Goal: Task Accomplishment & Management: Manage account settings

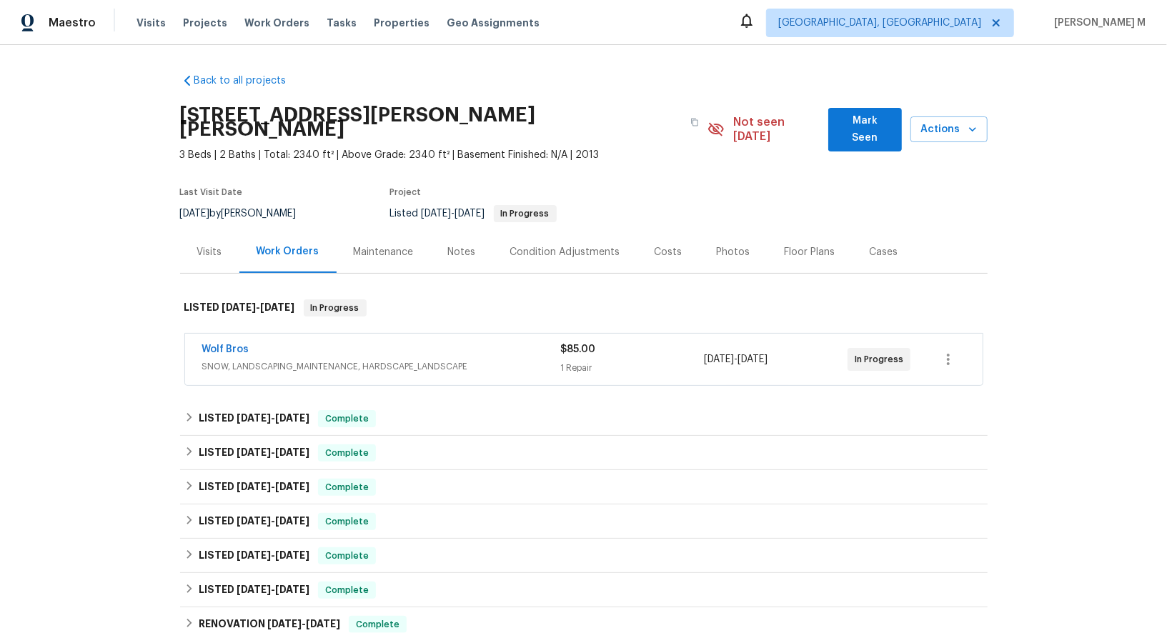
click at [224, 360] on span "SNOW, LANDSCAPING_MAINTENANCE, HARDSCAPE_LANDSCAPE" at bounding box center [381, 367] width 359 height 14
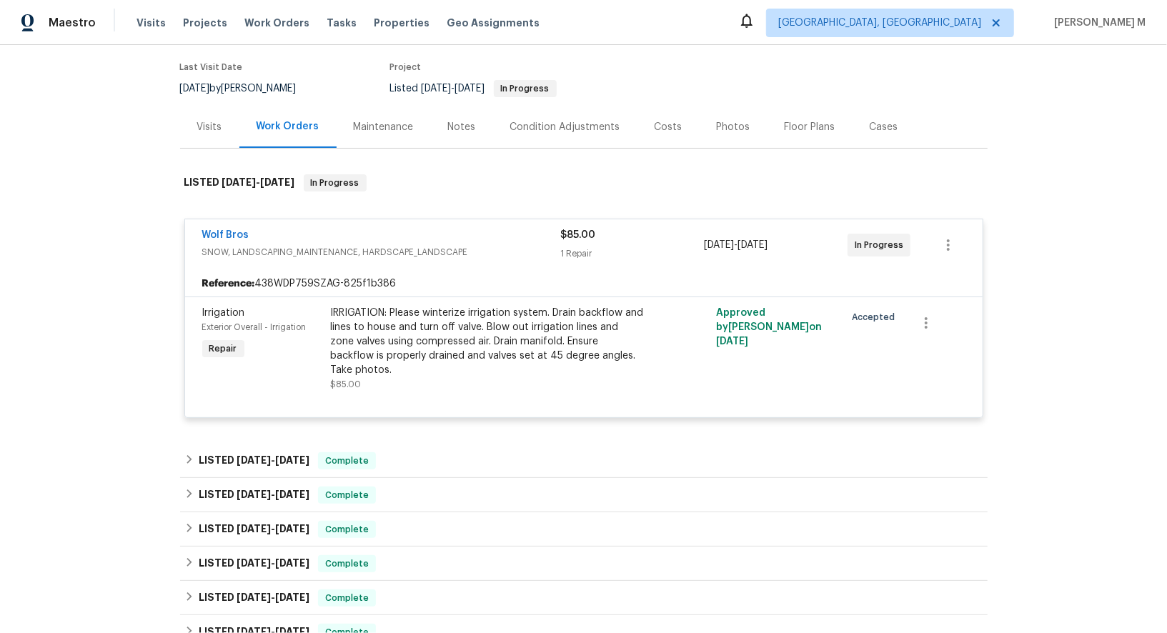
scroll to position [126, 0]
click at [395, 119] on div "Maintenance" at bounding box center [384, 126] width 60 height 14
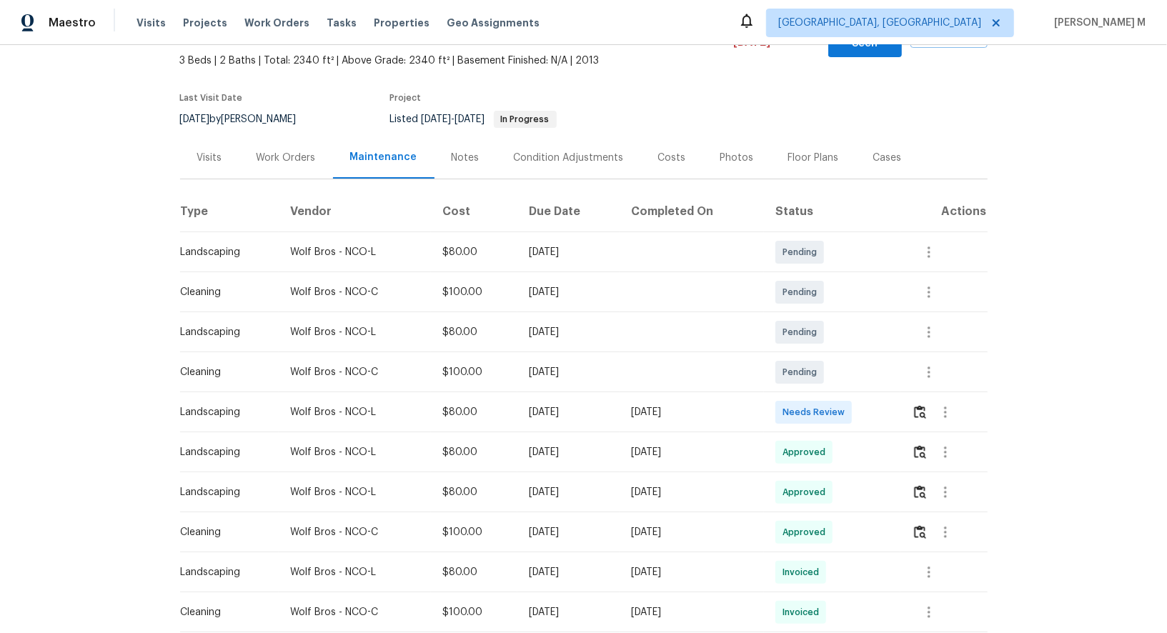
scroll to position [122, 0]
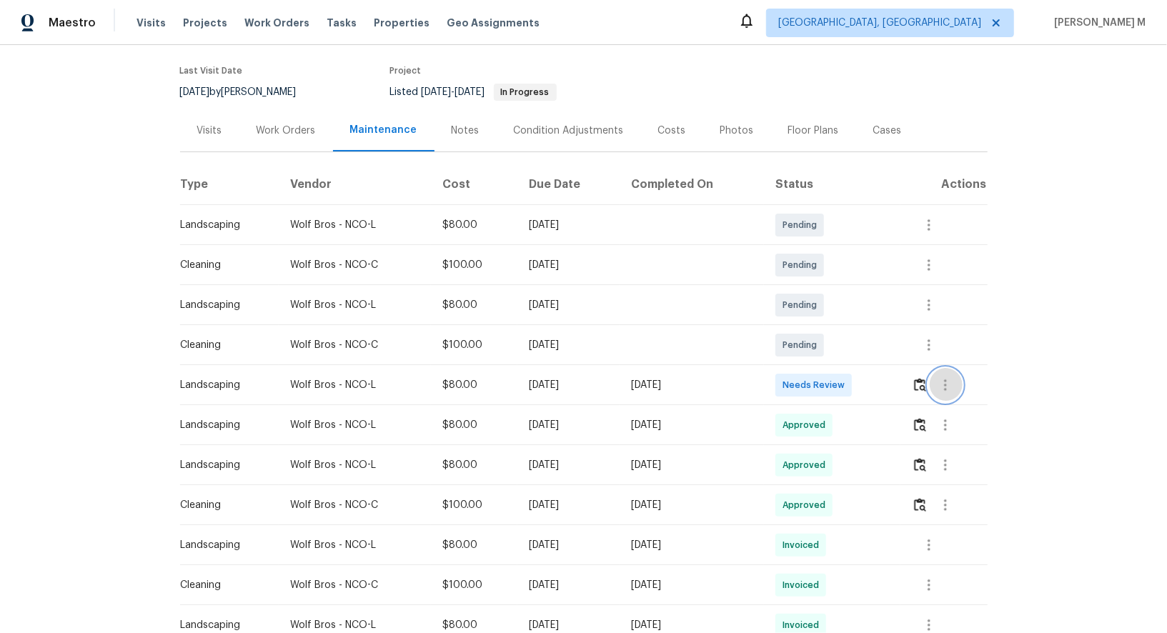
click at [947, 377] on icon "button" at bounding box center [945, 385] width 17 height 17
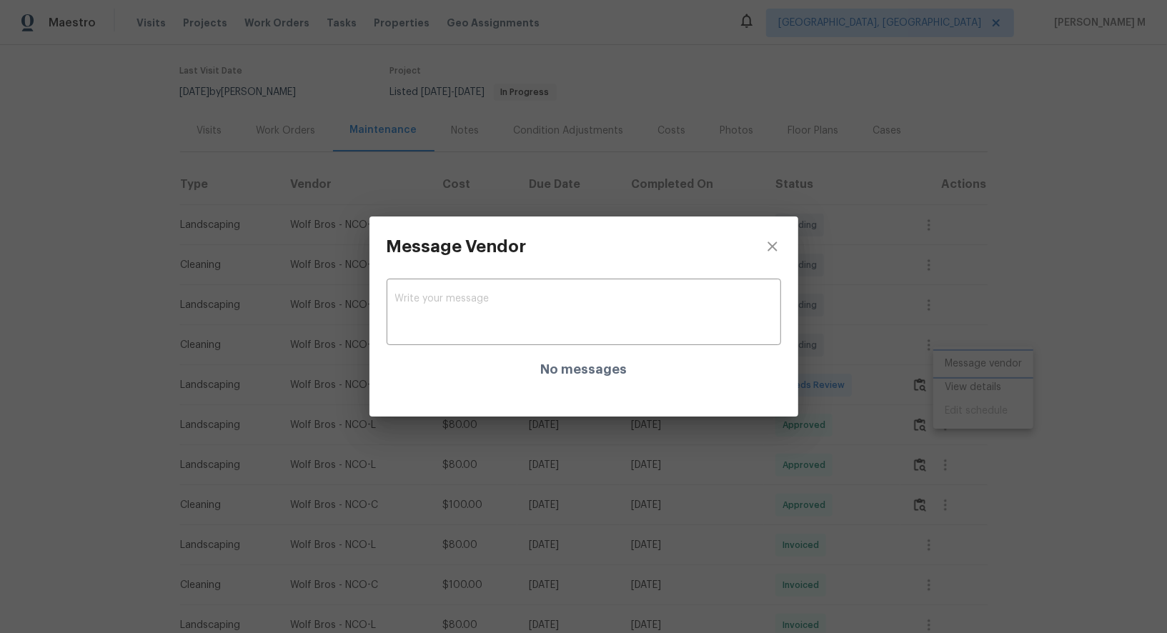
click at [1016, 463] on div "Message Vendor x ​ No messages" at bounding box center [583, 316] width 1167 height 633
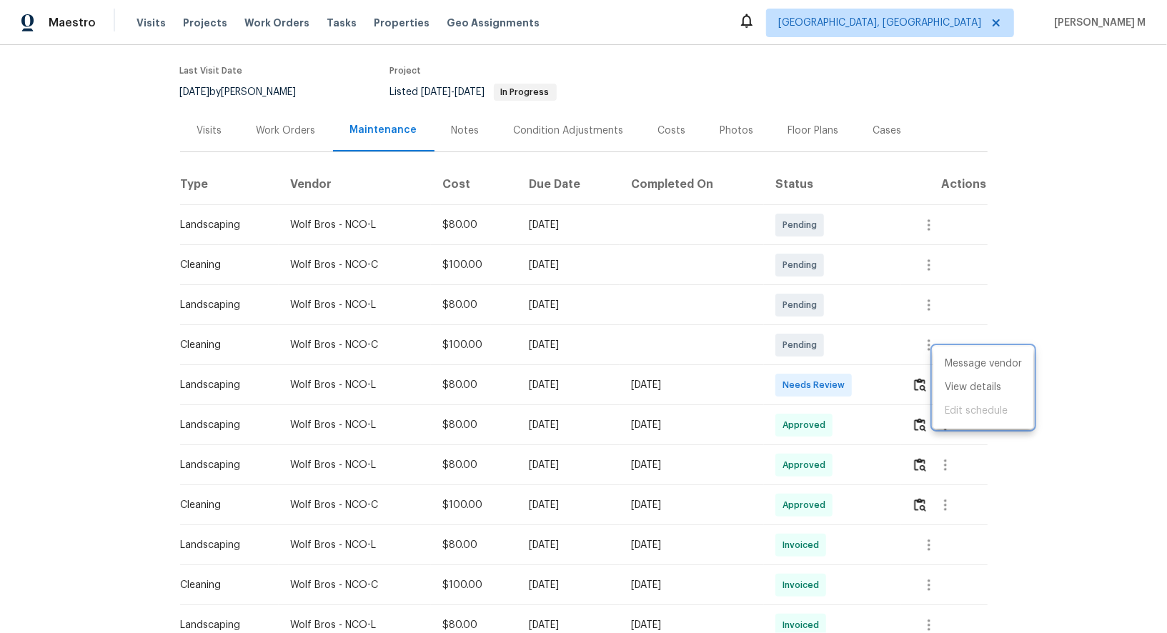
click at [780, 425] on div at bounding box center [583, 316] width 1167 height 633
click at [953, 493] on button "button" at bounding box center [946, 505] width 34 height 34
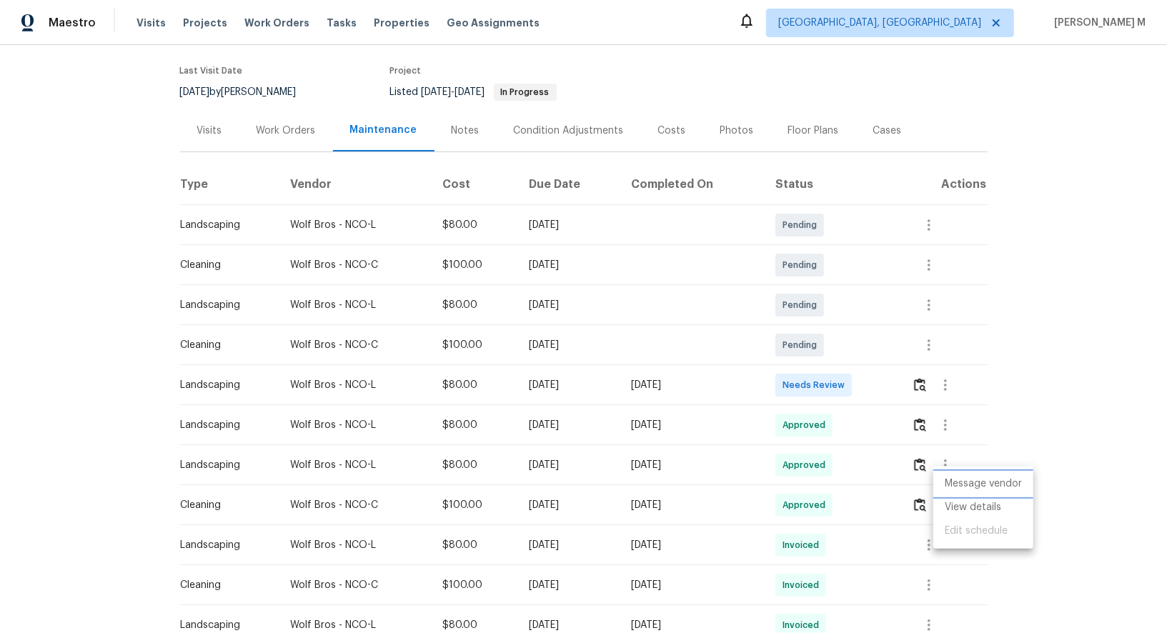
click at [966, 488] on li "Message vendor" at bounding box center [984, 485] width 100 height 24
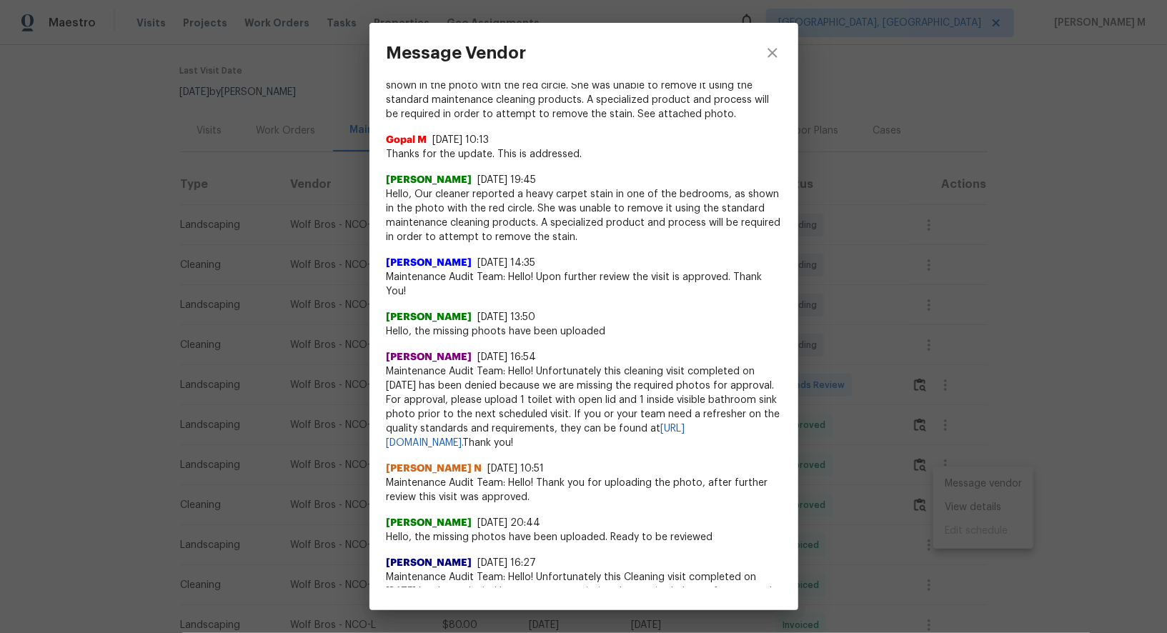
scroll to position [131, 0]
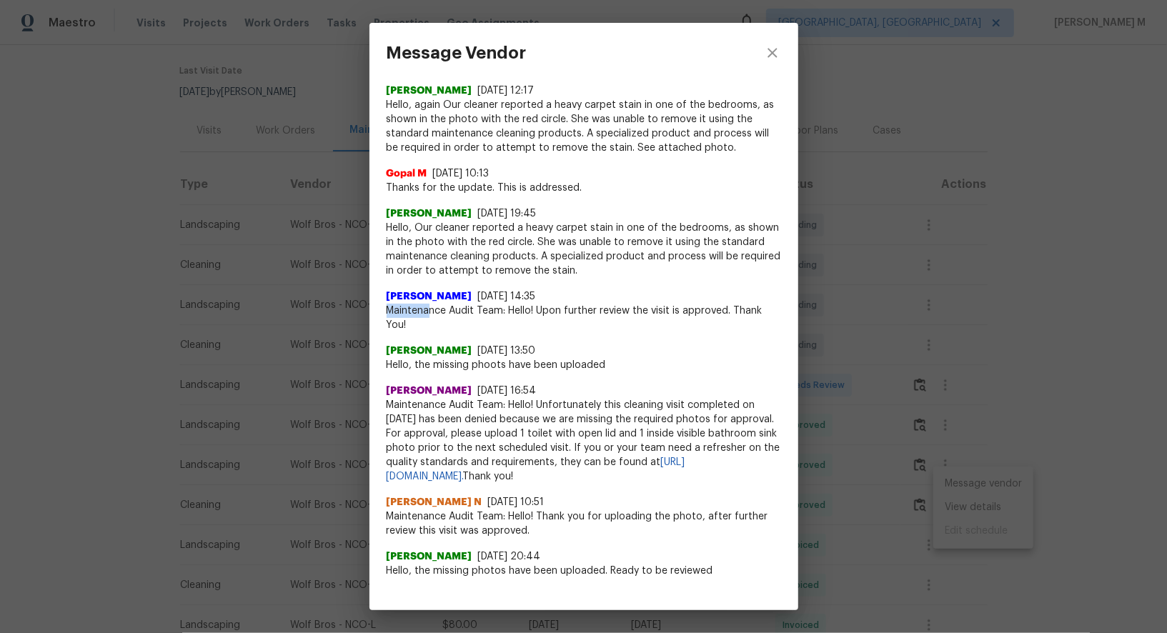
drag, startPoint x: 386, startPoint y: 300, endPoint x: 479, endPoint y: 317, distance: 94.5
click at [470, 312] on span "Maintenance Audit Team: Hello! Upon further review the visit is approved. Thank…" at bounding box center [584, 318] width 395 height 29
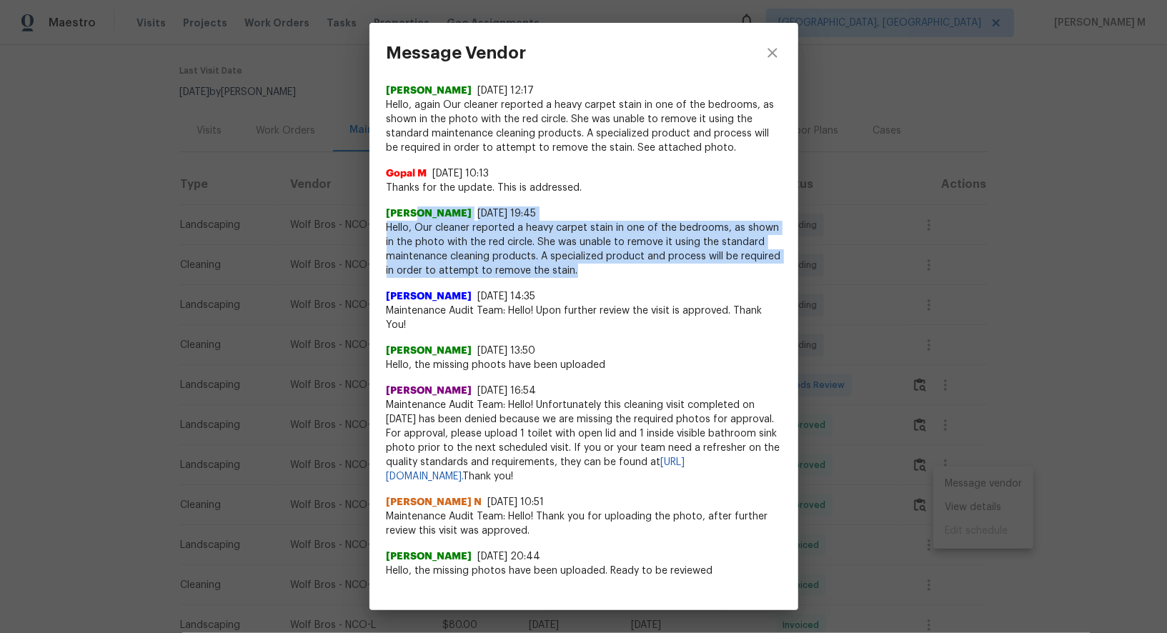
drag, startPoint x: 417, startPoint y: 214, endPoint x: 610, endPoint y: 262, distance: 199.1
click at [610, 262] on div "Mauricio Lopez 9/7/25, 19:45 Hello, Our cleaner reported a heavy carpet stain i…" at bounding box center [584, 242] width 395 height 71
click at [610, 262] on span "Hello, Our cleaner reported a heavy carpet stain in one of the bedrooms, as sho…" at bounding box center [584, 249] width 395 height 57
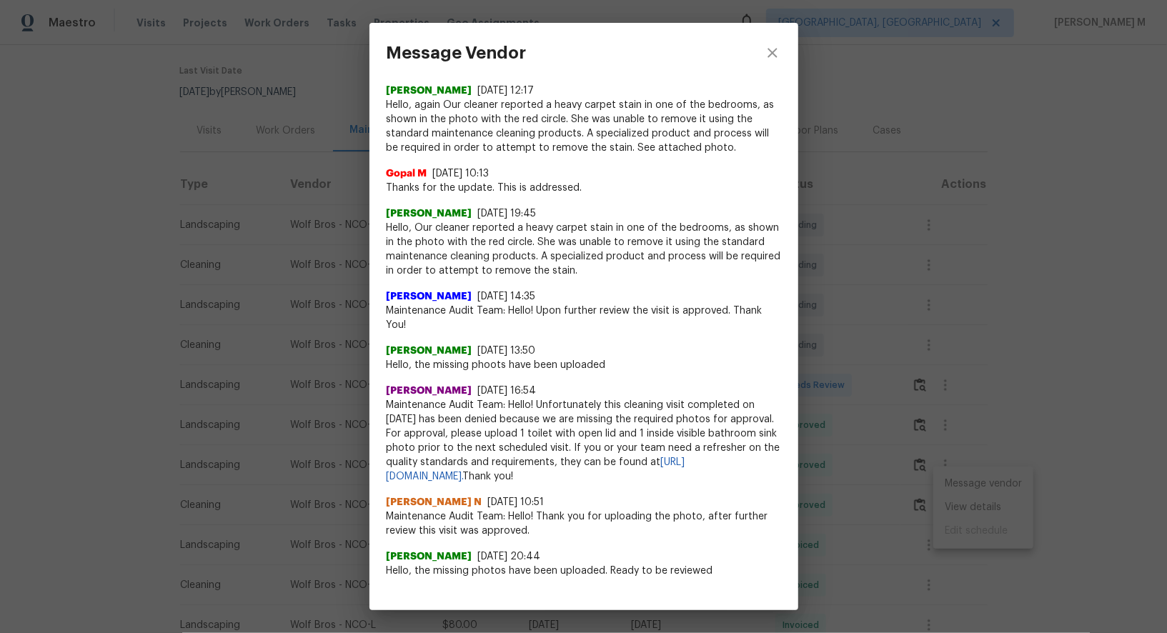
click at [685, 199] on div "Mauricio Lopez 9/7/25, 19:45 Hello, Our cleaner reported a heavy carpet stain i…" at bounding box center [584, 236] width 395 height 83
click at [856, 231] on div "Message Vendor x ​ Gopal M 10/1/25, 12:52 Thanks for letting us know. This is a…" at bounding box center [583, 316] width 1167 height 633
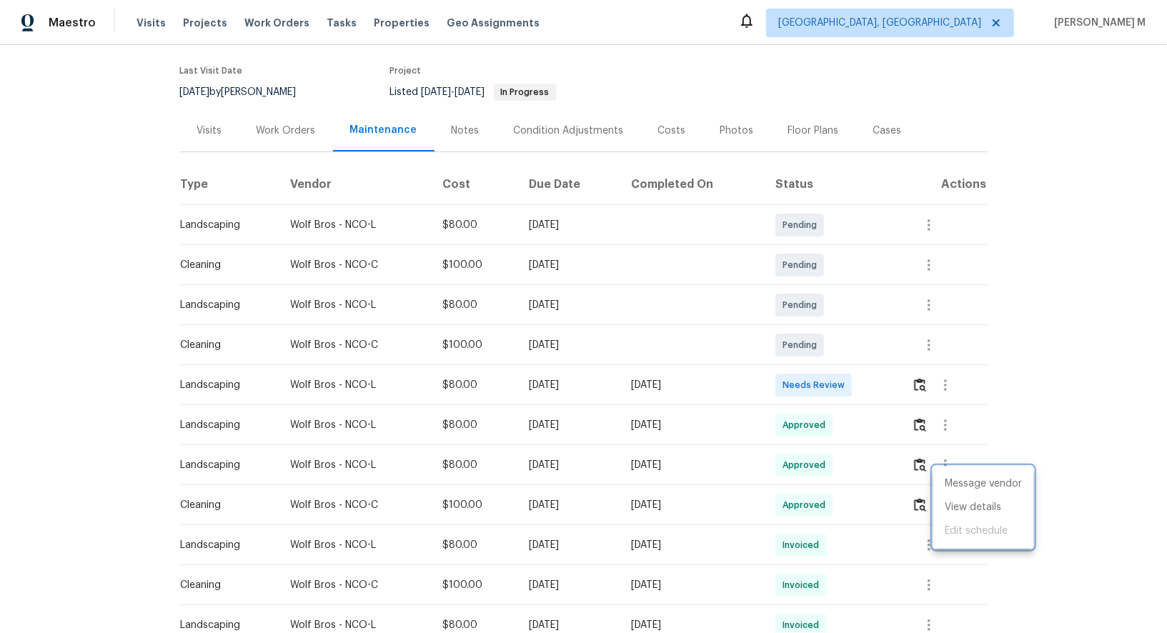
click at [274, 74] on div at bounding box center [583, 316] width 1167 height 633
click at [274, 109] on div "Work Orders" at bounding box center [287, 130] width 94 height 42
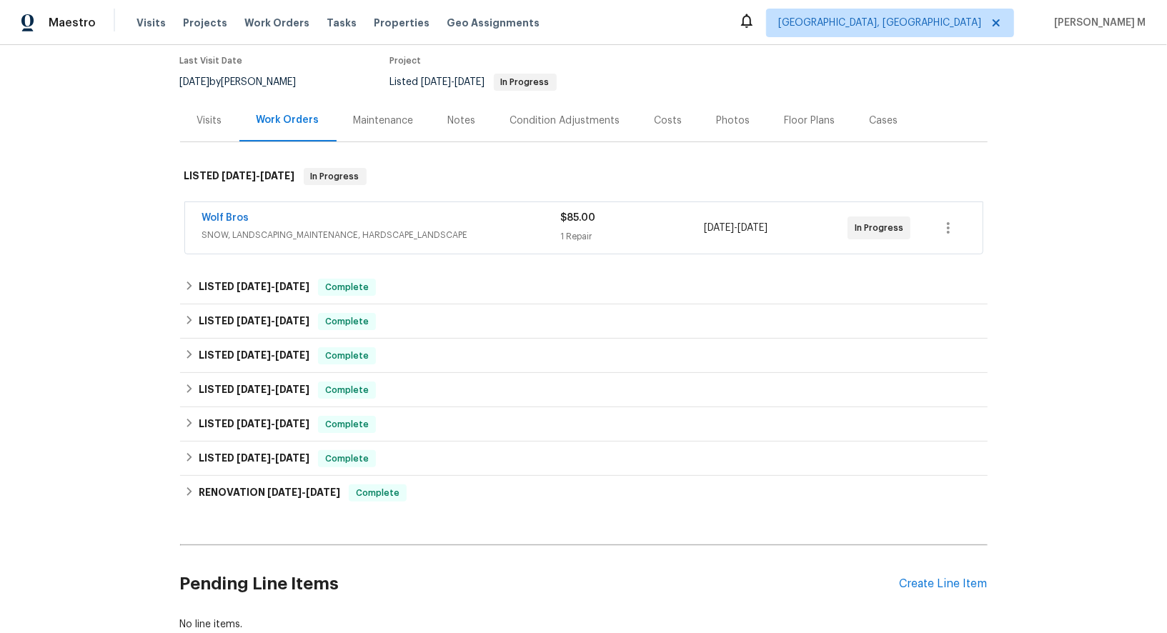
scroll to position [133, 0]
click at [252, 237] on div "Back to all projects 4753 Brenton Dr, Fort Collins, CO 80524 3 Beds | 2 Baths |…" at bounding box center [584, 285] width 808 height 713
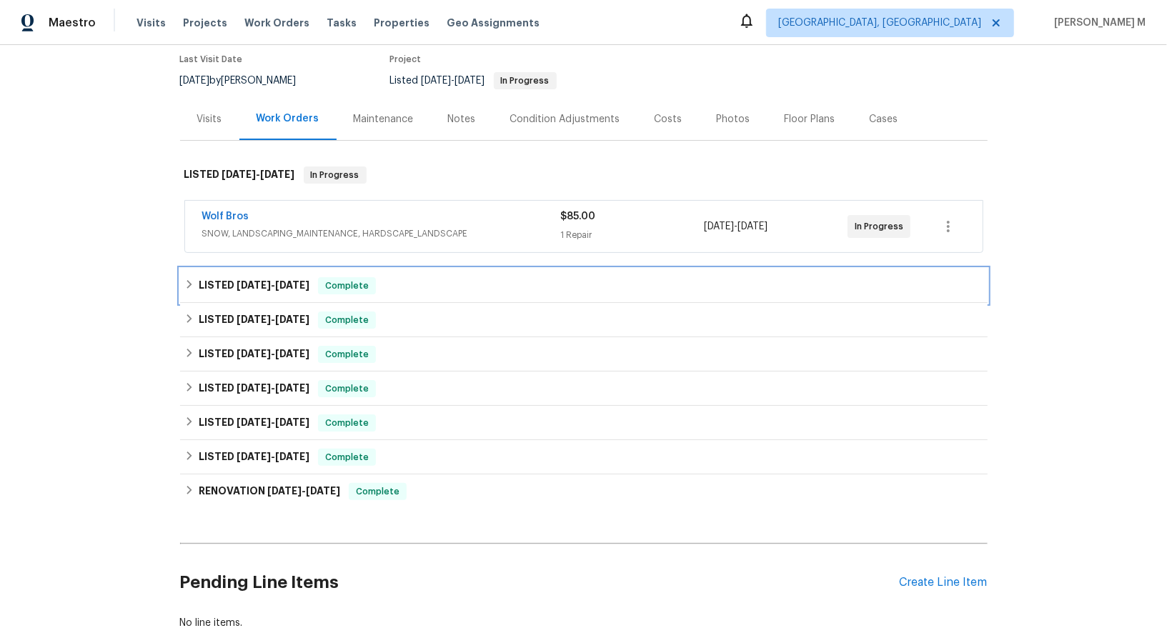
click at [252, 280] on span "9/4/25" at bounding box center [254, 285] width 34 height 10
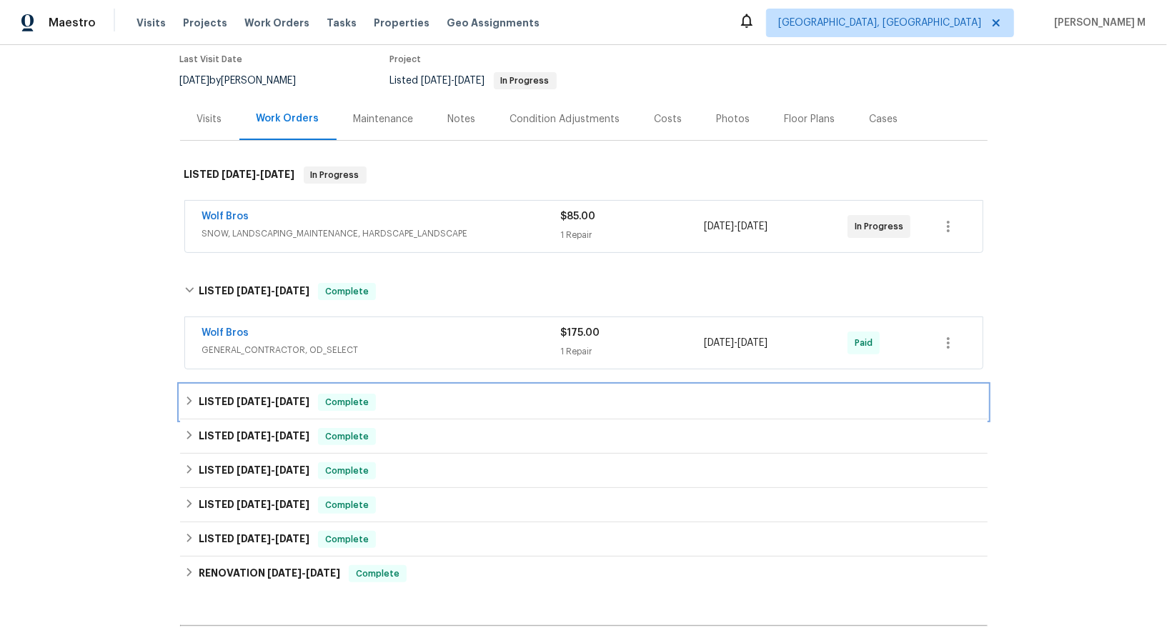
click at [231, 385] on div "LISTED 8/27/25 - 8/29/25 Complete" at bounding box center [584, 402] width 808 height 34
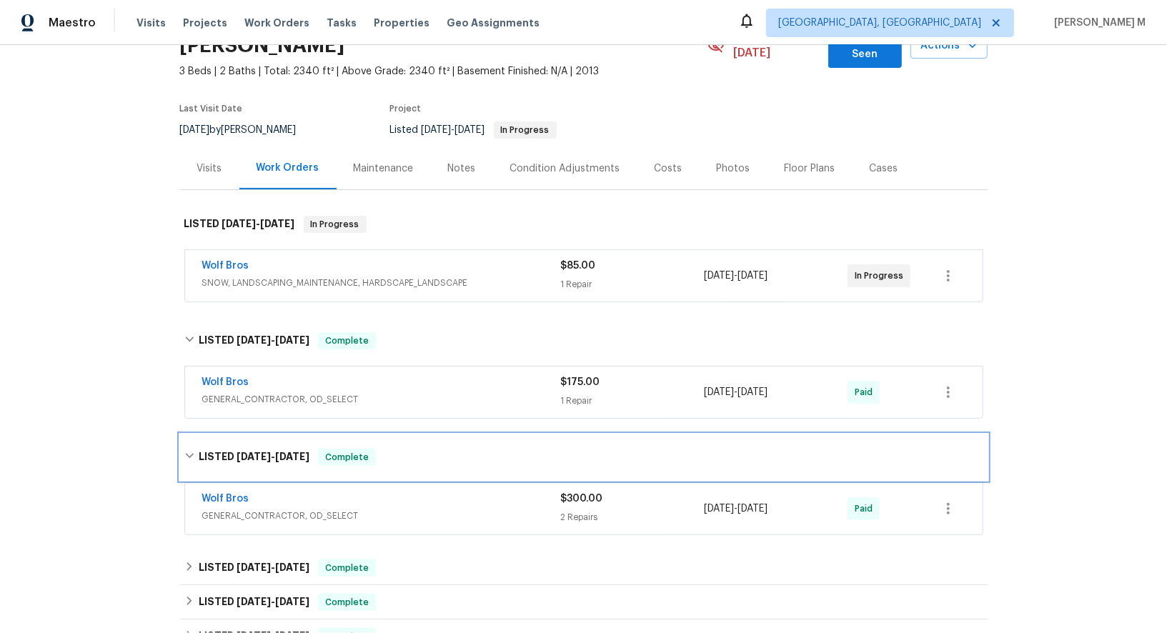
scroll to position [44, 0]
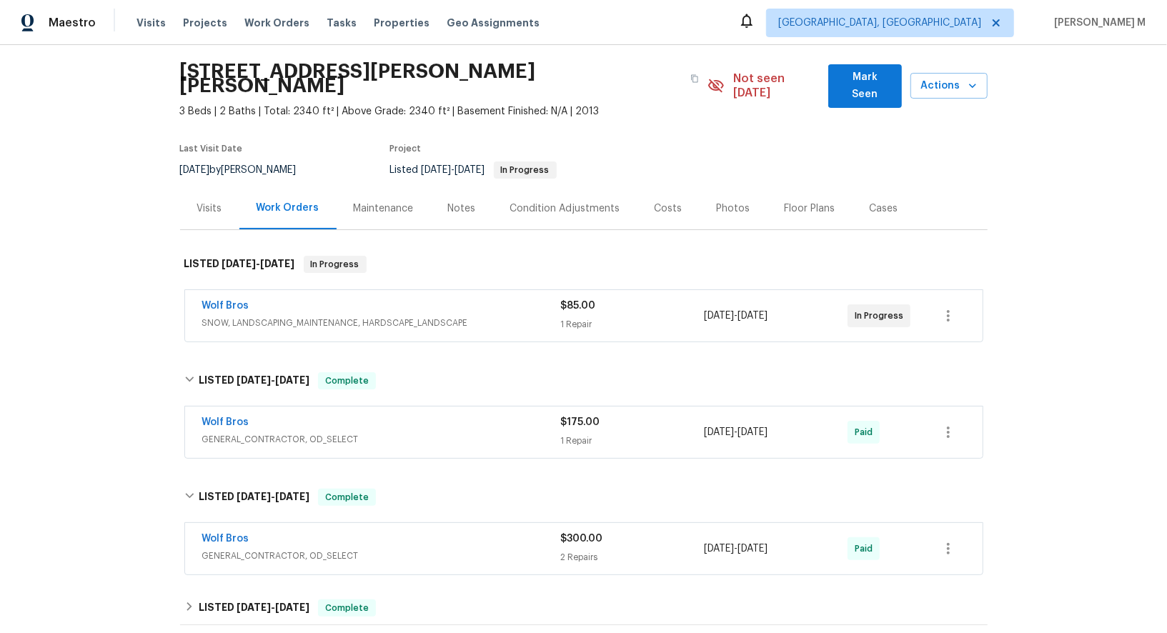
click at [227, 299] on span "Wolf Bros" at bounding box center [225, 306] width 47 height 14
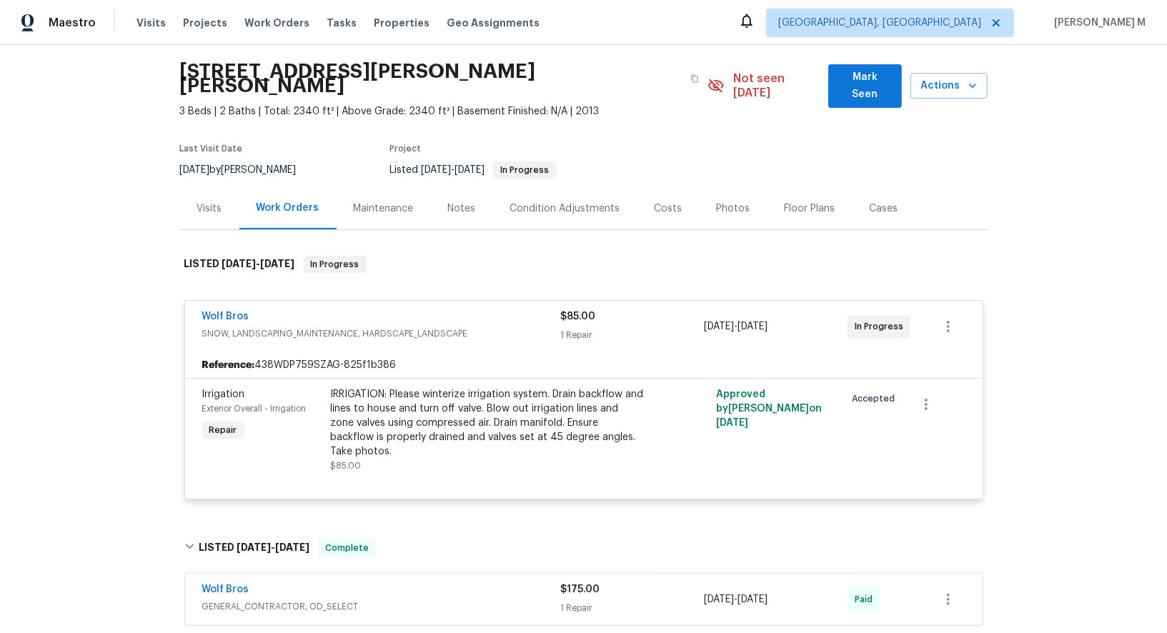
click at [227, 310] on span "Wolf Bros" at bounding box center [225, 317] width 47 height 14
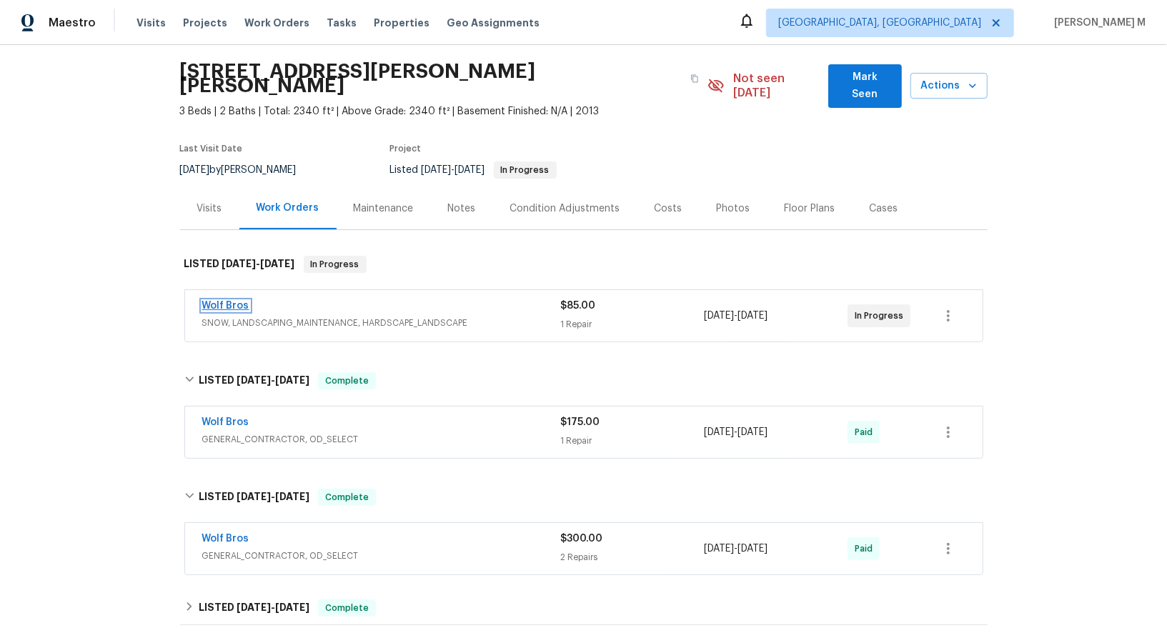
click at [227, 301] on link "Wolf Bros" at bounding box center [225, 306] width 47 height 10
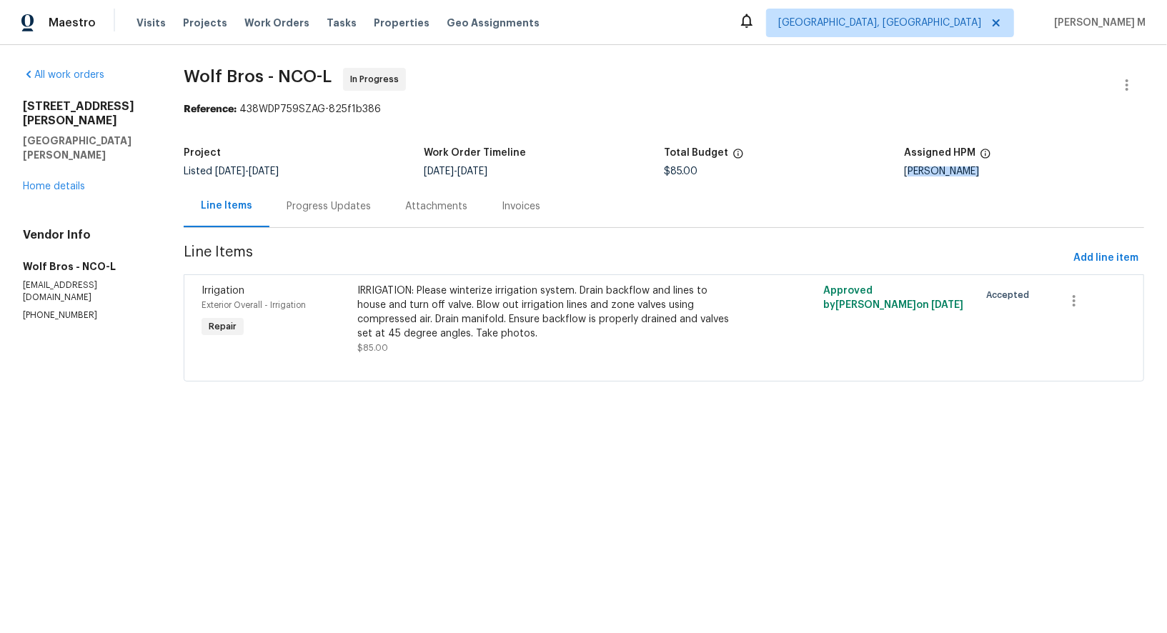
drag, startPoint x: 907, startPoint y: 166, endPoint x: 1089, endPoint y: 166, distance: 181.6
click at [1089, 167] on div "John Gonzalez" at bounding box center [1024, 172] width 240 height 10
click at [71, 182] on link "Home details" at bounding box center [54, 187] width 62 height 10
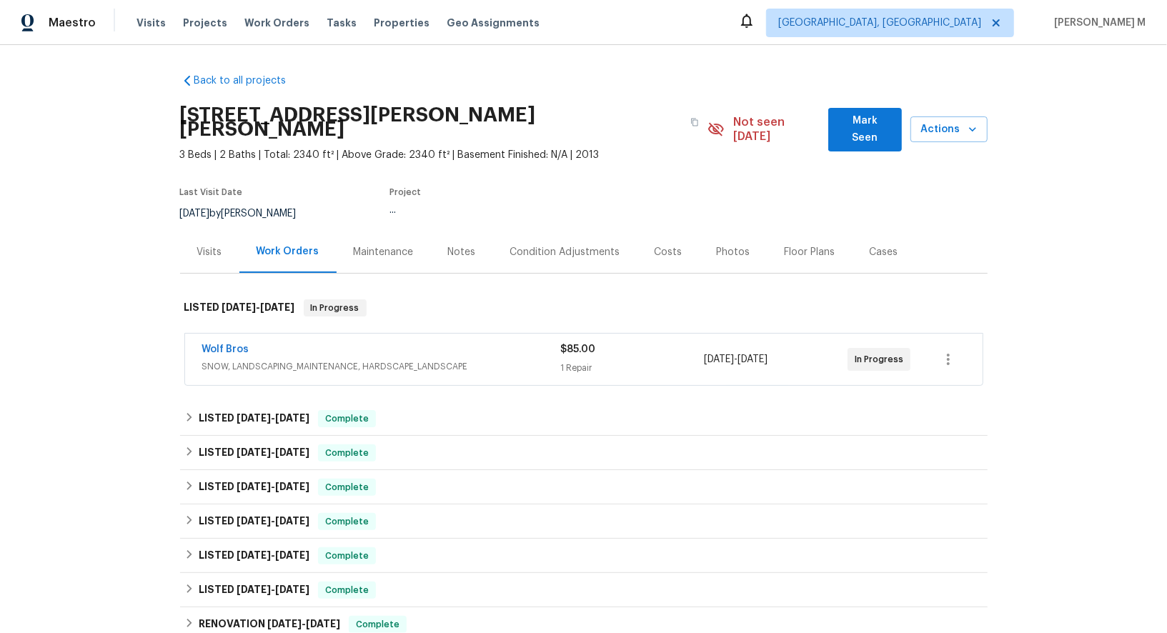
click at [394, 245] on div "Maintenance" at bounding box center [384, 252] width 60 height 14
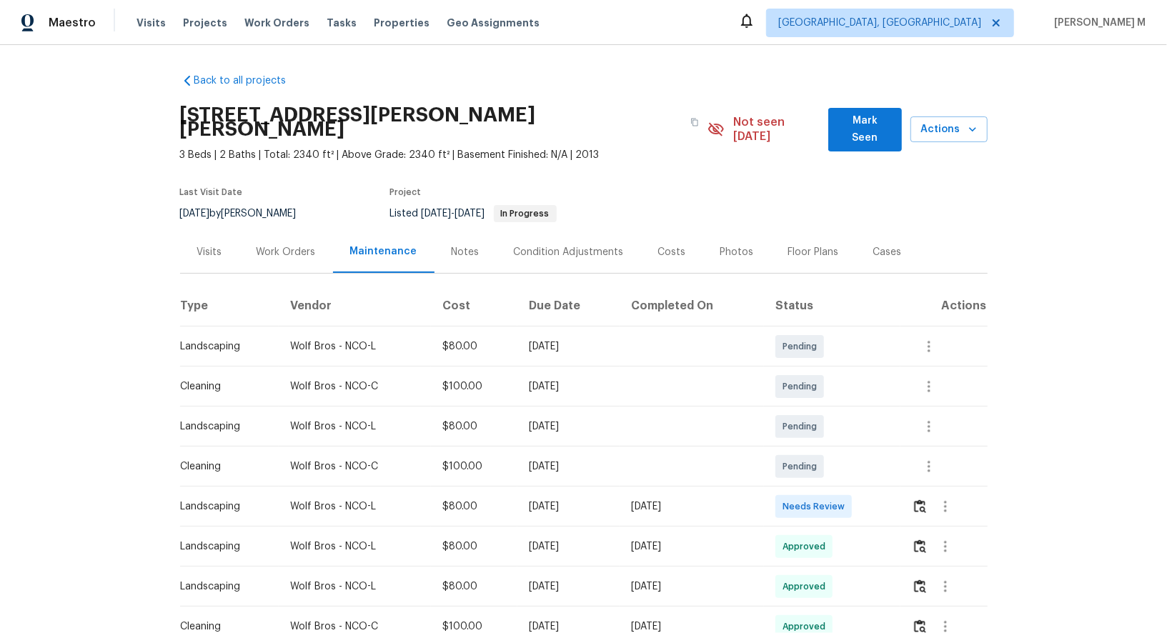
scroll to position [76, 0]
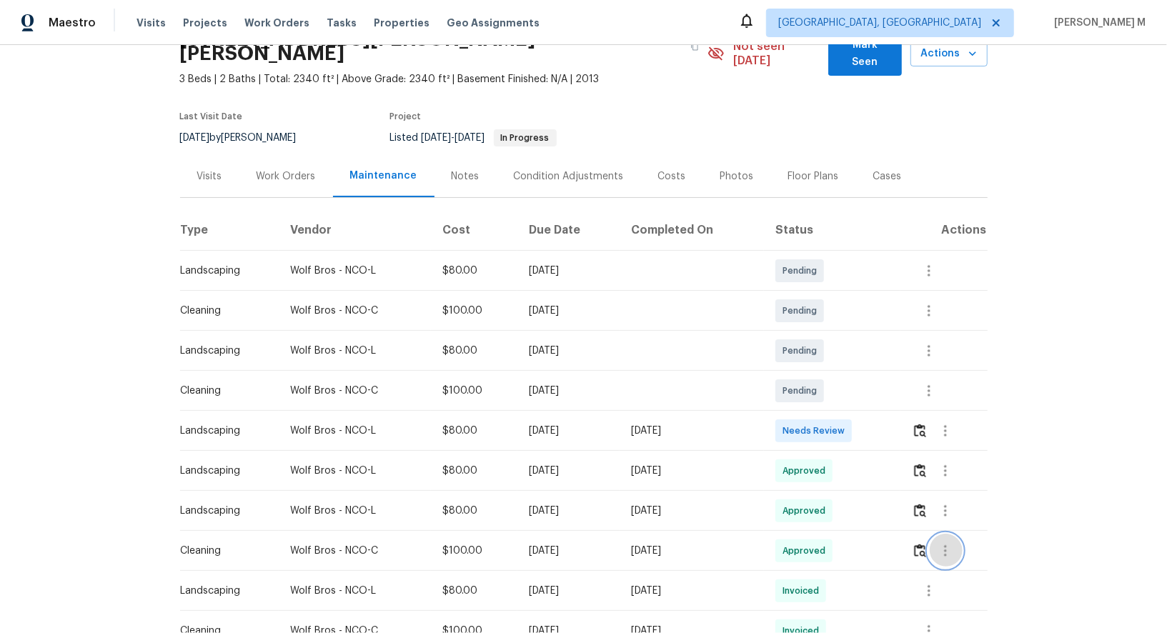
click at [947, 545] on icon "button" at bounding box center [945, 550] width 3 height 11
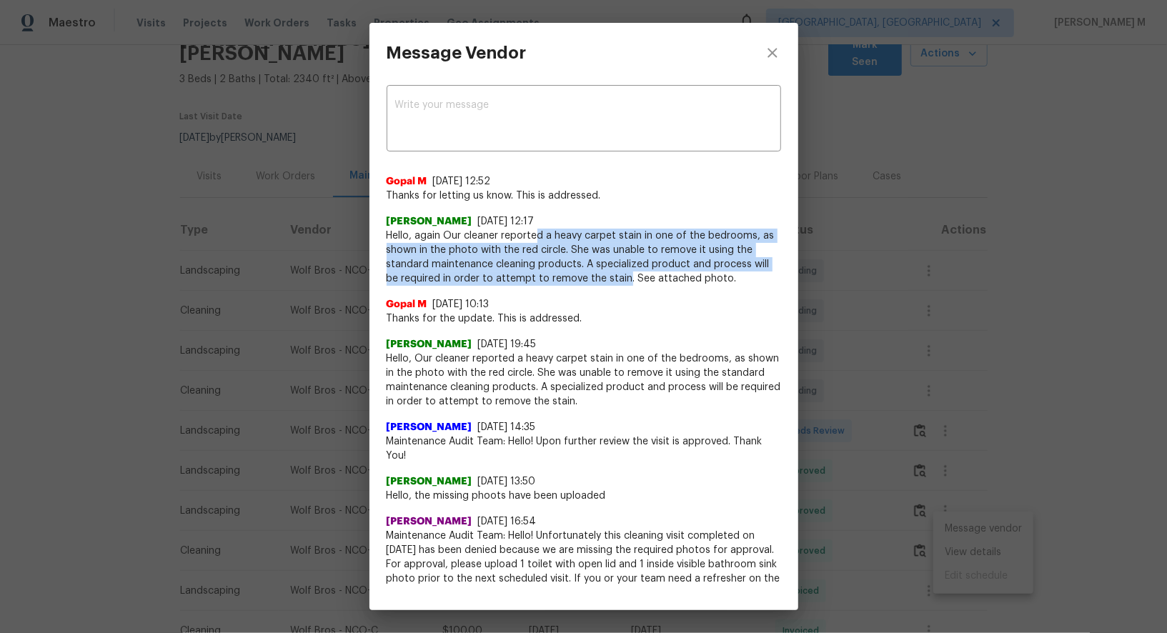
drag, startPoint x: 539, startPoint y: 232, endPoint x: 611, endPoint y: 278, distance: 85.5
click at [611, 278] on span "Hello, again Our cleaner reported a heavy carpet stain in one of the bedrooms, …" at bounding box center [584, 257] width 395 height 57
copy span "d a heavy carpet stain in one of the bedrooms, as shown in the photo with the r…"
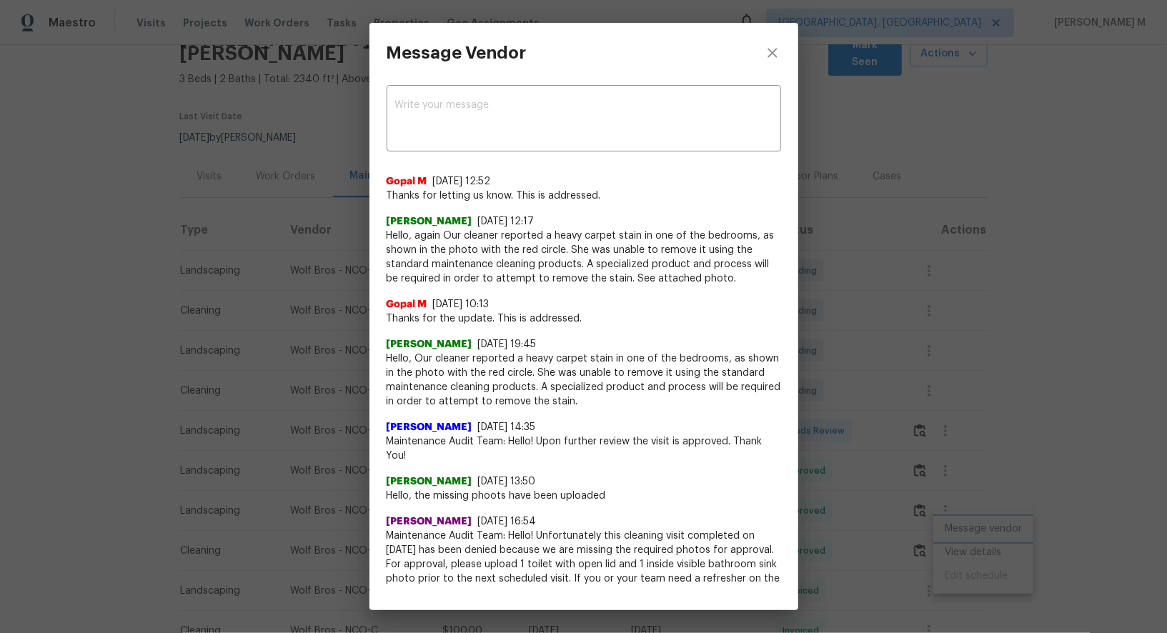
click at [879, 301] on div "Message Vendor x ​ Gopal M 10/1/25, 12:52 Thanks for letting us know. This is a…" at bounding box center [583, 316] width 1167 height 633
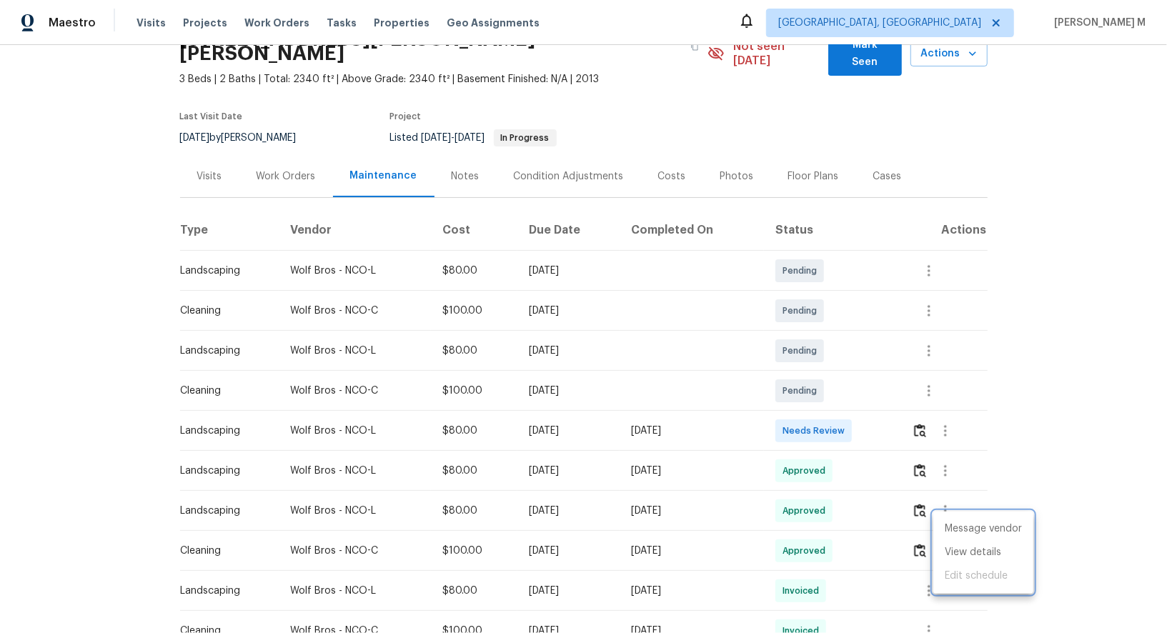
click at [924, 525] on div at bounding box center [583, 316] width 1167 height 633
click at [924, 544] on img "button" at bounding box center [920, 551] width 12 height 14
click at [293, 169] on div "Work Orders" at bounding box center [286, 176] width 59 height 14
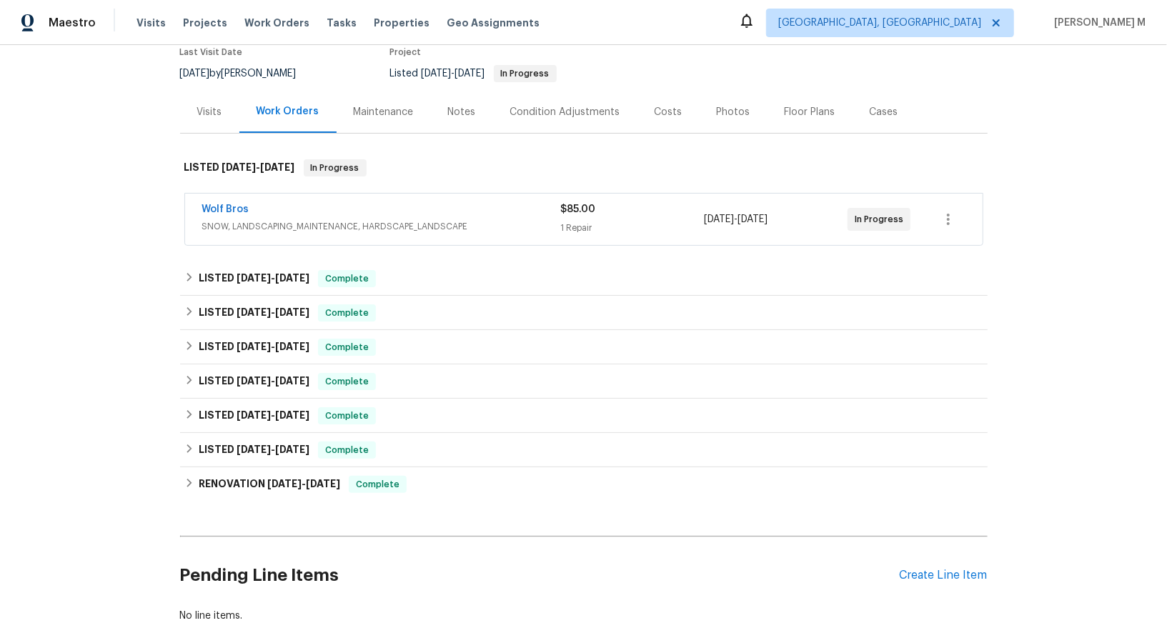
scroll to position [154, 0]
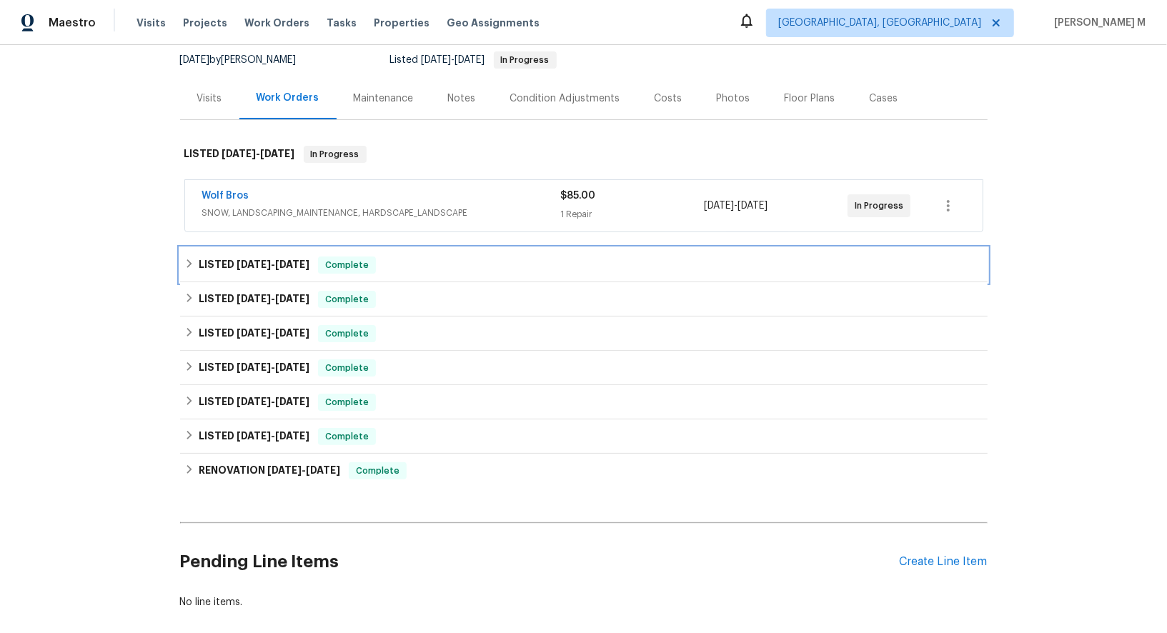
click at [260, 257] on h6 "LISTED 9/4/25 - 9/6/25" at bounding box center [254, 265] width 111 height 17
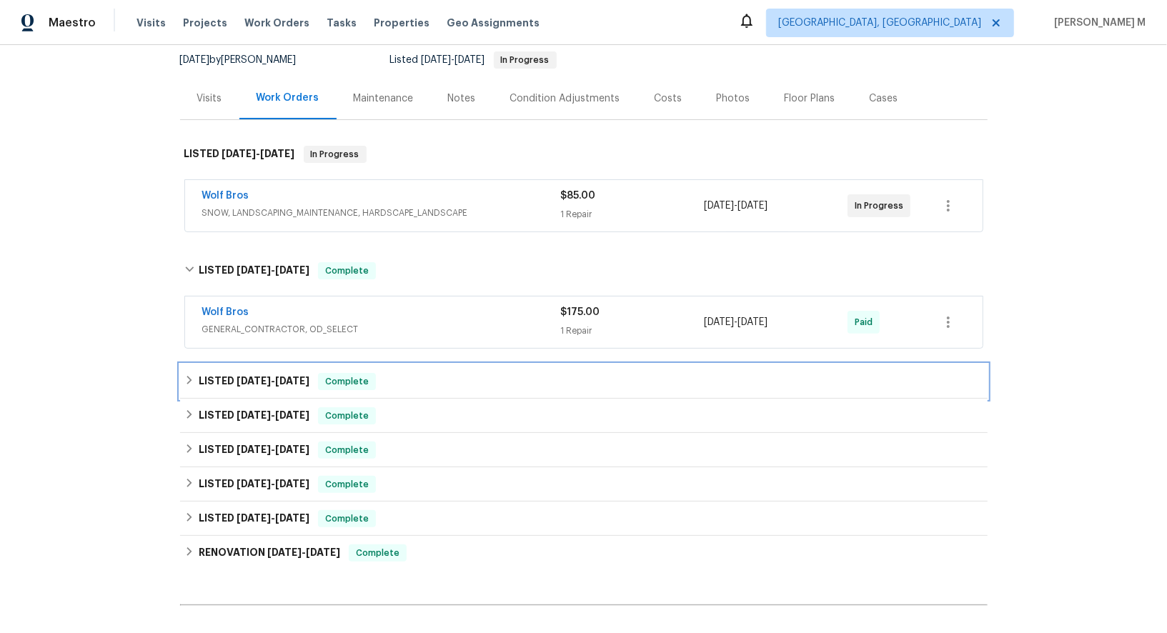
click at [261, 365] on div "LISTED 8/27/25 - 8/29/25 Complete" at bounding box center [584, 382] width 808 height 34
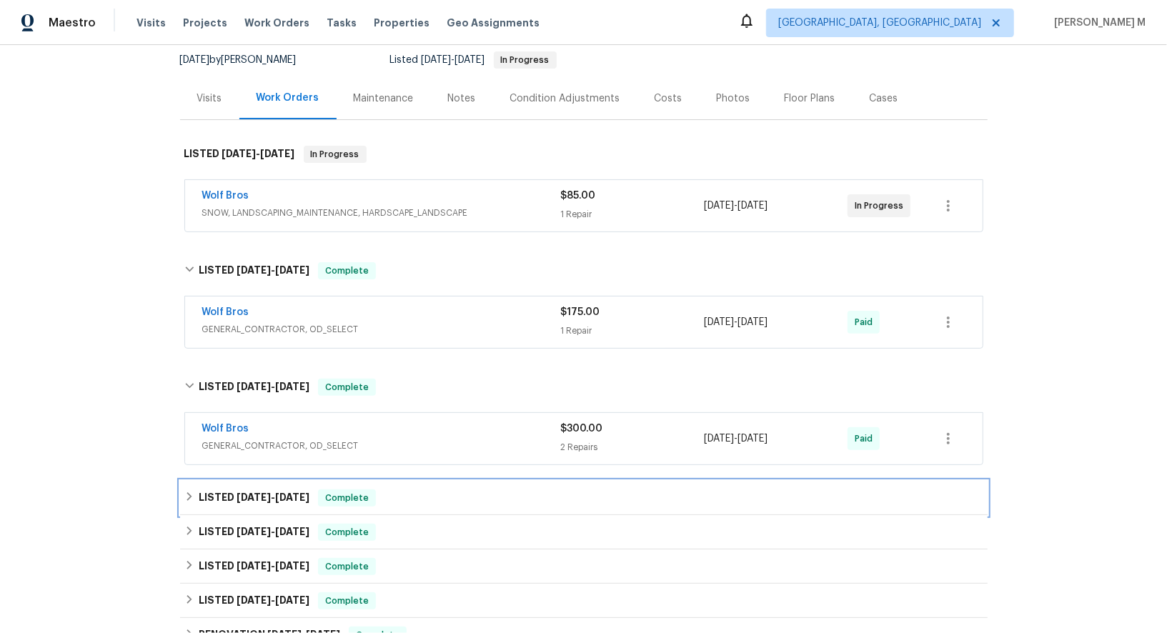
click at [255, 481] on div "LISTED 4/10/25 - 4/16/25 Complete" at bounding box center [584, 498] width 808 height 34
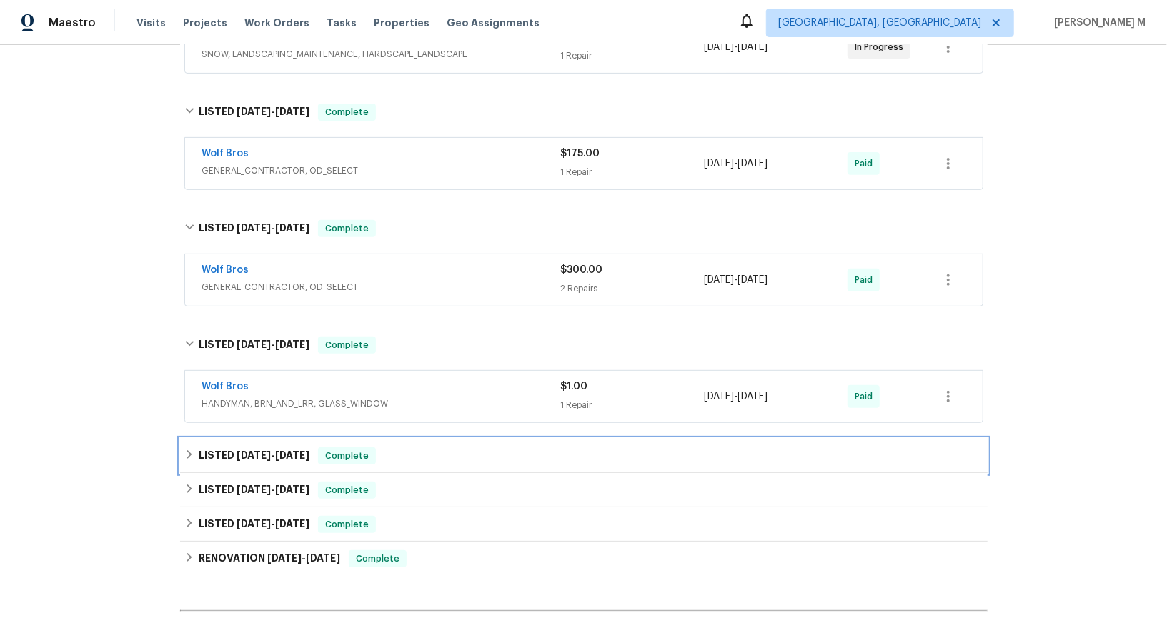
click at [250, 448] on h6 "LISTED 4/4/25 - 4/7/25" at bounding box center [254, 456] width 111 height 17
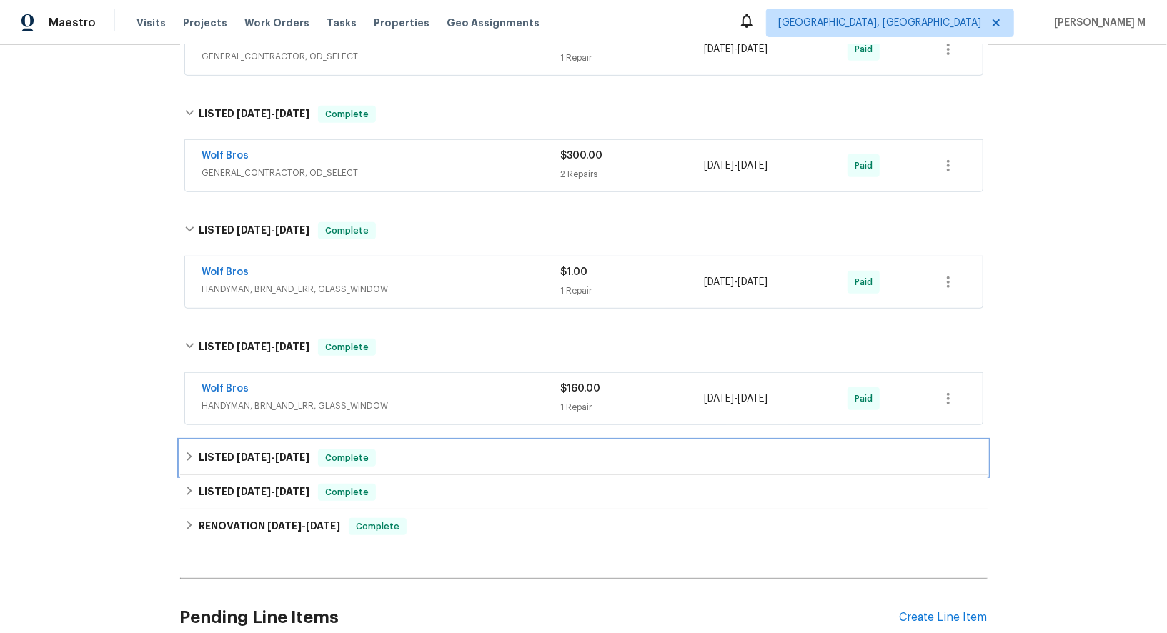
click at [251, 453] on span "2/2/25" at bounding box center [254, 458] width 34 height 10
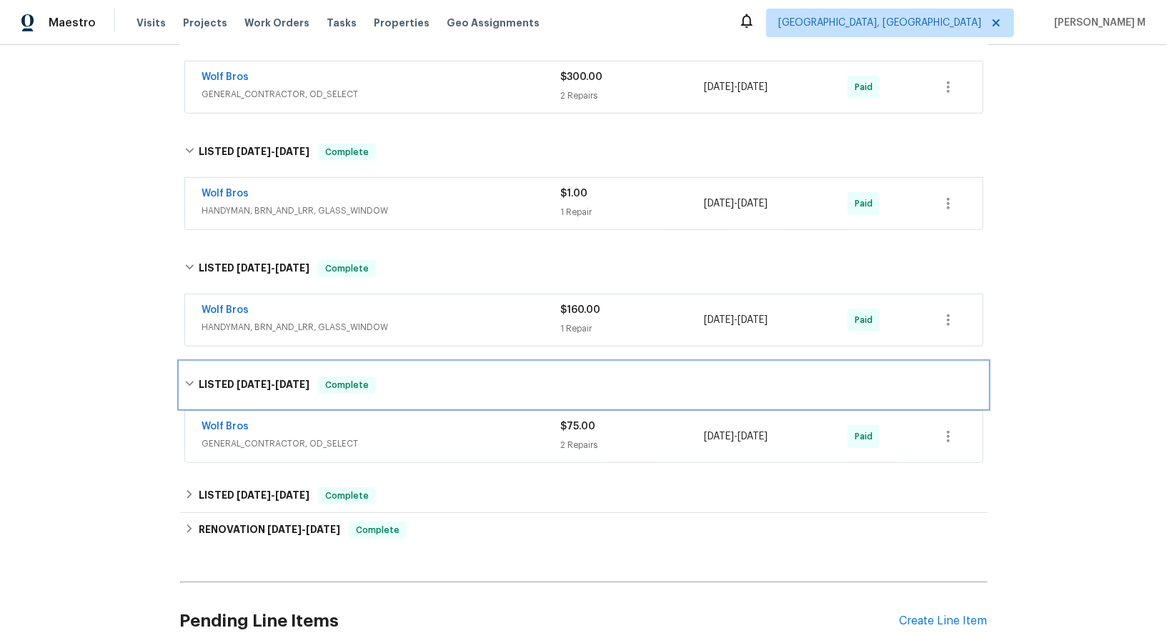
scroll to position [520, 0]
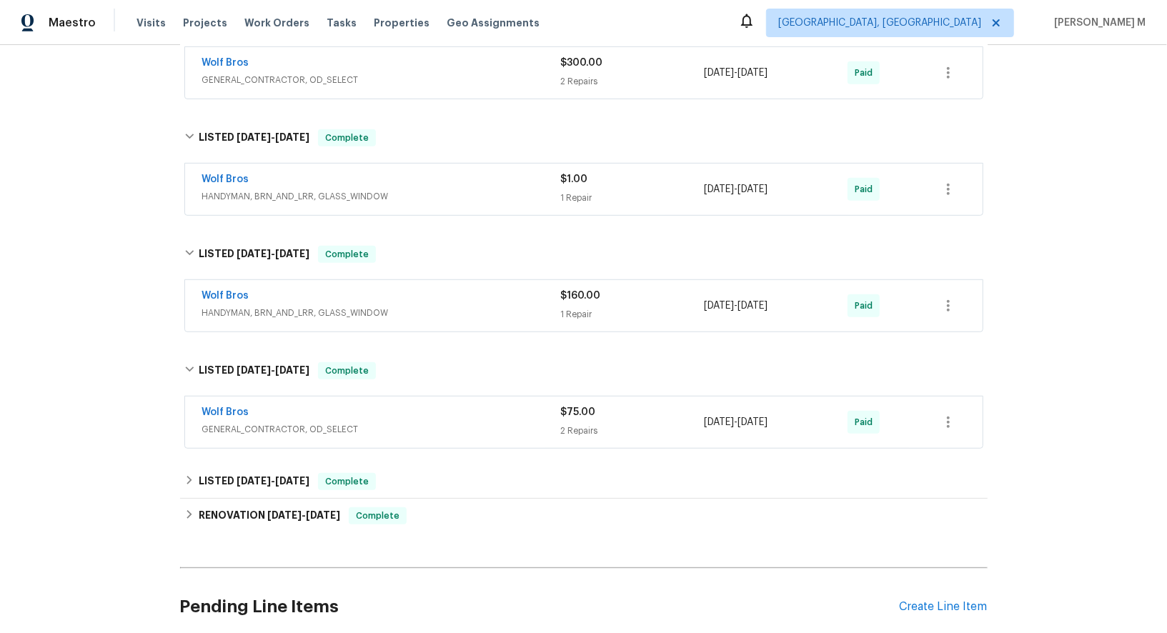
click at [251, 418] on div "Back to all projects 4753 Brenton Dr, Fort Collins, CO 80524 3 Beds | 2 Baths |…" at bounding box center [584, 104] width 808 height 1124
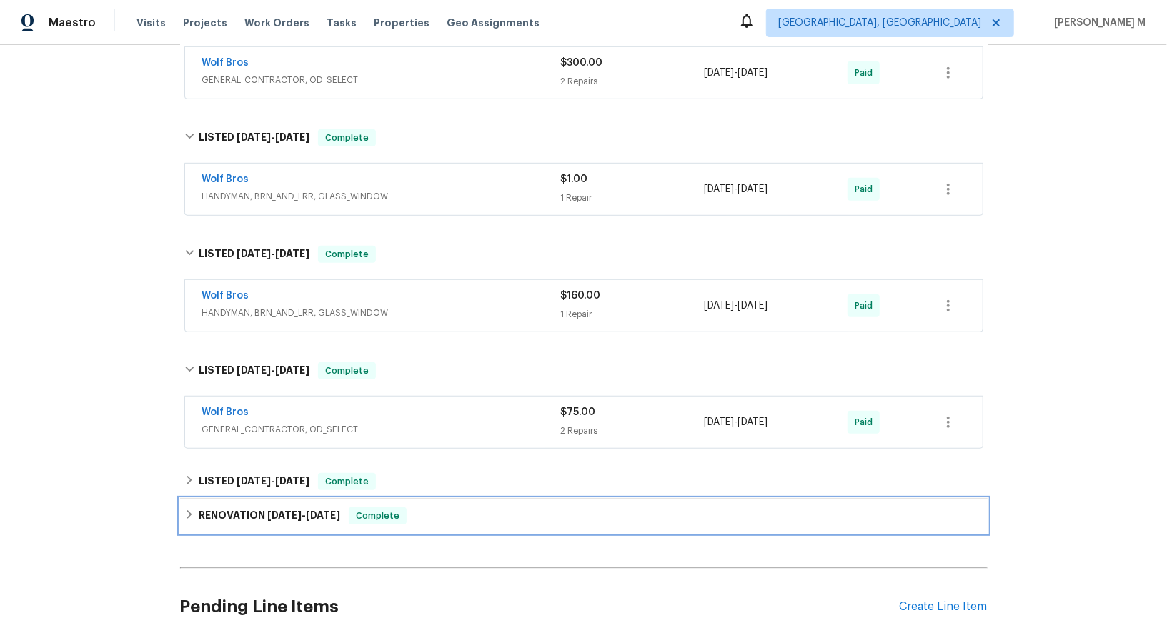
click at [244, 499] on div "RENOVATION 1/2/25 - 1/29/25 Complete" at bounding box center [584, 516] width 808 height 34
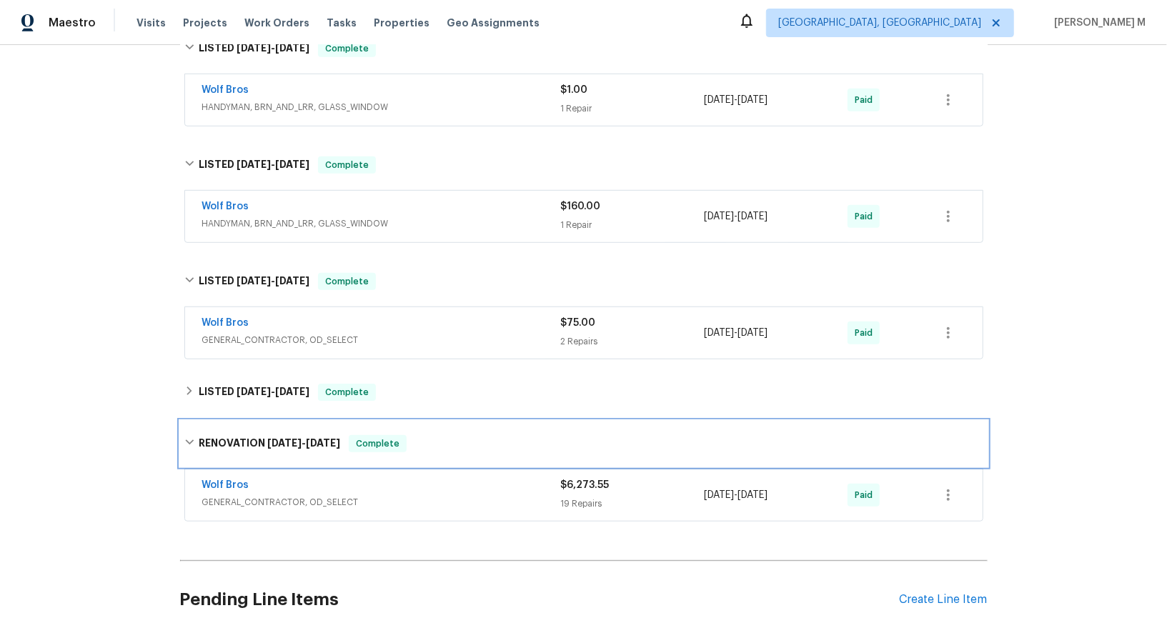
scroll to position [629, 0]
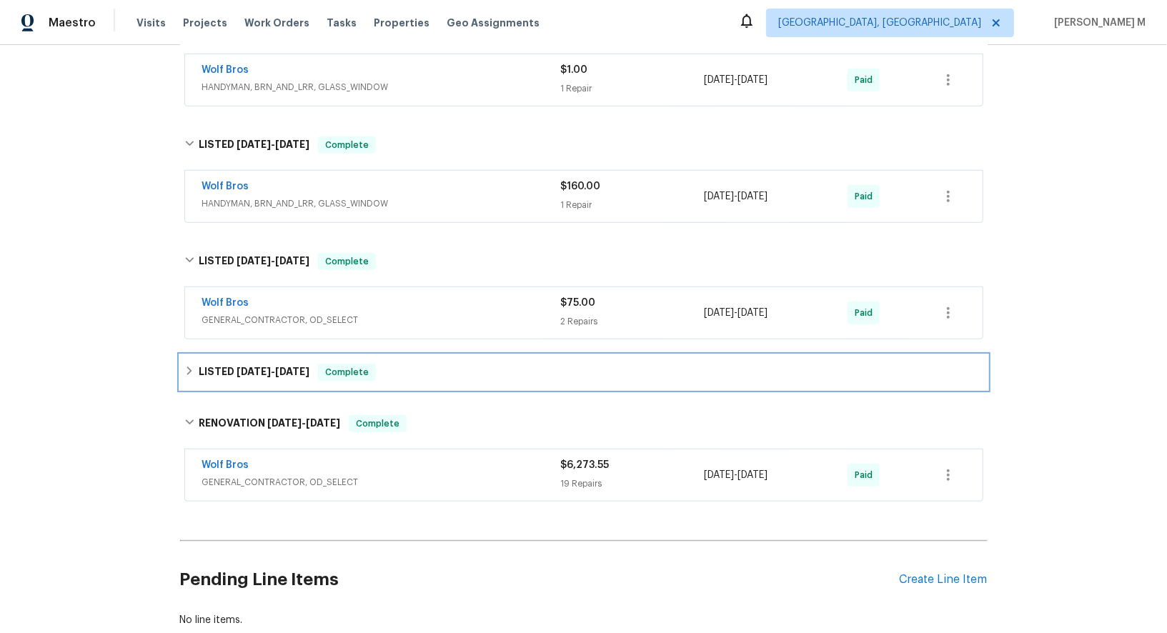
click at [264, 367] on span "1/18/25" at bounding box center [254, 372] width 34 height 10
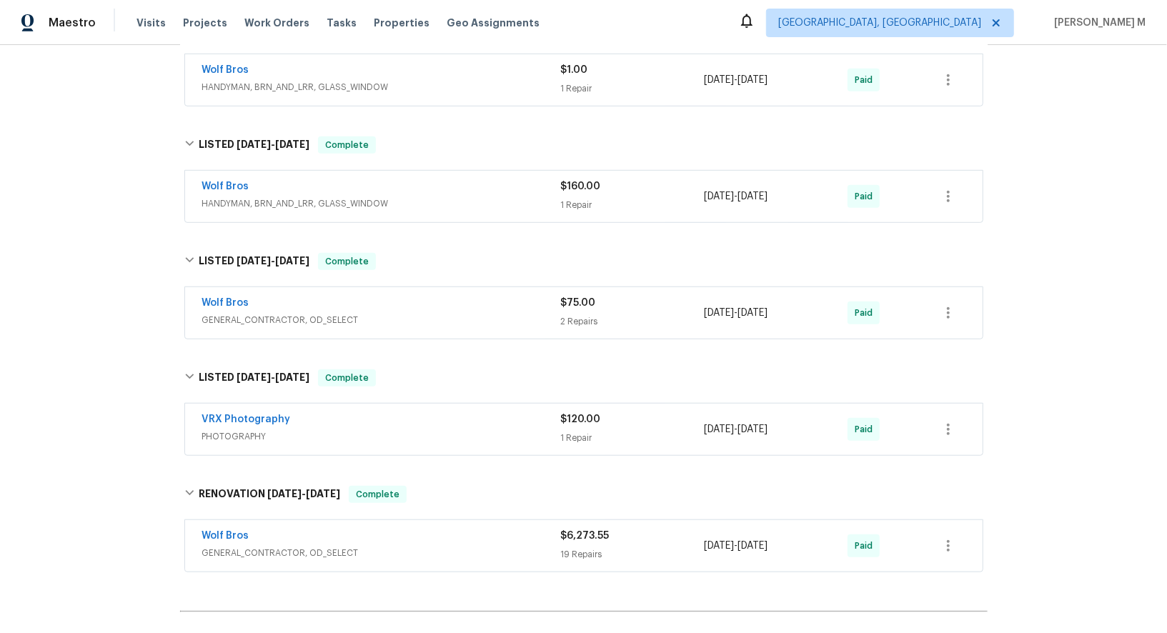
click at [268, 529] on div "Wolf Bros" at bounding box center [381, 537] width 359 height 17
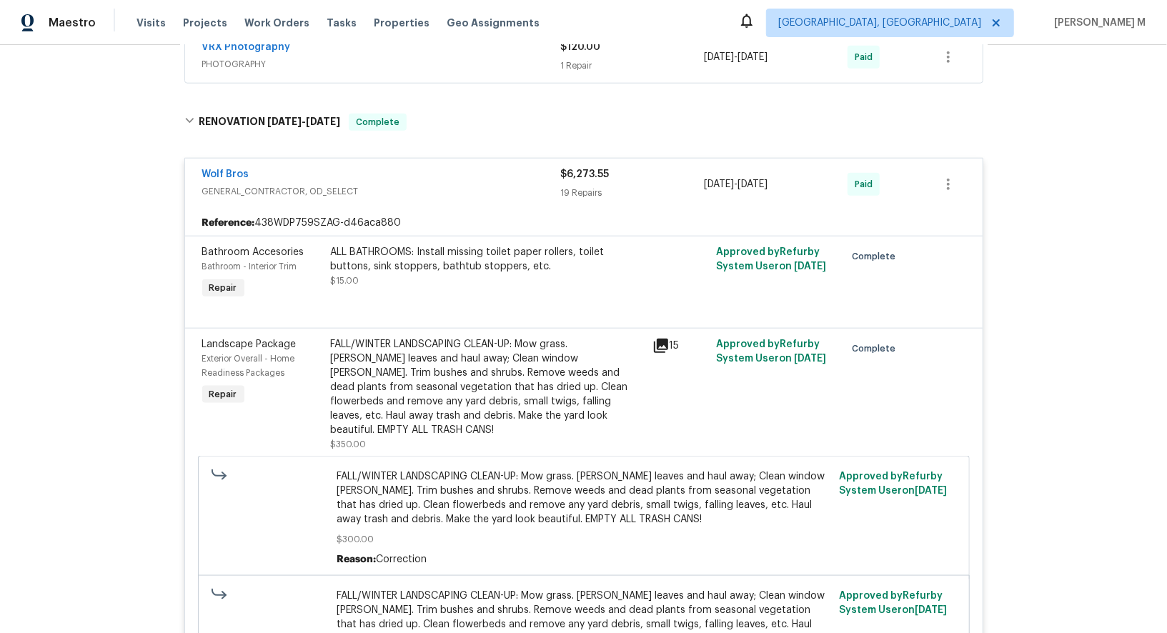
scroll to position [2044, 0]
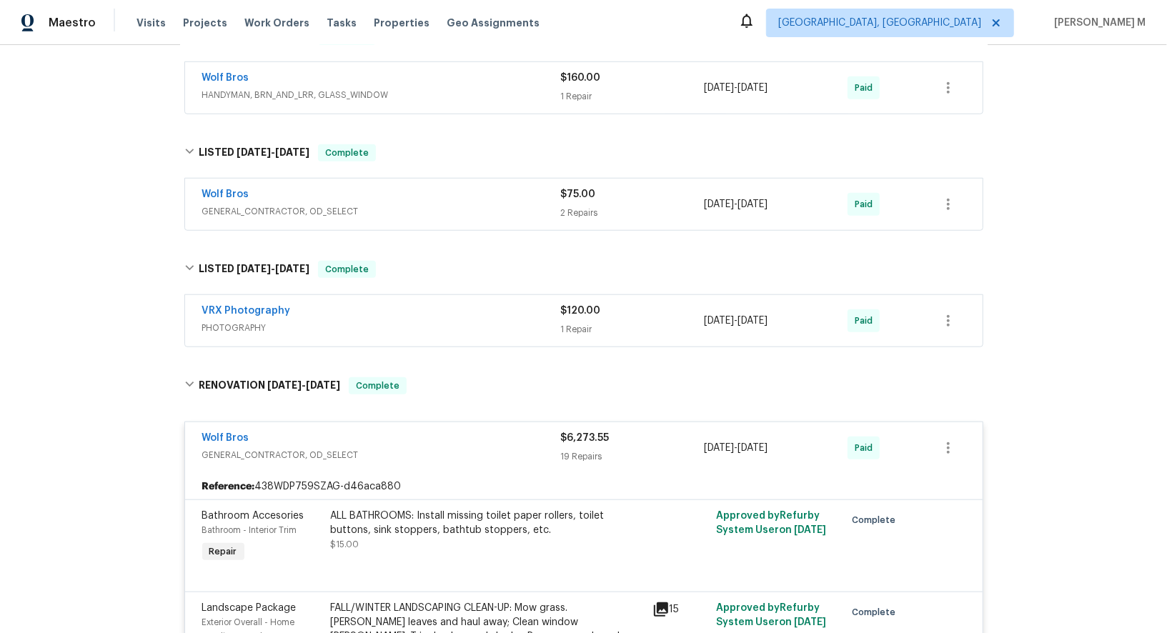
click at [264, 204] on span "GENERAL_CONTRACTOR, OD_SELECT" at bounding box center [381, 211] width 359 height 14
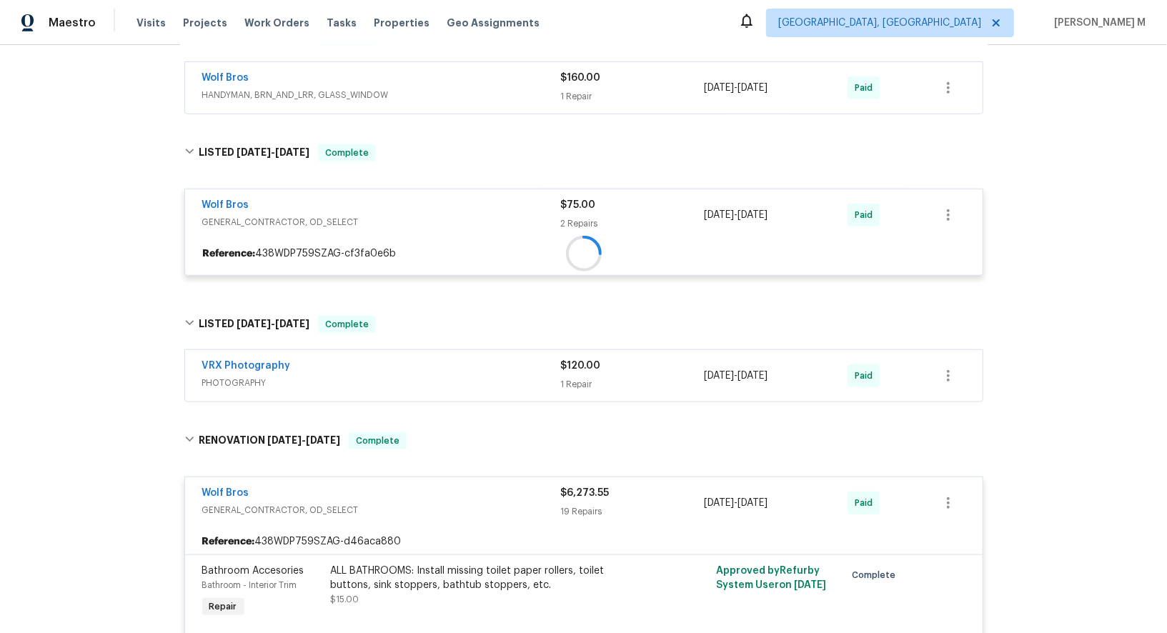
scroll to position [595, 0]
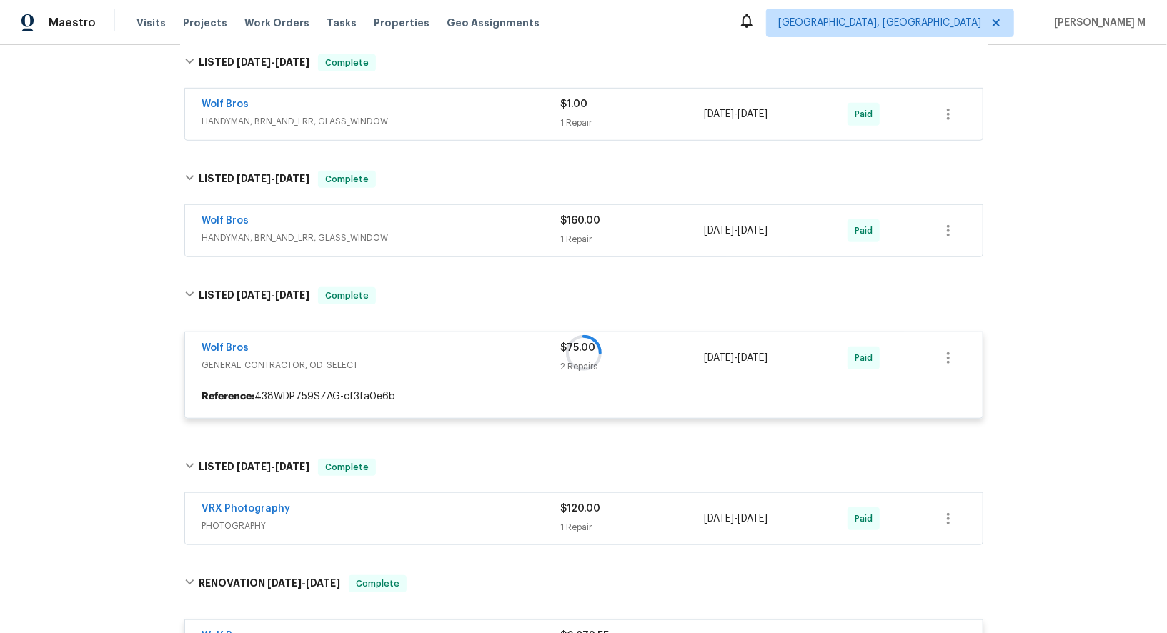
click at [276, 231] on span "HANDYMAN, BRN_AND_LRR, GLASS_WINDOW" at bounding box center [381, 238] width 359 height 14
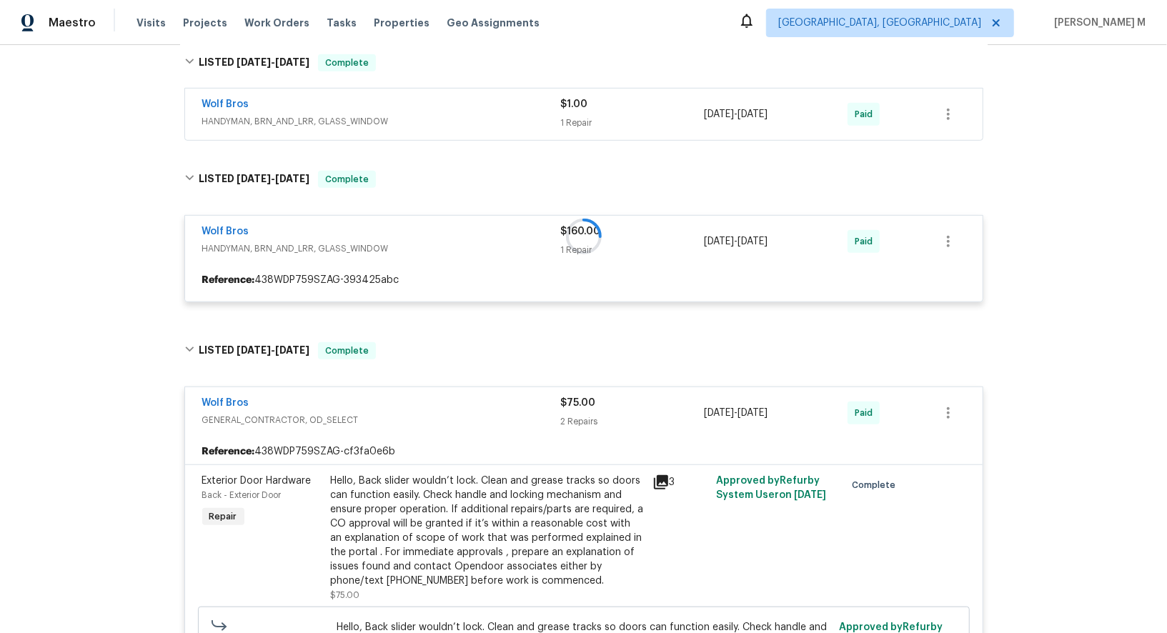
click at [270, 114] on span "HANDYMAN, BRN_AND_LRR, GLASS_WINDOW" at bounding box center [381, 121] width 359 height 14
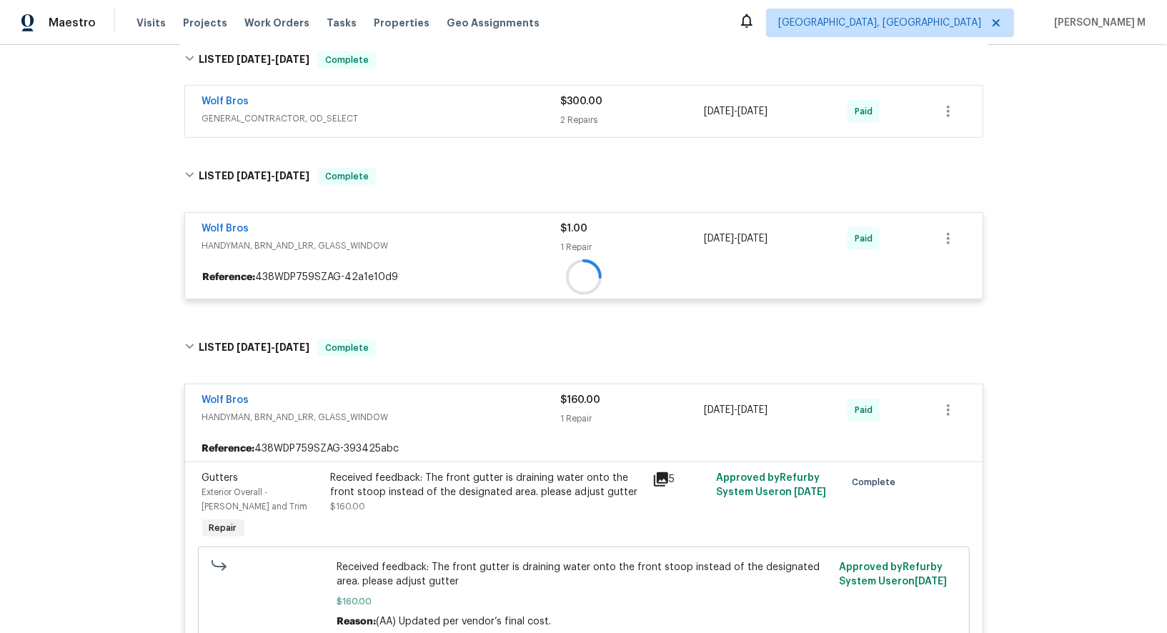
scroll to position [398, 0]
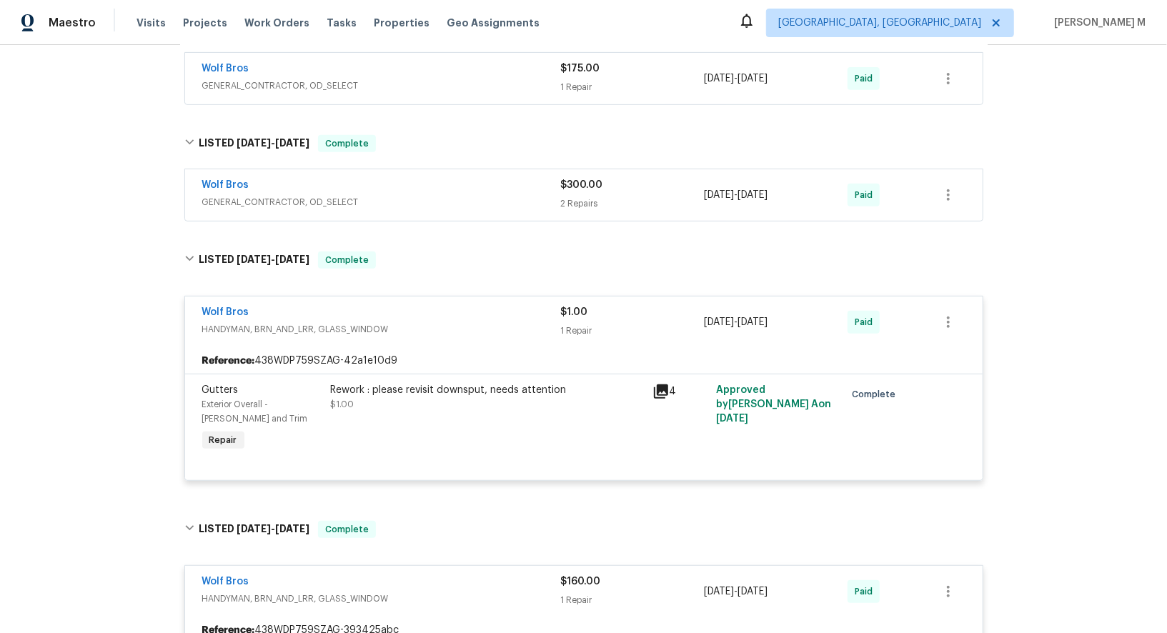
click at [250, 195] on span "GENERAL_CONTRACTOR, OD_SELECT" at bounding box center [381, 202] width 359 height 14
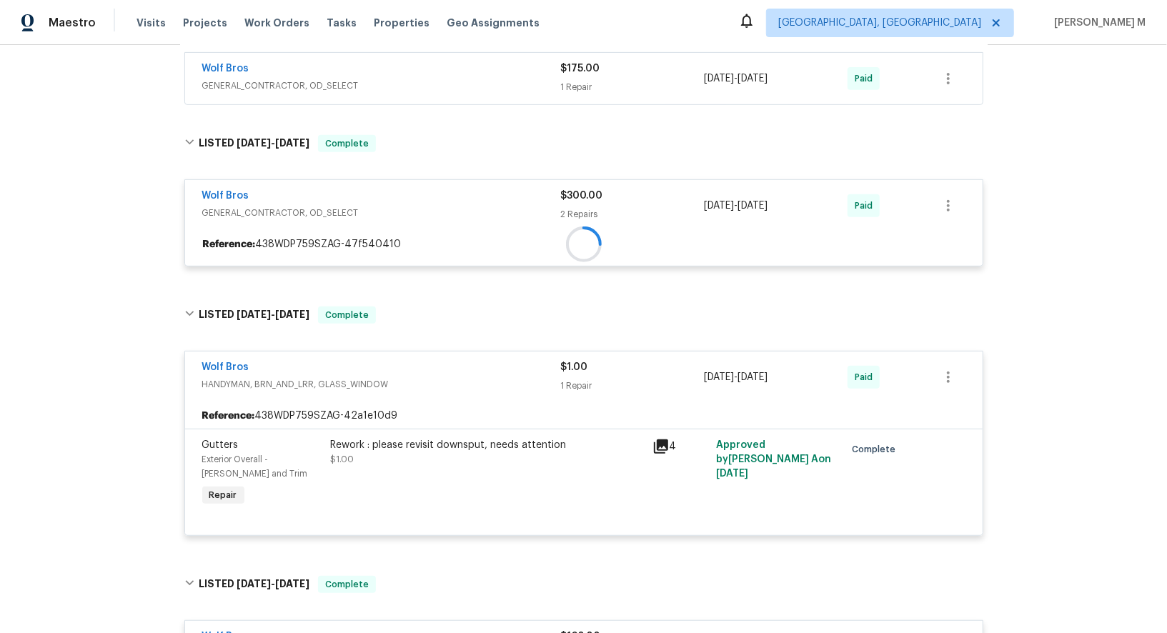
scroll to position [223, 0]
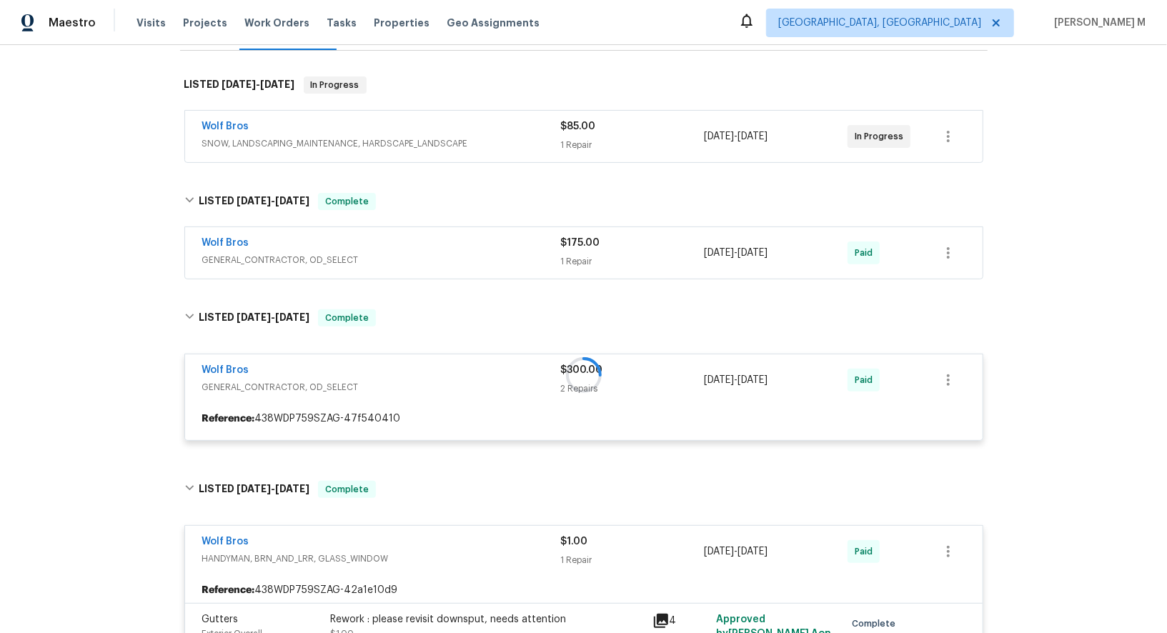
click at [270, 253] on span "GENERAL_CONTRACTOR, OD_SELECT" at bounding box center [381, 260] width 359 height 14
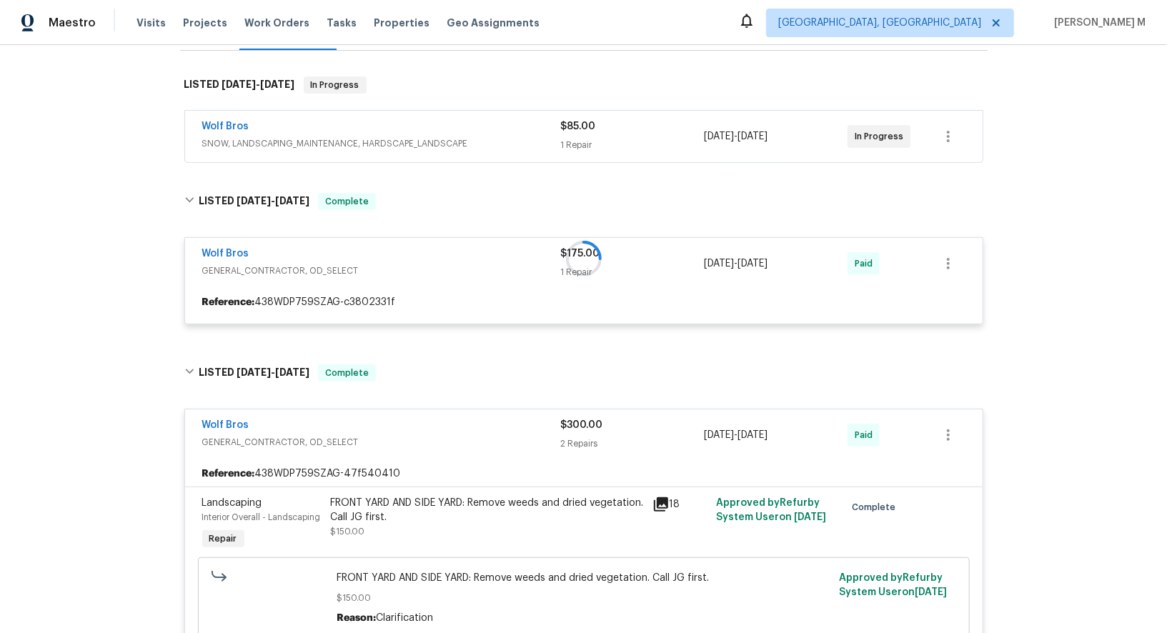
click at [276, 119] on div "Wolf Bros" at bounding box center [381, 127] width 359 height 17
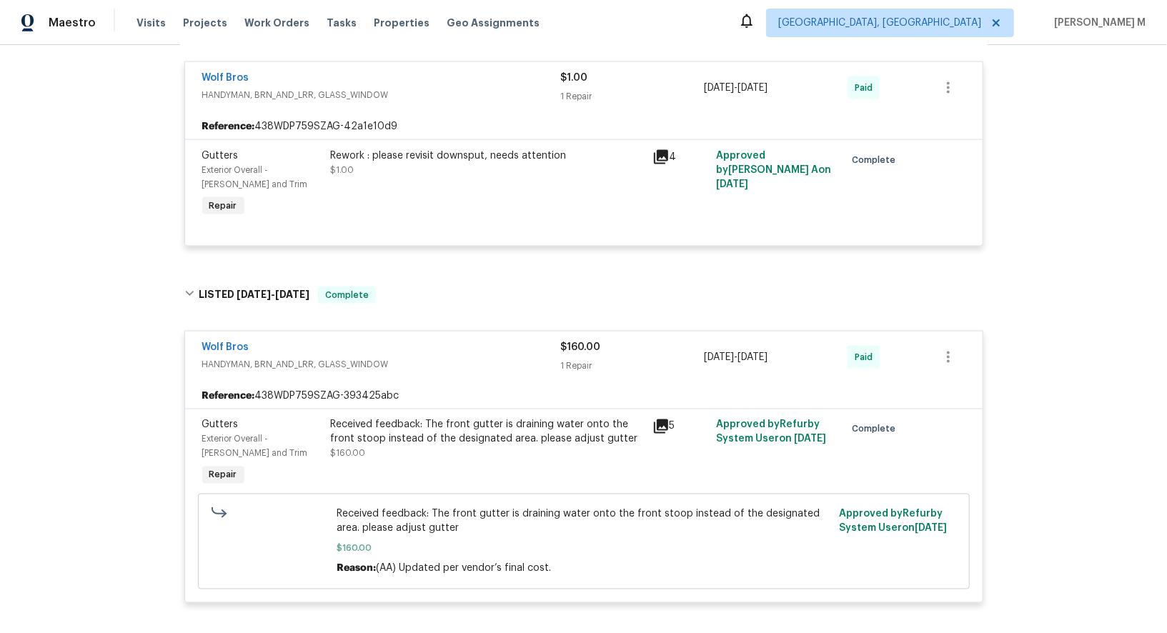
scroll to position [1039, 0]
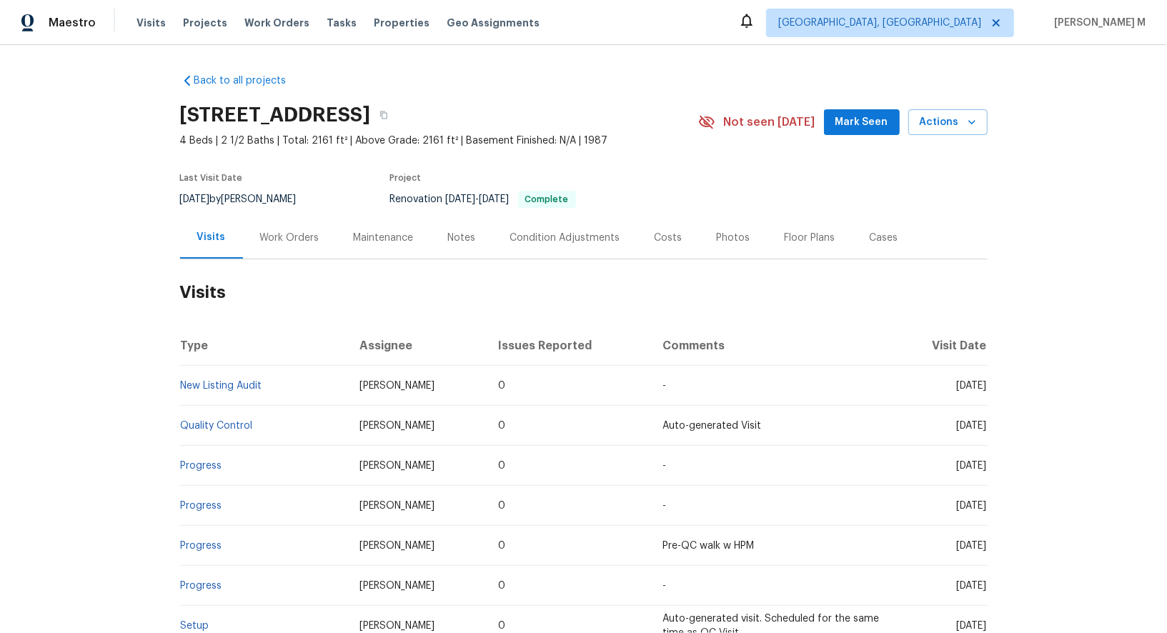
click at [295, 240] on div "Work Orders" at bounding box center [290, 238] width 94 height 42
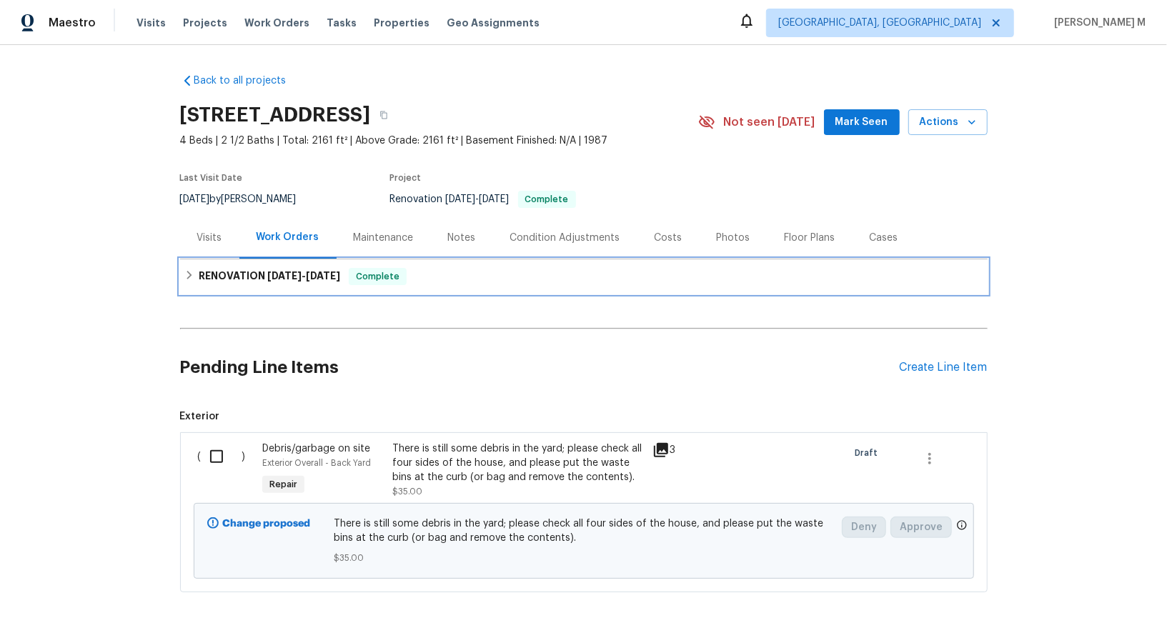
click at [306, 271] on span "[DATE]" at bounding box center [323, 276] width 34 height 10
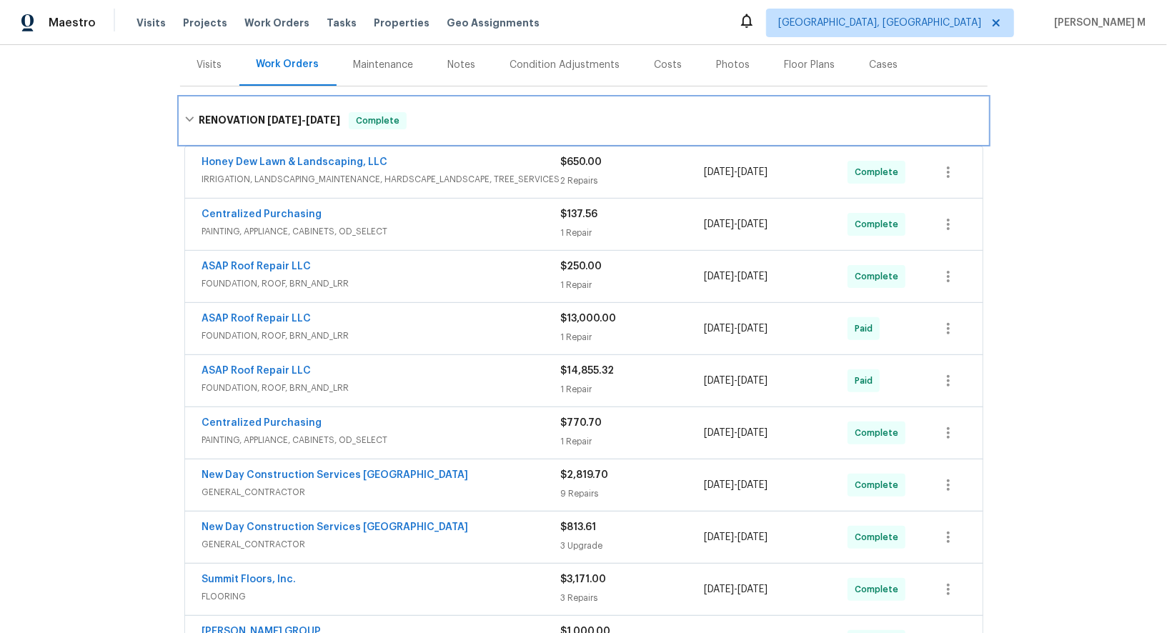
scroll to position [182, 0]
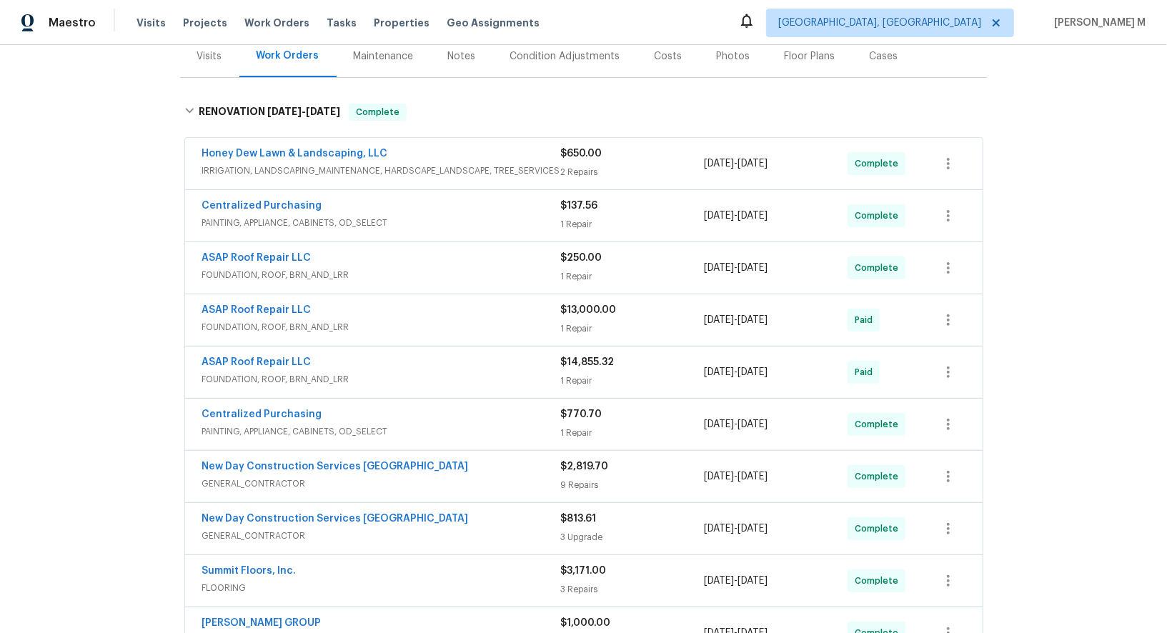
click at [352, 164] on span "IRRIGATION, LANDSCAPING_MAINTENANCE, HARDSCAPE_LANDSCAPE, TREE_SERVICES" at bounding box center [381, 171] width 359 height 14
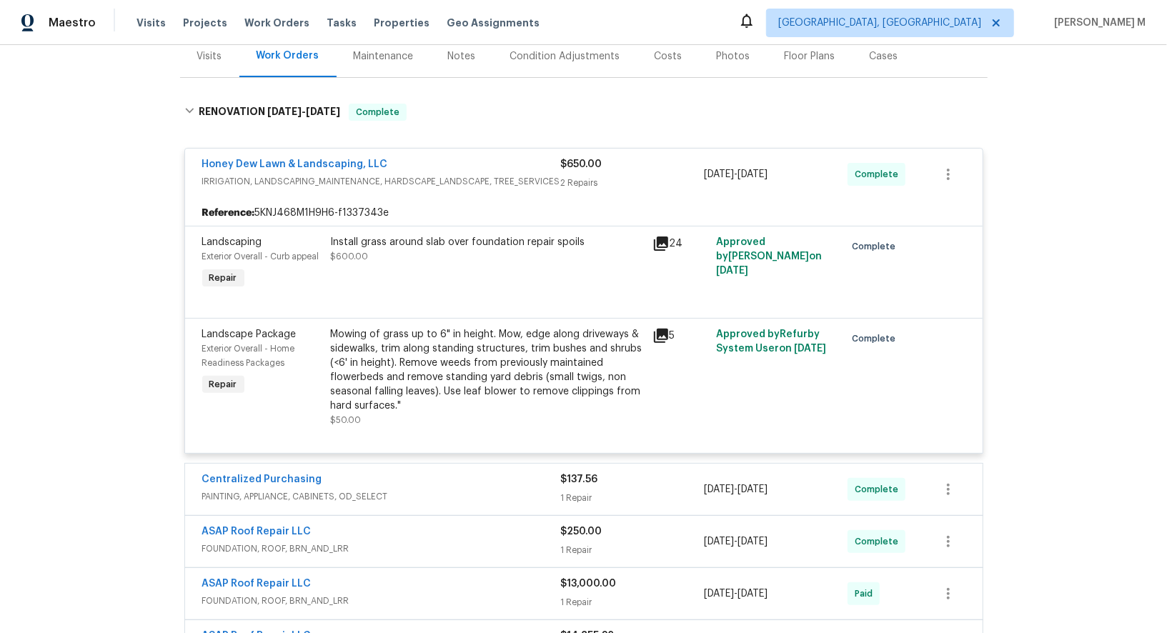
scroll to position [279, 0]
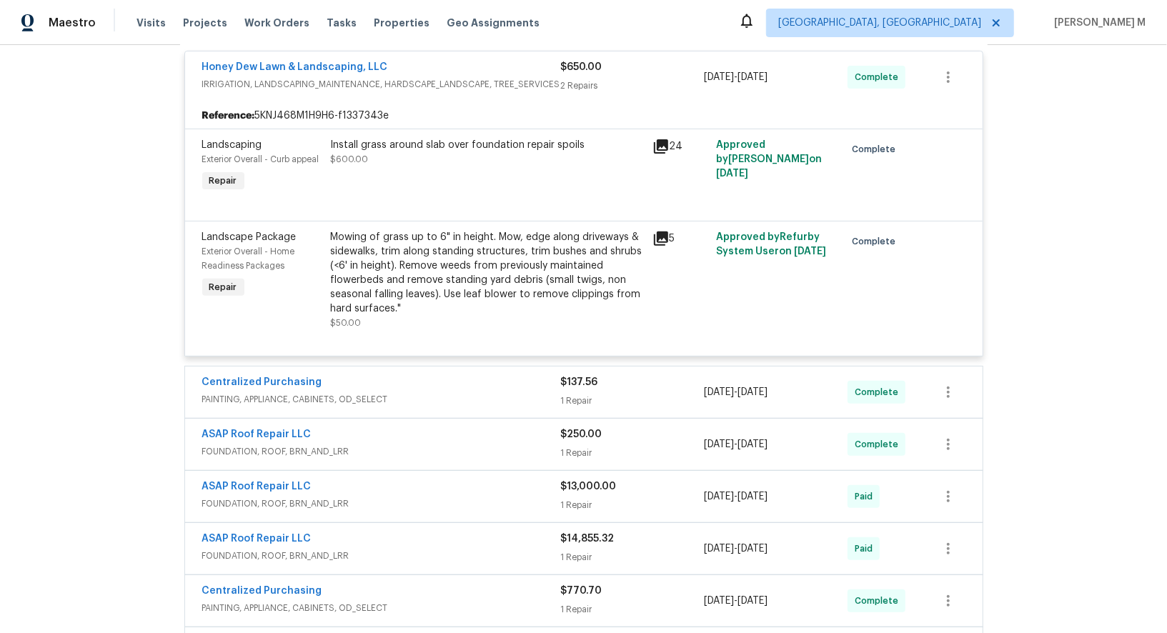
click at [311, 393] on span "PAINTING, APPLIANCE, CABINETS, OD_SELECT" at bounding box center [381, 400] width 359 height 14
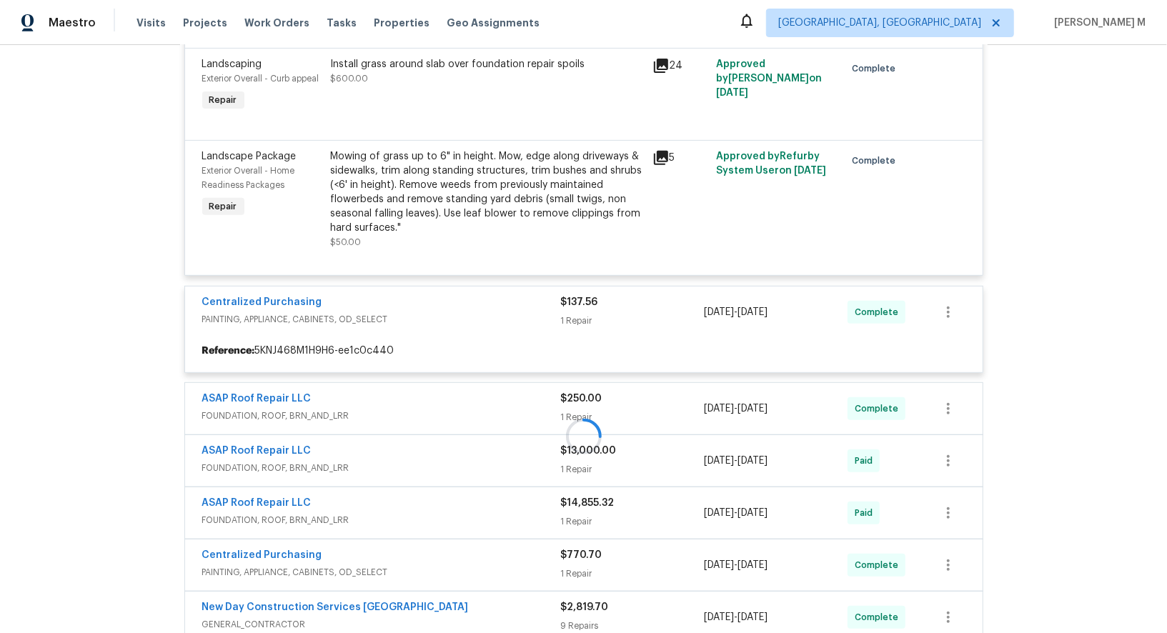
scroll to position [454, 0]
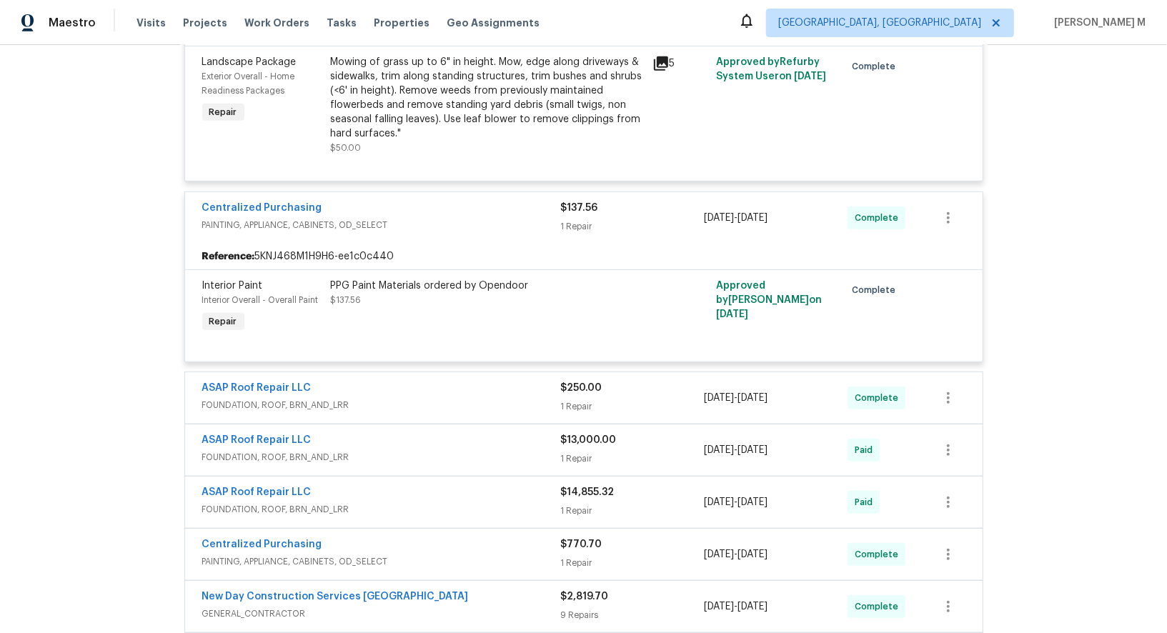
click at [285, 398] on span "FOUNDATION, ROOF, BRN_AND_LRR" at bounding box center [381, 405] width 359 height 14
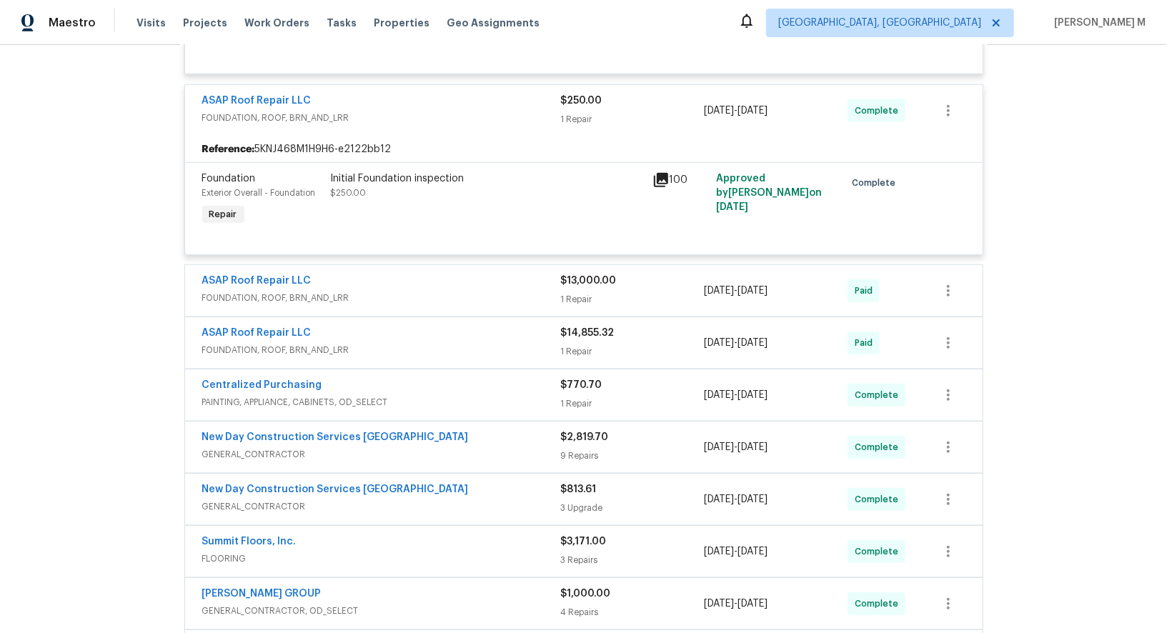
scroll to position [742, 0]
click at [279, 278] on div "ASAP Roof Repair LLC FOUNDATION, ROOF, BRN_AND_LRR" at bounding box center [381, 291] width 359 height 34
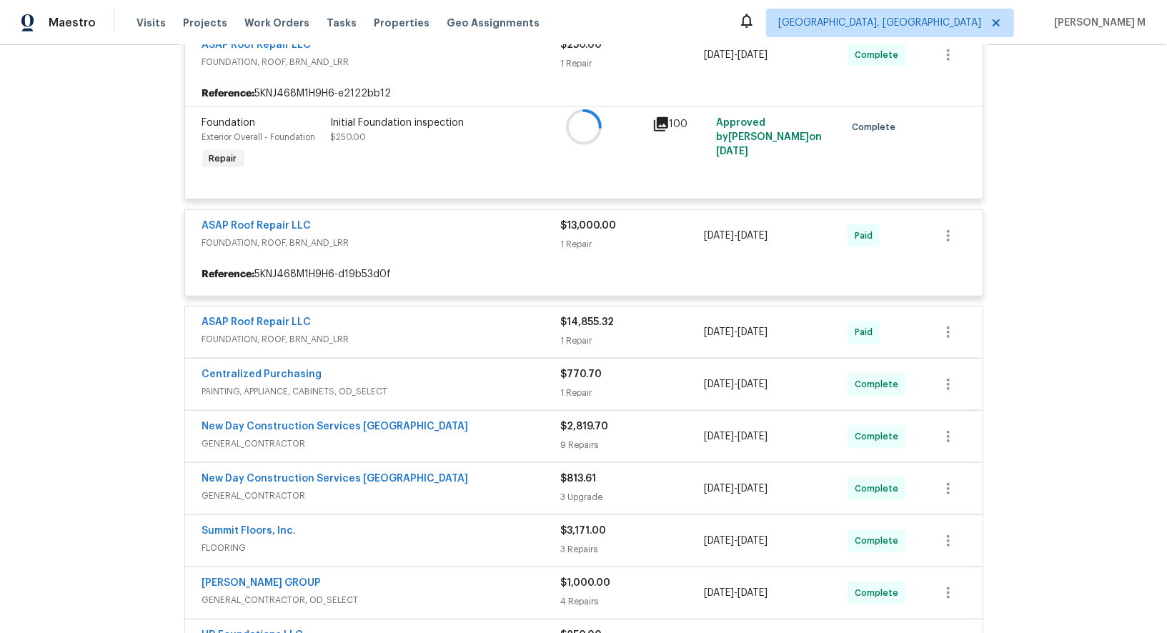
scroll to position [811, 0]
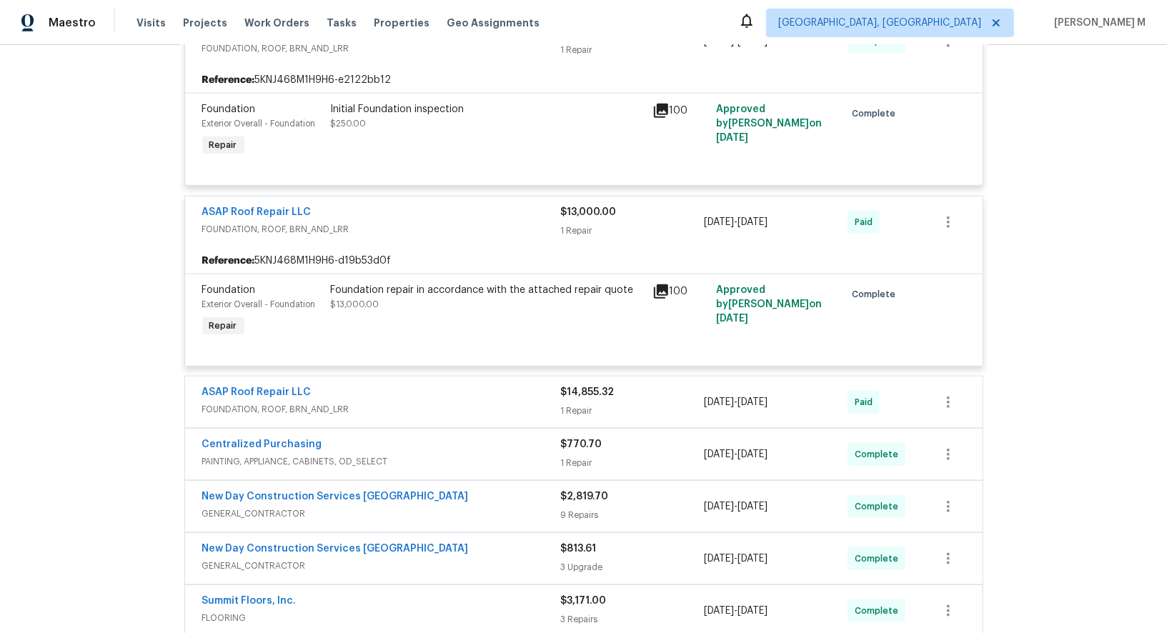
click at [287, 403] on span "FOUNDATION, ROOF, BRN_AND_LRR" at bounding box center [381, 410] width 359 height 14
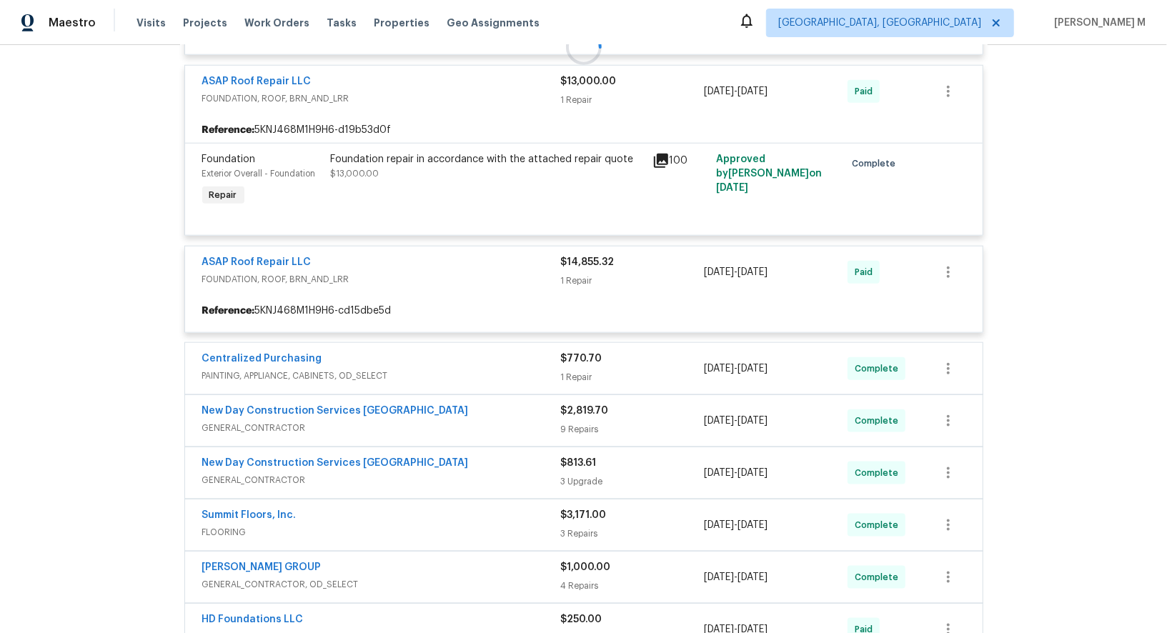
scroll to position [964, 0]
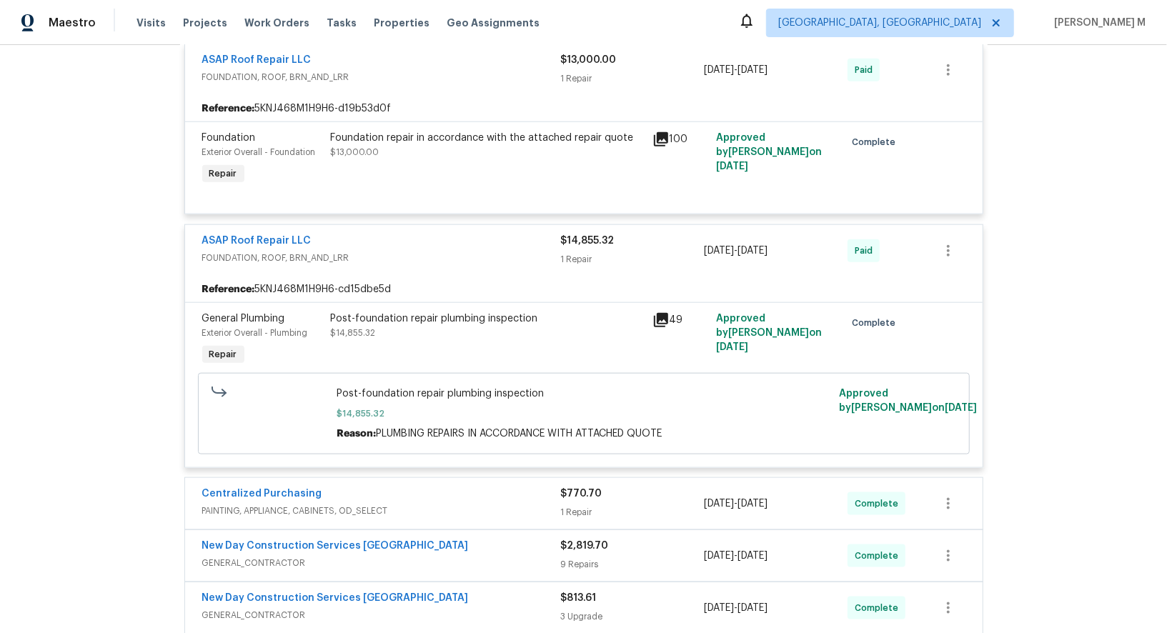
click at [310, 326] on div "General Plumbing Exterior Overall - Plumbing Repair" at bounding box center [262, 340] width 129 height 66
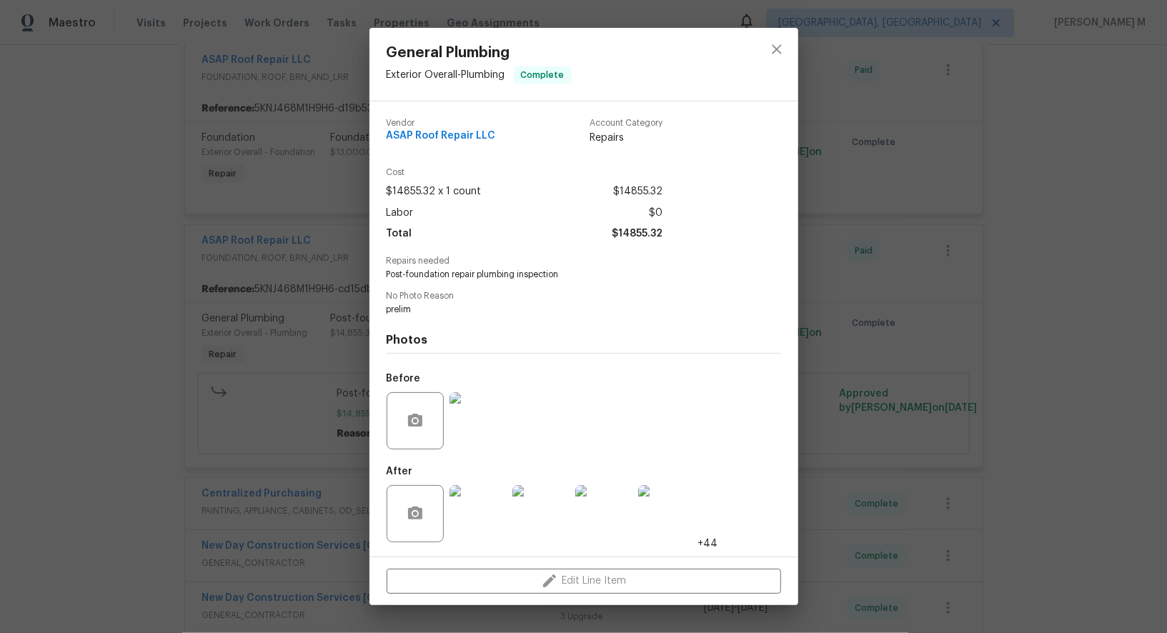
click at [317, 379] on div "General Plumbing Exterior Overall - Plumbing Complete Vendor ASAP Roof Repair L…" at bounding box center [583, 316] width 1167 height 633
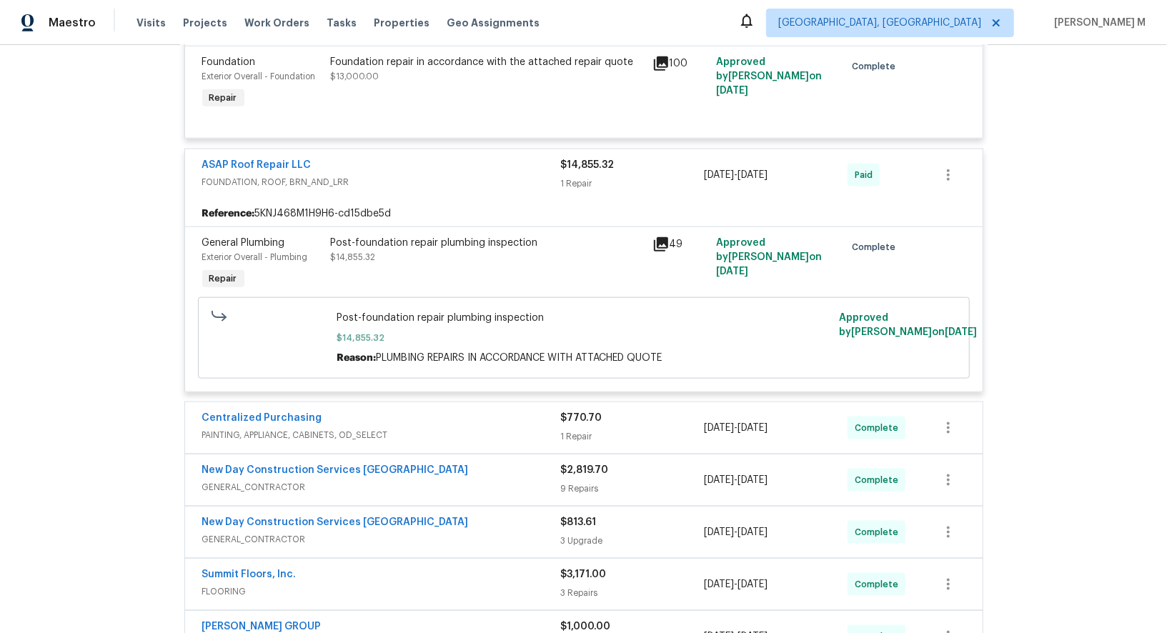
scroll to position [1164, 0]
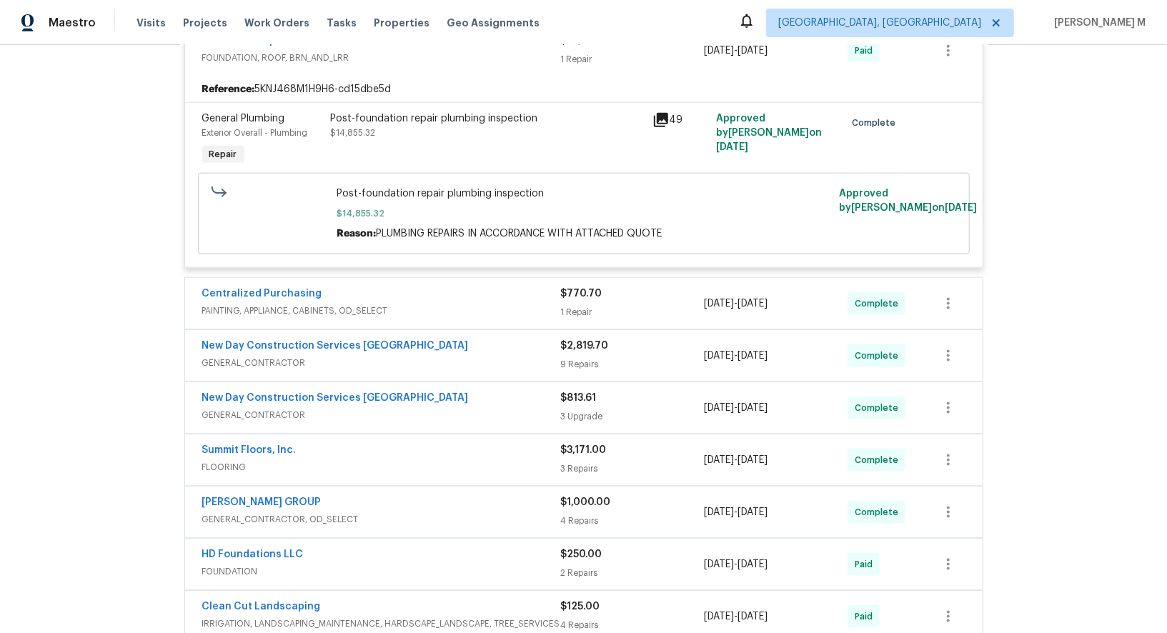
click at [293, 304] on span "PAINTING, APPLIANCE, CABINETS, OD_SELECT" at bounding box center [381, 311] width 359 height 14
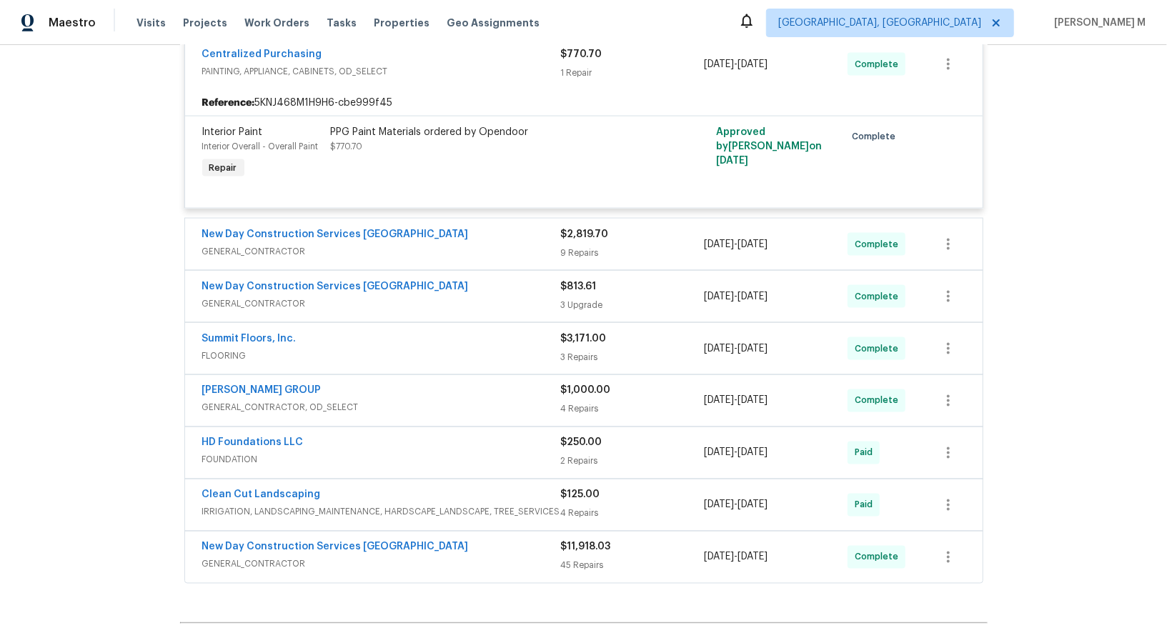
scroll to position [1411, 0]
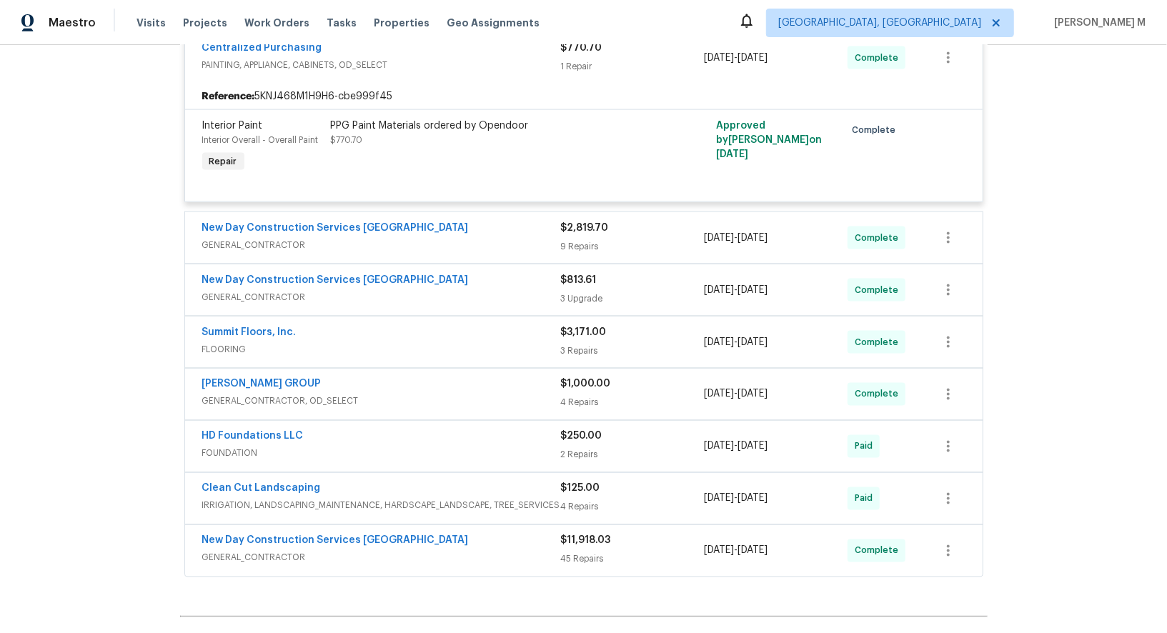
click at [290, 238] on span "GENERAL_CONTRACTOR" at bounding box center [381, 245] width 359 height 14
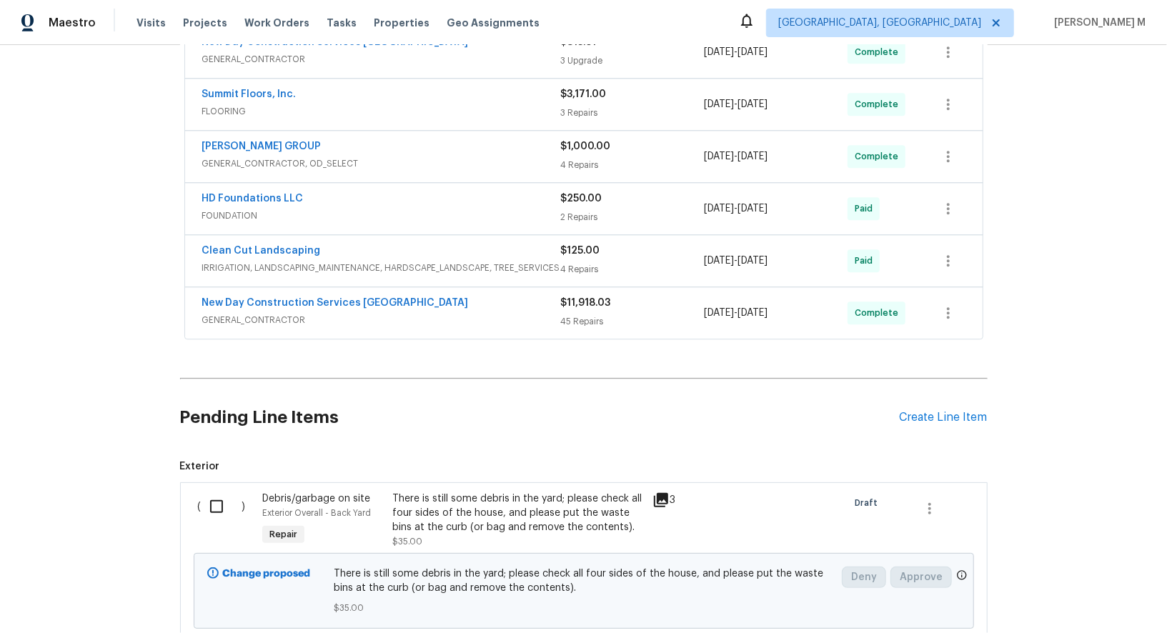
scroll to position [2570, 0]
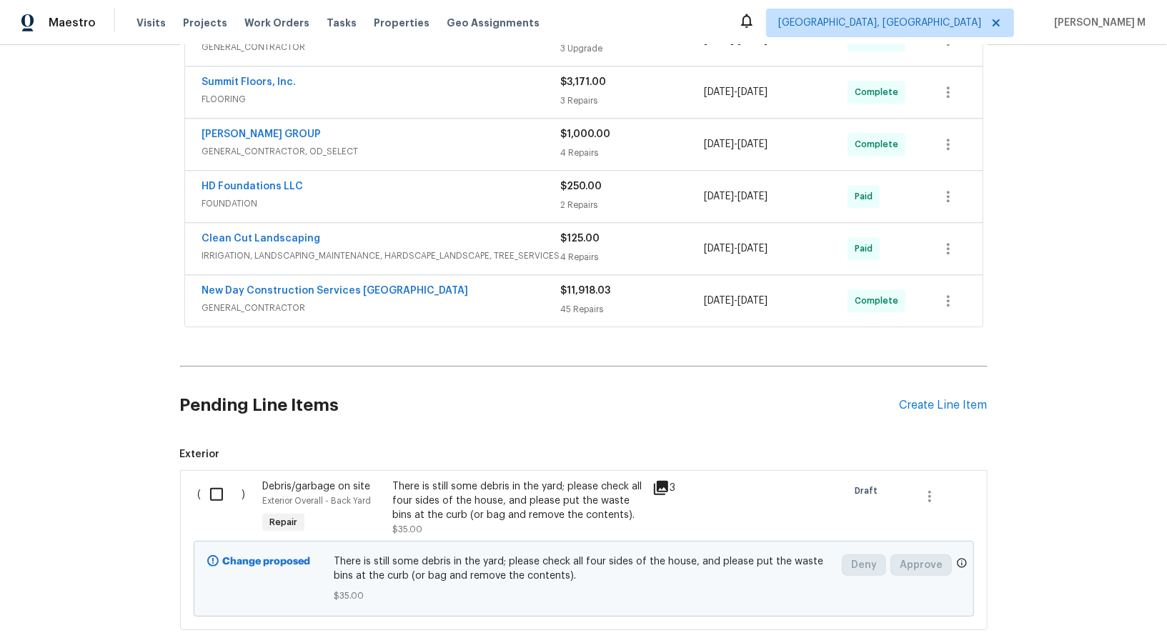
click at [262, 301] on span "GENERAL_CONTRACTOR" at bounding box center [381, 308] width 359 height 14
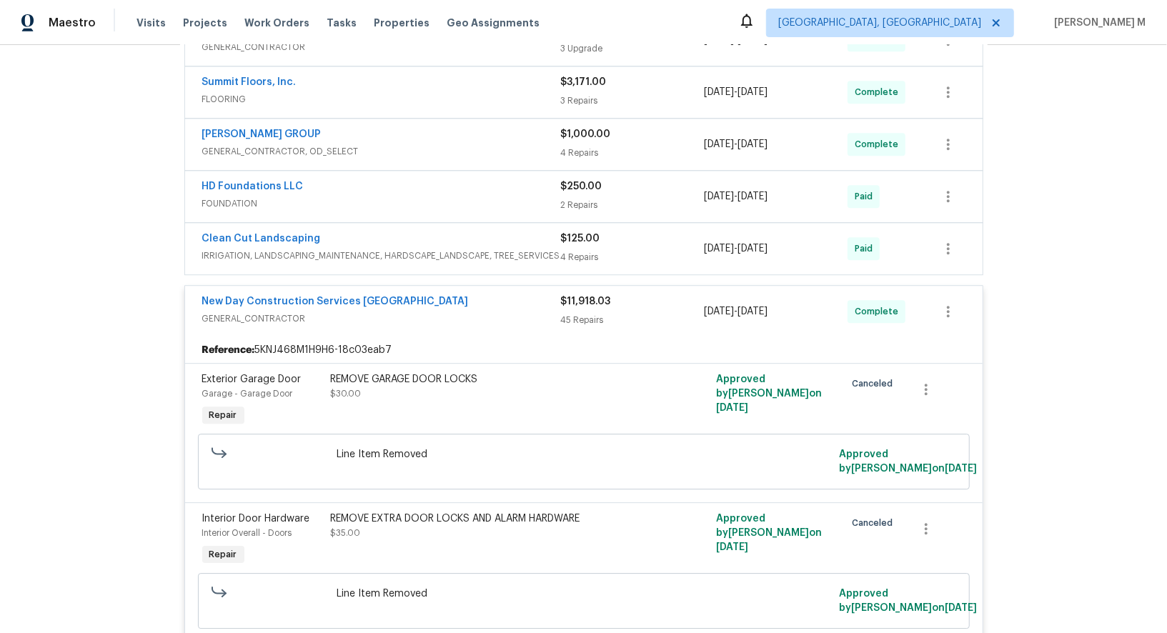
click at [276, 249] on span "IRRIGATION, LANDSCAPING_MAINTENANCE, HARDSCAPE_LANDSCAPE, TREE_SERVICES" at bounding box center [381, 256] width 359 height 14
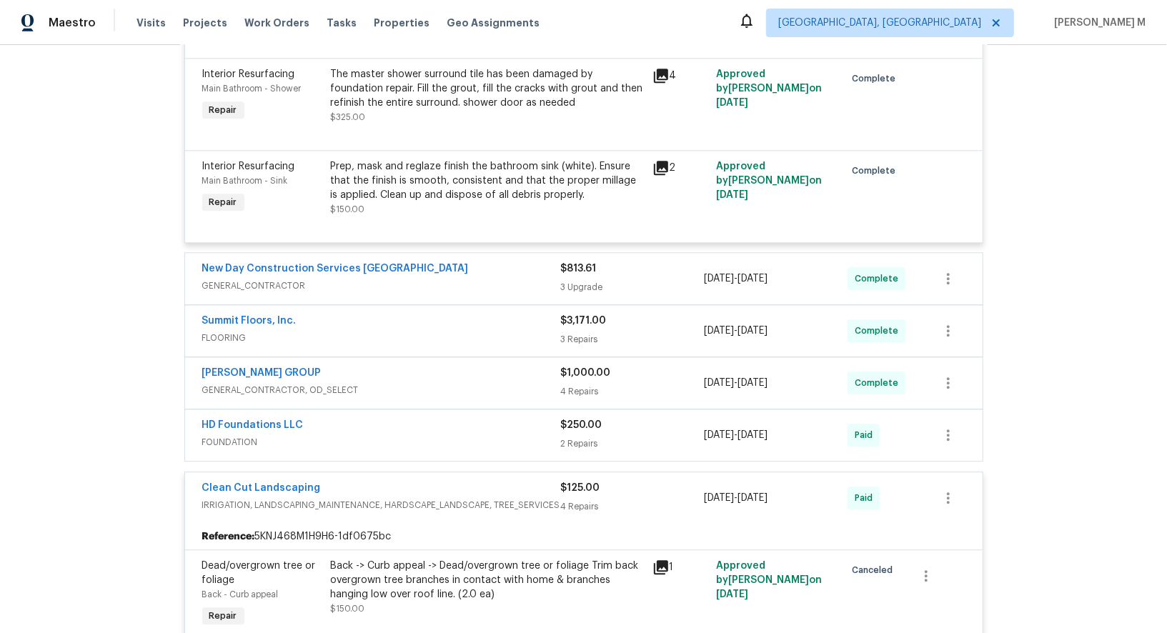
scroll to position [2315, 0]
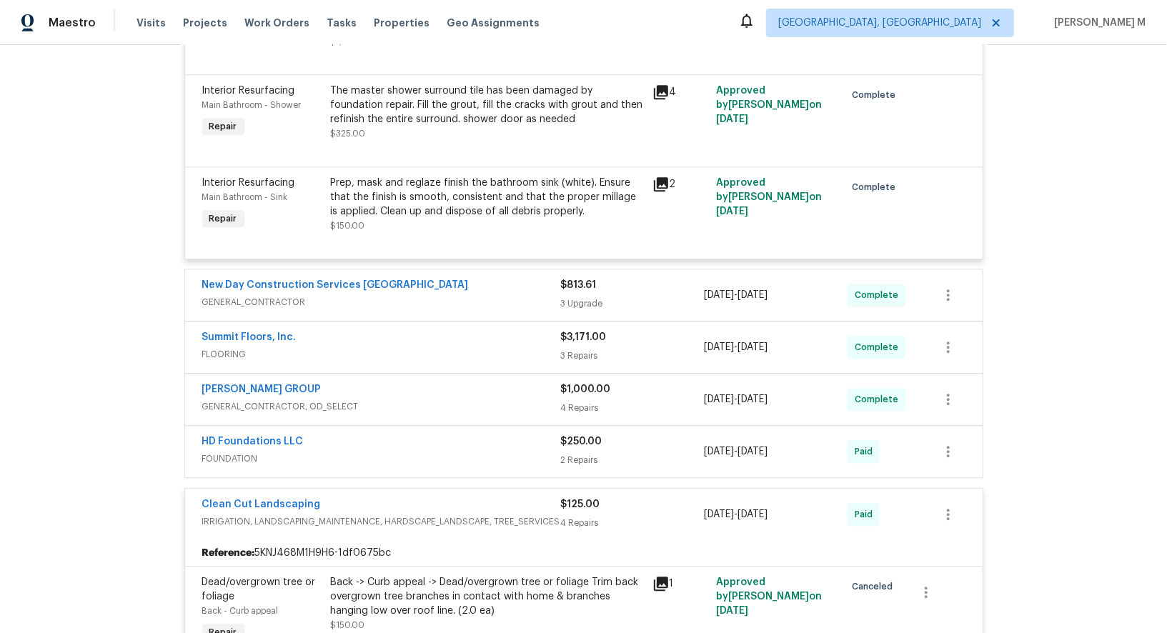
click at [265, 452] on span "FOUNDATION" at bounding box center [381, 459] width 359 height 14
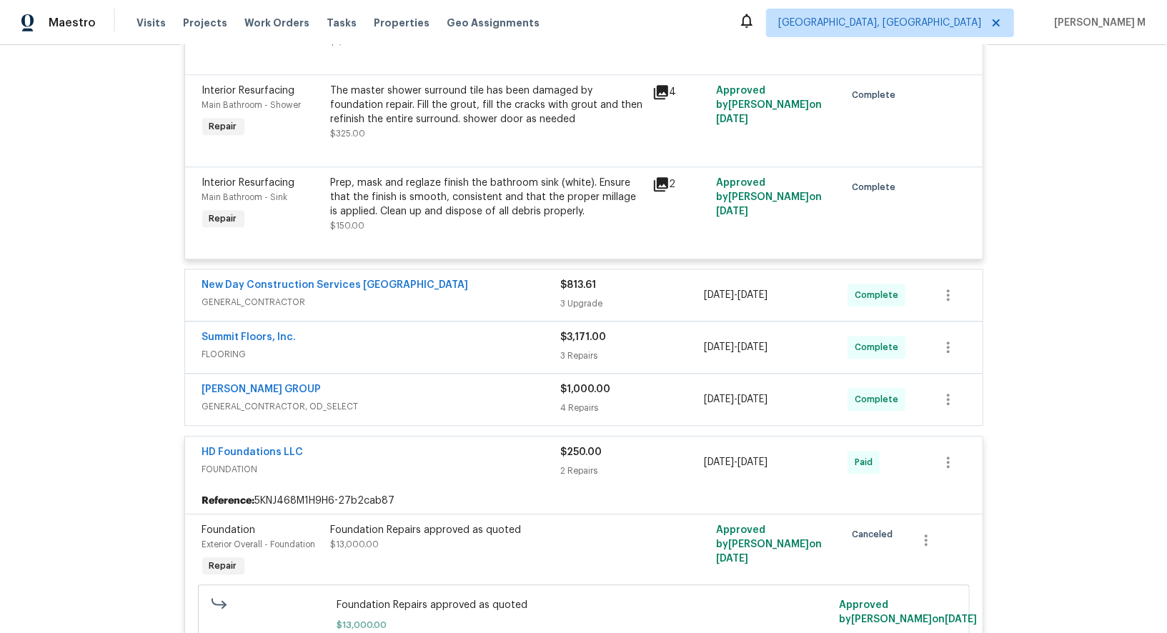
click at [282, 400] on span "GENERAL_CONTRACTOR, OD_SELECT" at bounding box center [381, 407] width 359 height 14
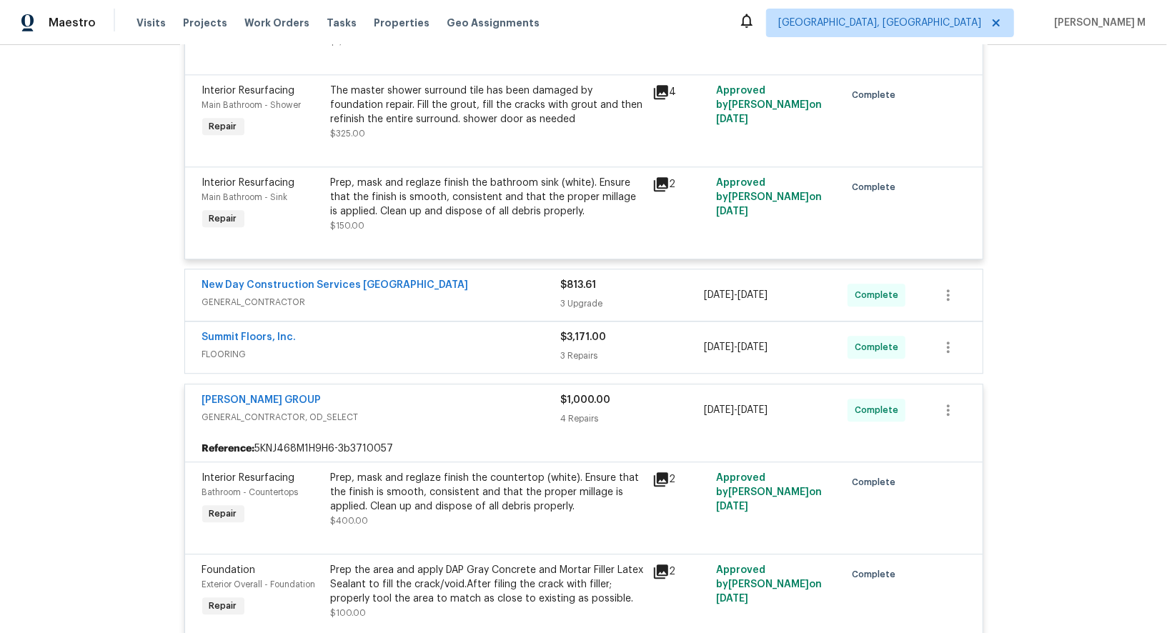
click at [222, 347] on span "FLOORING" at bounding box center [381, 354] width 359 height 14
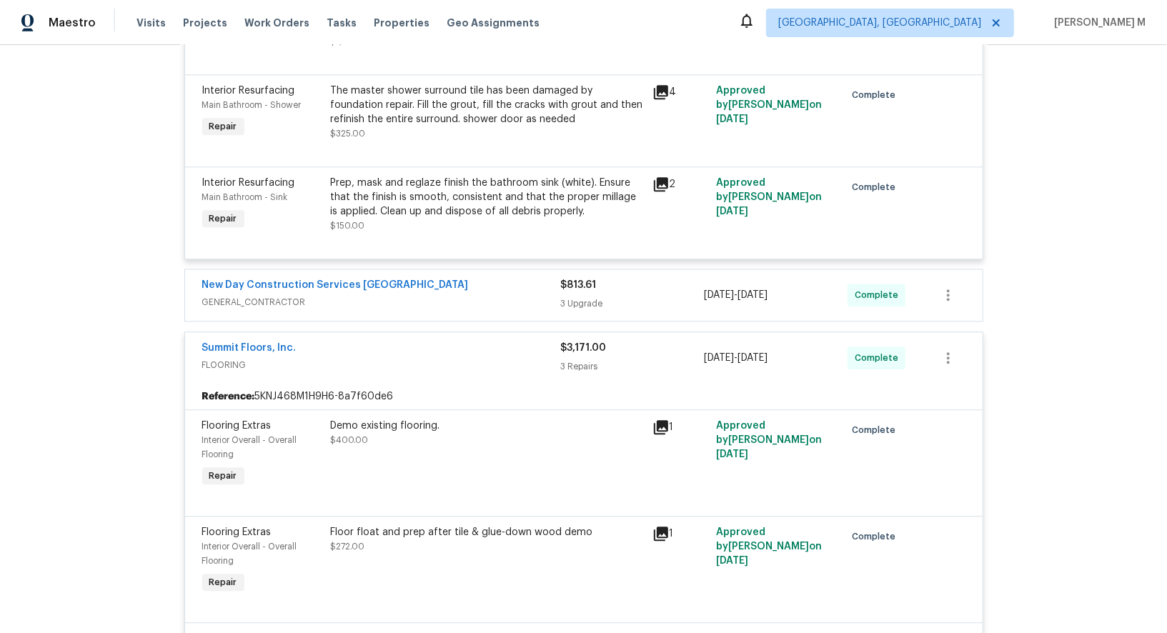
click at [264, 295] on span "GENERAL_CONTRACTOR" at bounding box center [381, 302] width 359 height 14
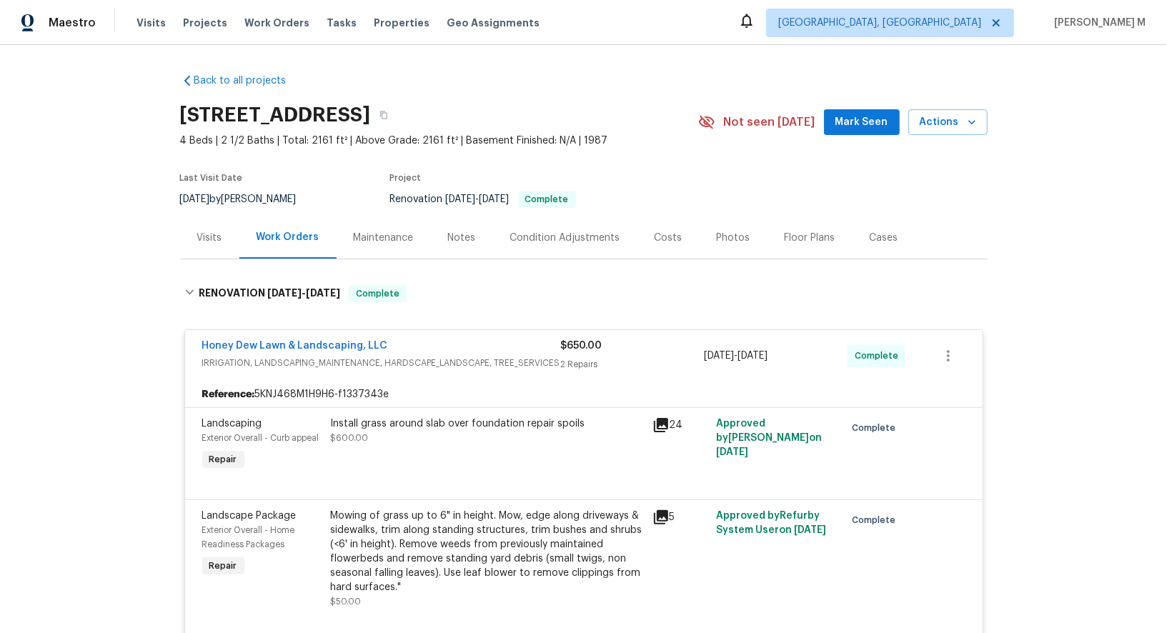
scroll to position [2853, 0]
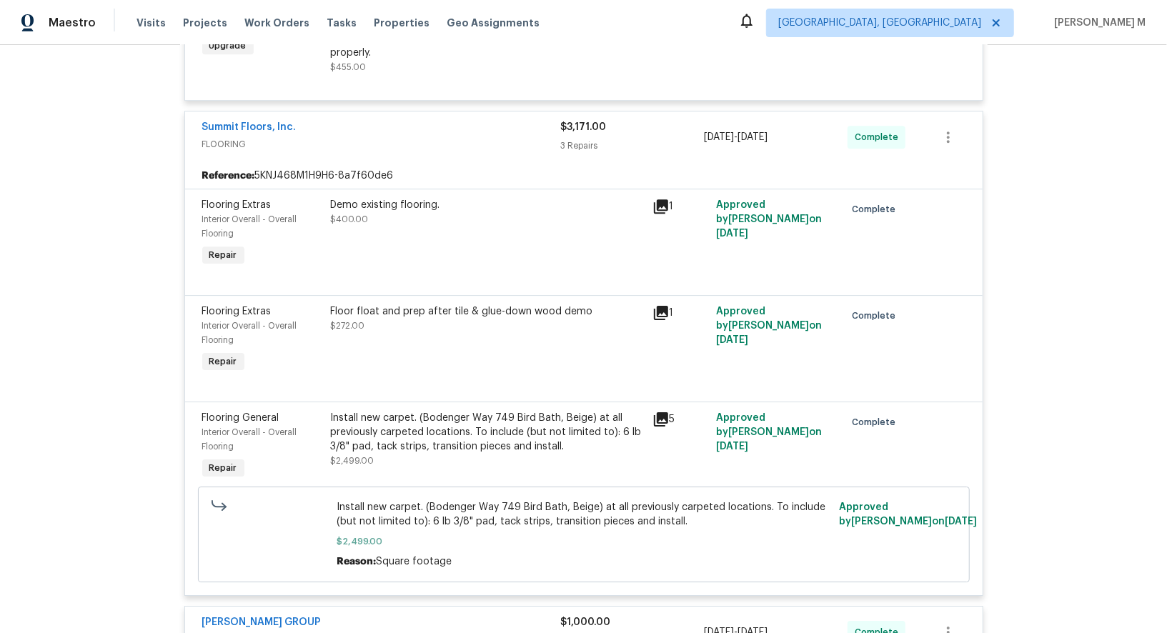
click at [481, 411] on div "Install new carpet. (Bodenger Way 749 Bird Bath, Beige) at all previously carpe…" at bounding box center [487, 432] width 313 height 43
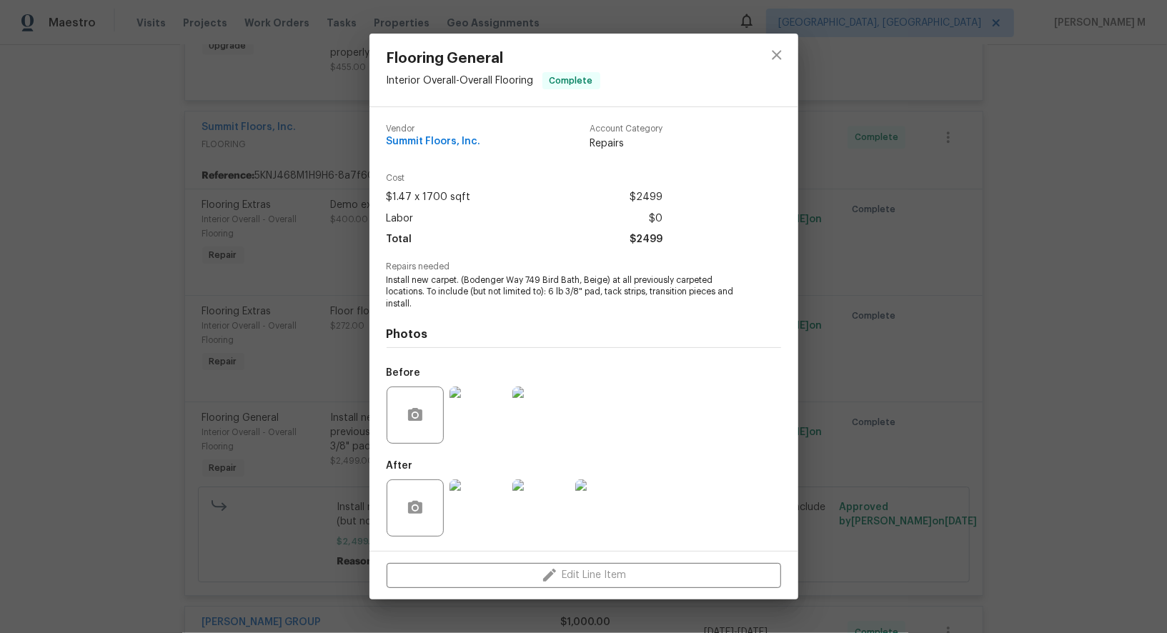
click at [469, 417] on img at bounding box center [478, 415] width 57 height 57
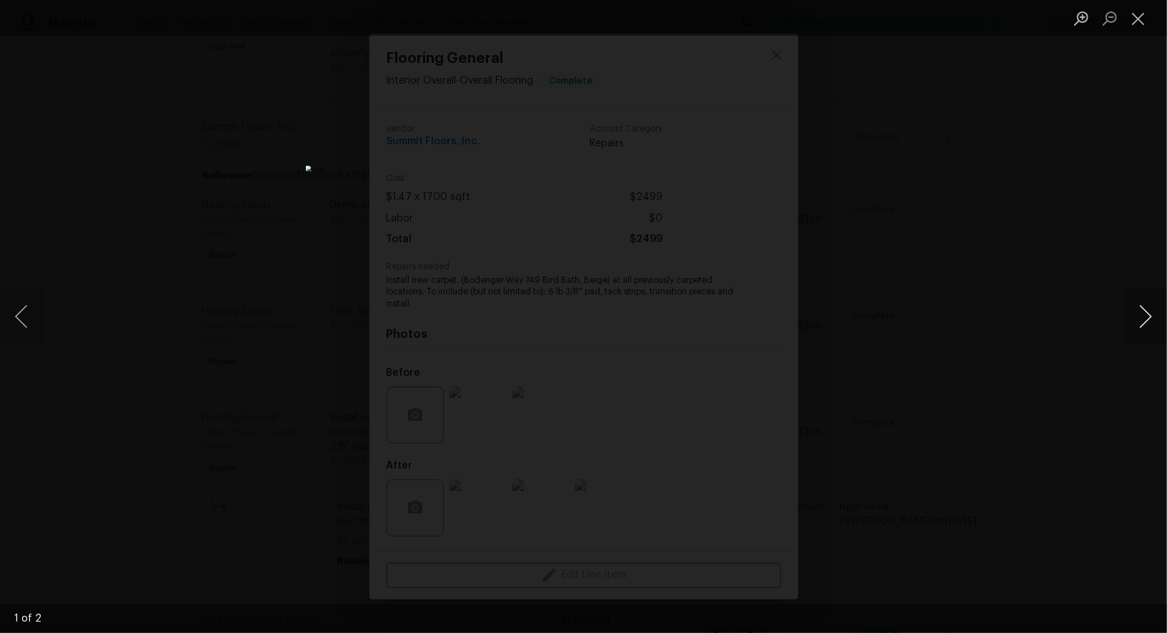
click at [1140, 317] on button "Next image" at bounding box center [1146, 316] width 43 height 57
click at [1100, 211] on div "Lightbox" at bounding box center [583, 316] width 1167 height 633
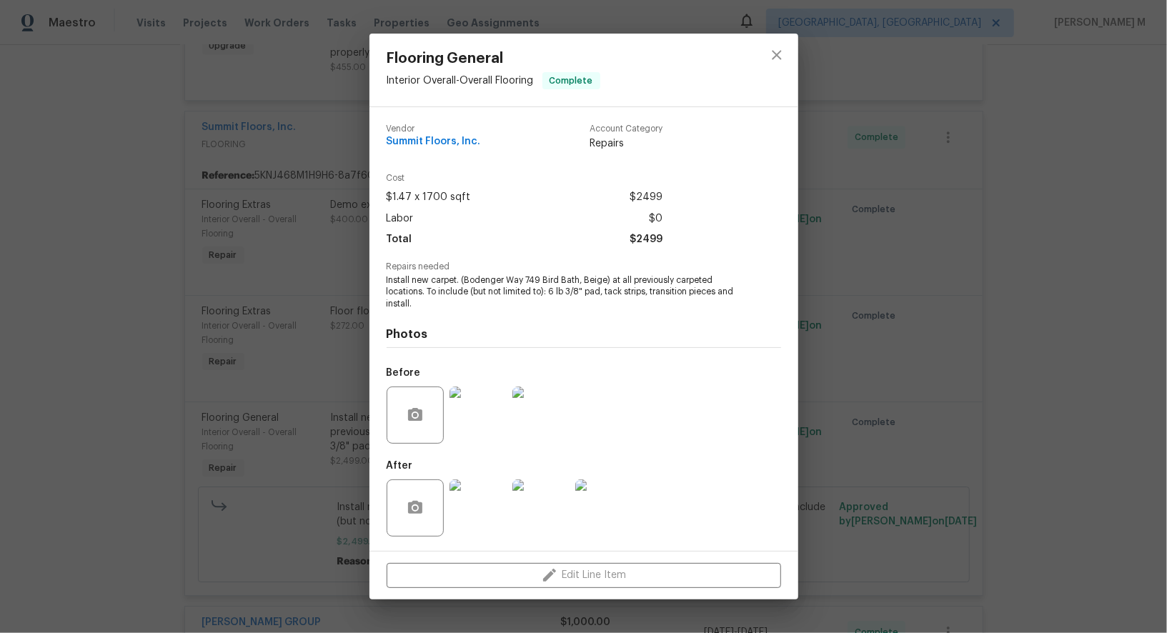
click at [474, 494] on img at bounding box center [478, 508] width 57 height 57
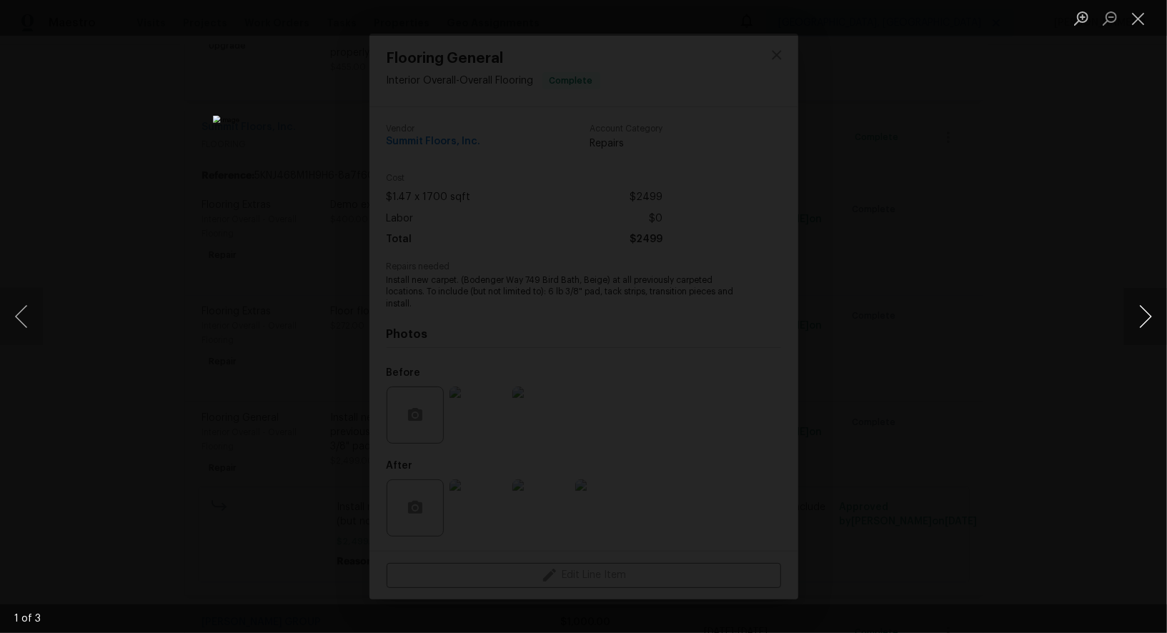
click at [1140, 307] on button "Next image" at bounding box center [1146, 316] width 43 height 57
click at [1097, 241] on div "Lightbox" at bounding box center [583, 316] width 1167 height 633
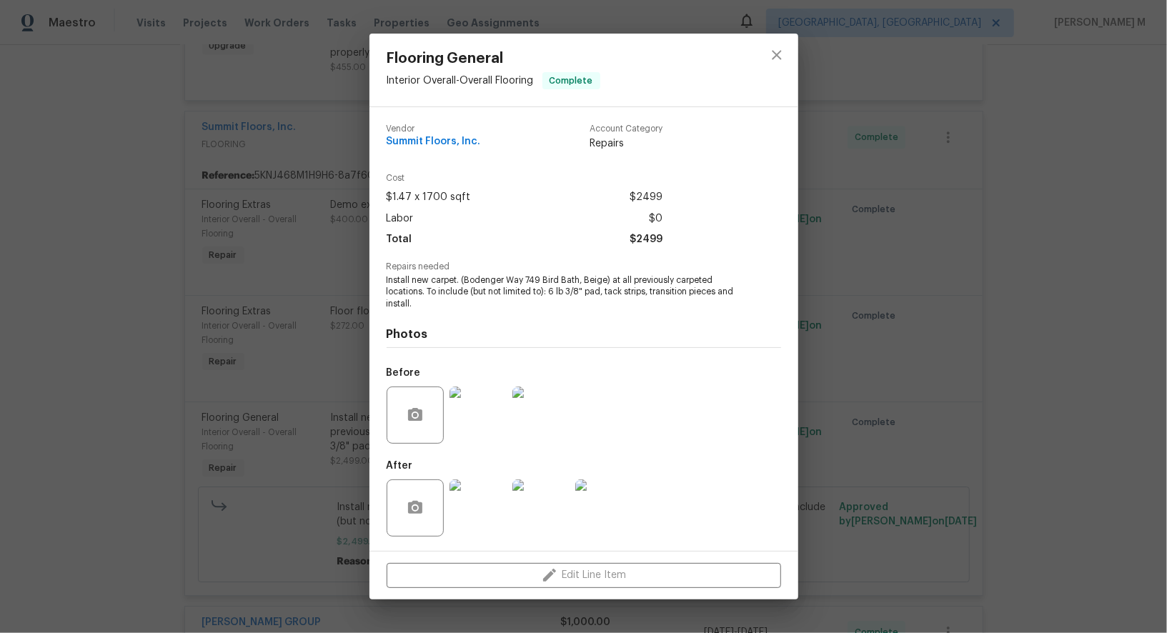
click at [847, 362] on div "Flooring General Interior Overall - Overall Flooring Complete Vendor Summit Flo…" at bounding box center [583, 316] width 1167 height 633
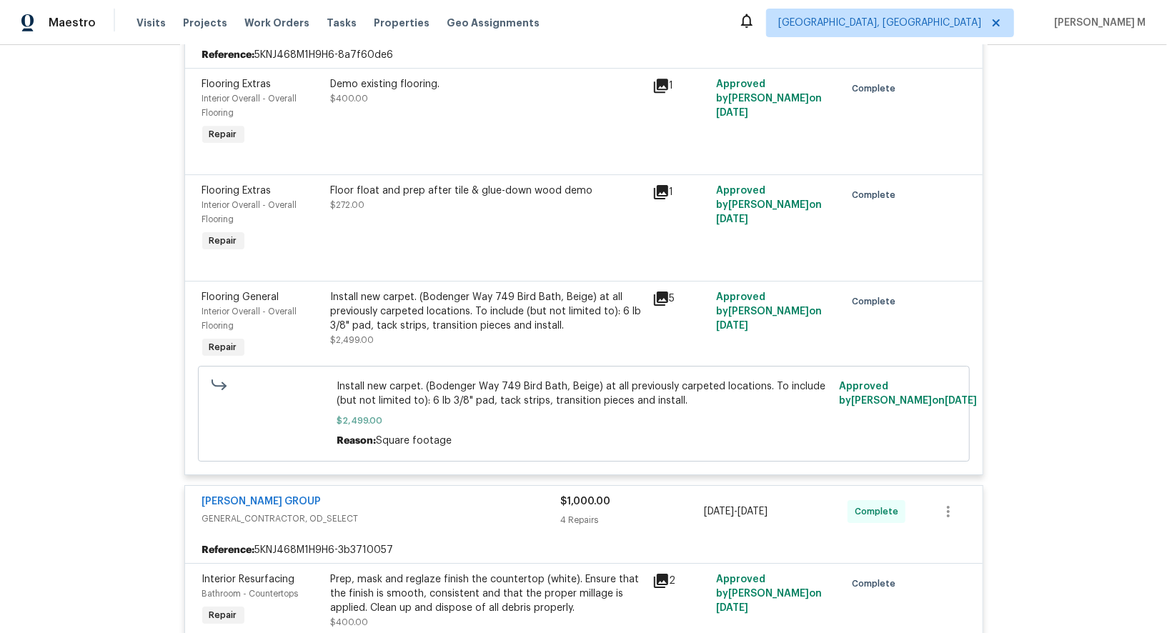
scroll to position [2979, 0]
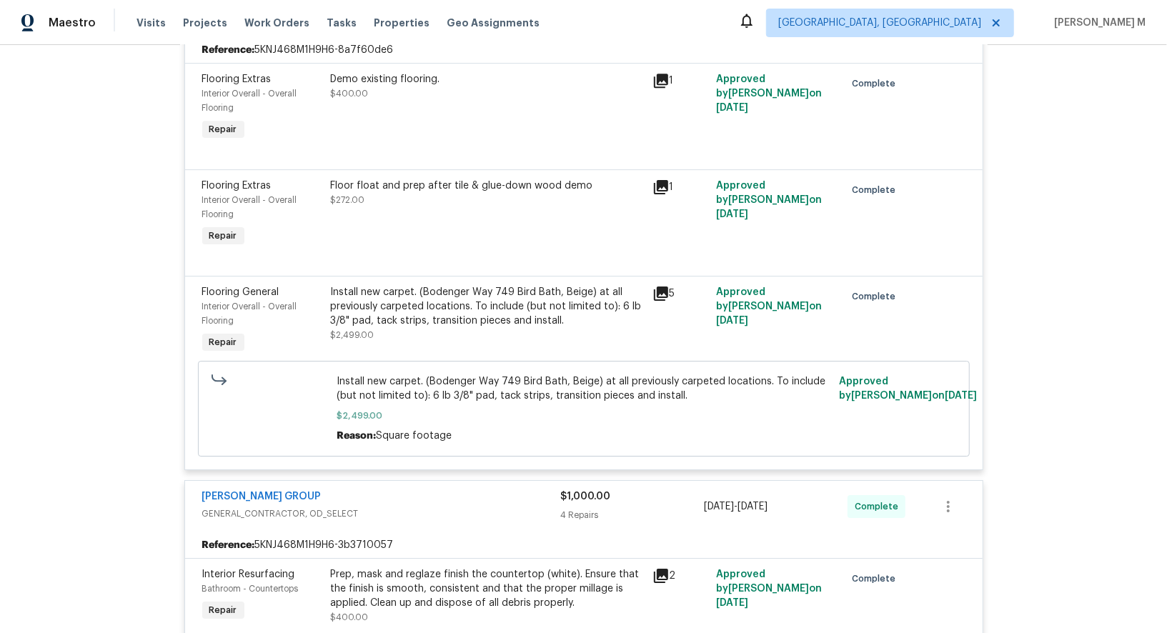
click at [521, 285] on div "Install new carpet. (Bodenger Way 749 Bird Bath, Beige) at all previously carpe…" at bounding box center [487, 306] width 313 height 43
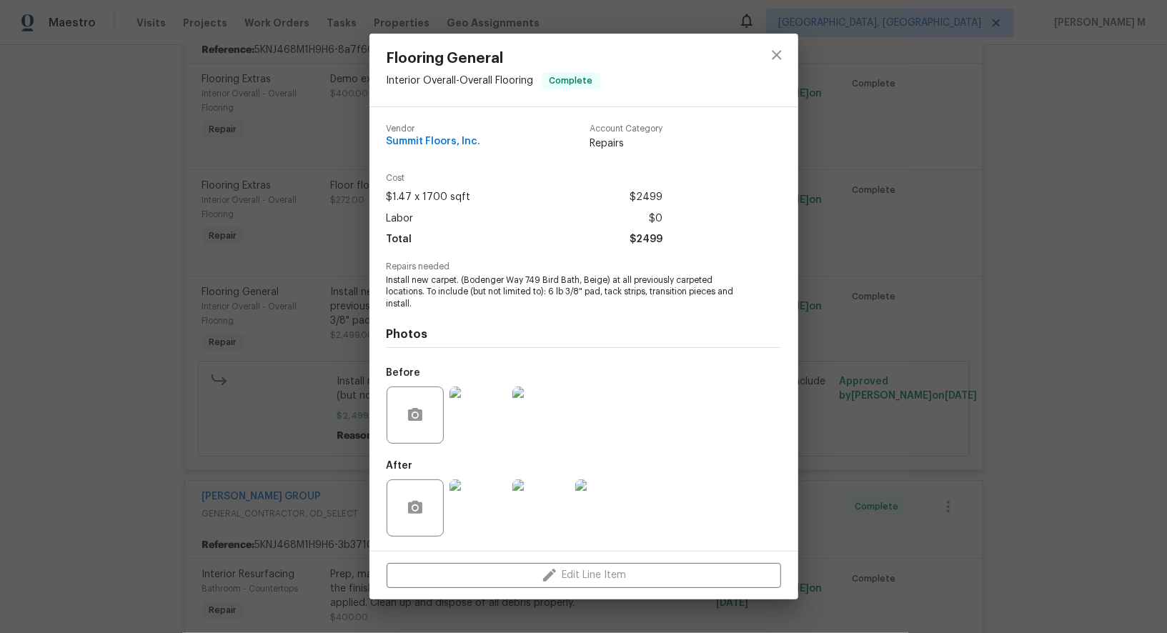
click at [528, 404] on img at bounding box center [541, 415] width 57 height 57
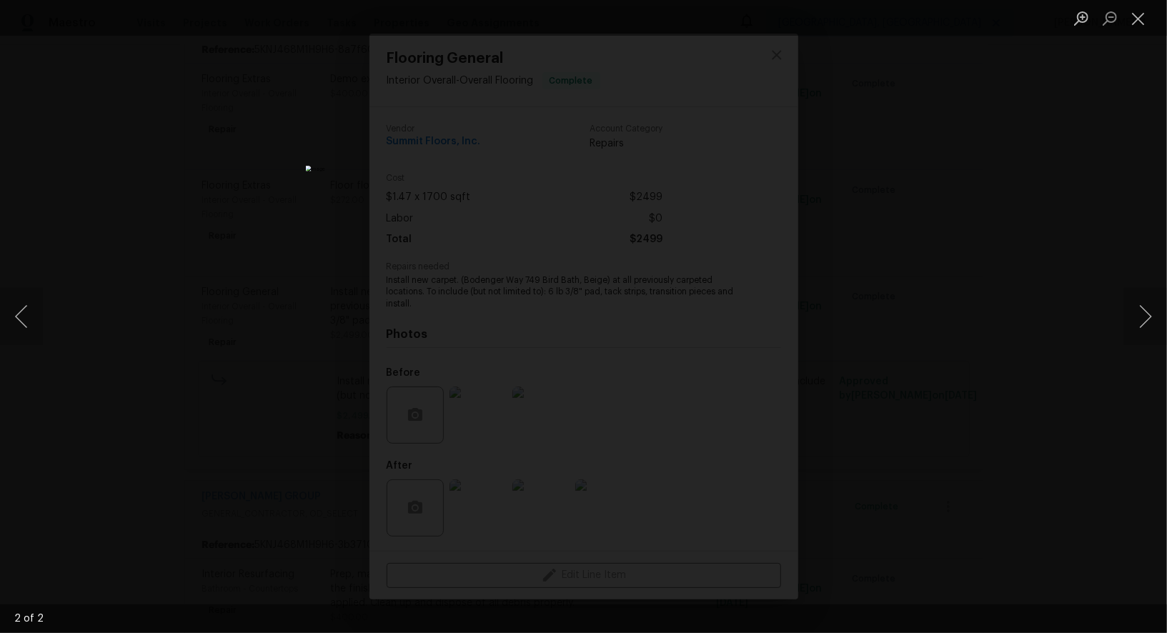
click at [1103, 294] on div "Lightbox" at bounding box center [583, 316] width 1167 height 633
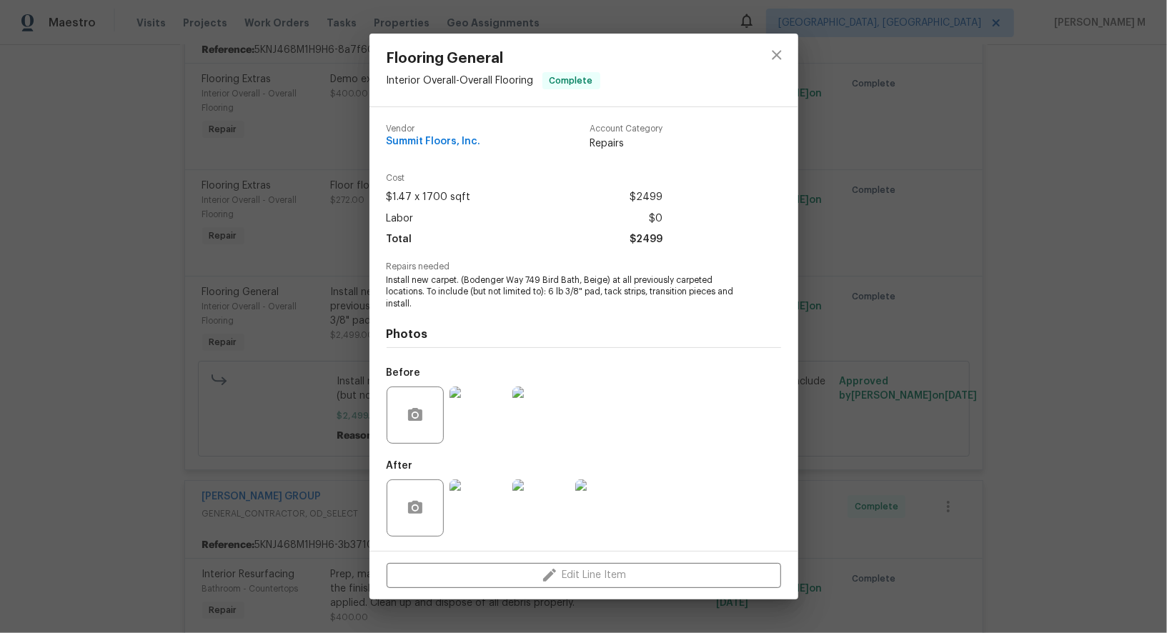
click at [242, 334] on div "Flooring General Interior Overall - Overall Flooring Complete Vendor Summit Flo…" at bounding box center [583, 316] width 1167 height 633
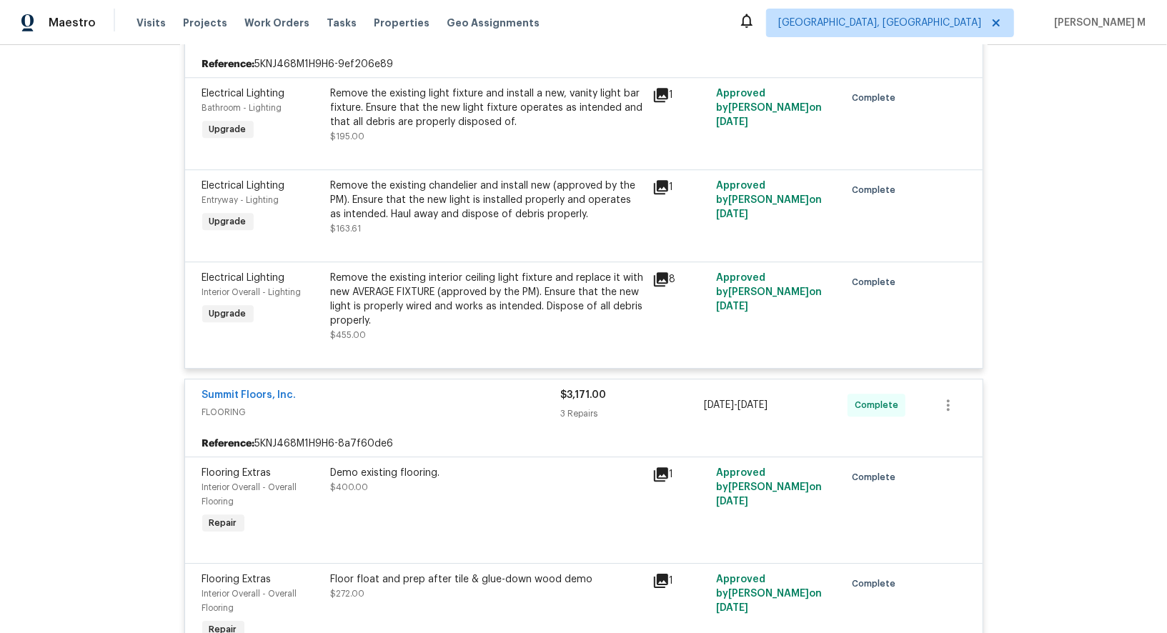
scroll to position [2585, 0]
drag, startPoint x: 320, startPoint y: 320, endPoint x: 182, endPoint y: 312, distance: 138.2
copy link "Summit Floors, Inc."
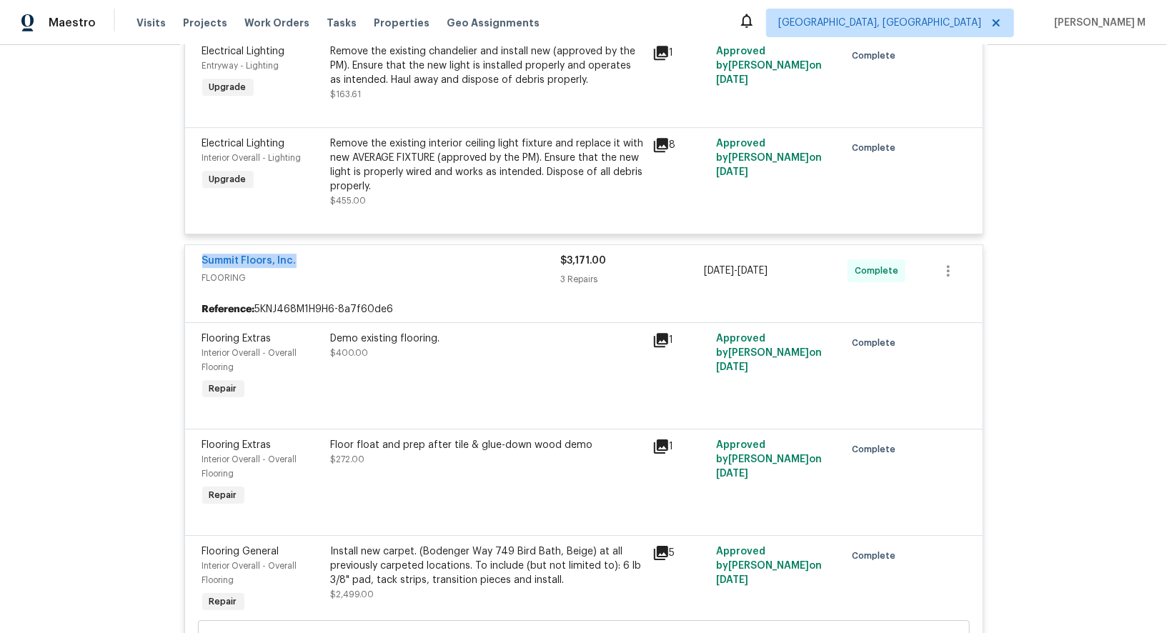
scroll to position [2739, 0]
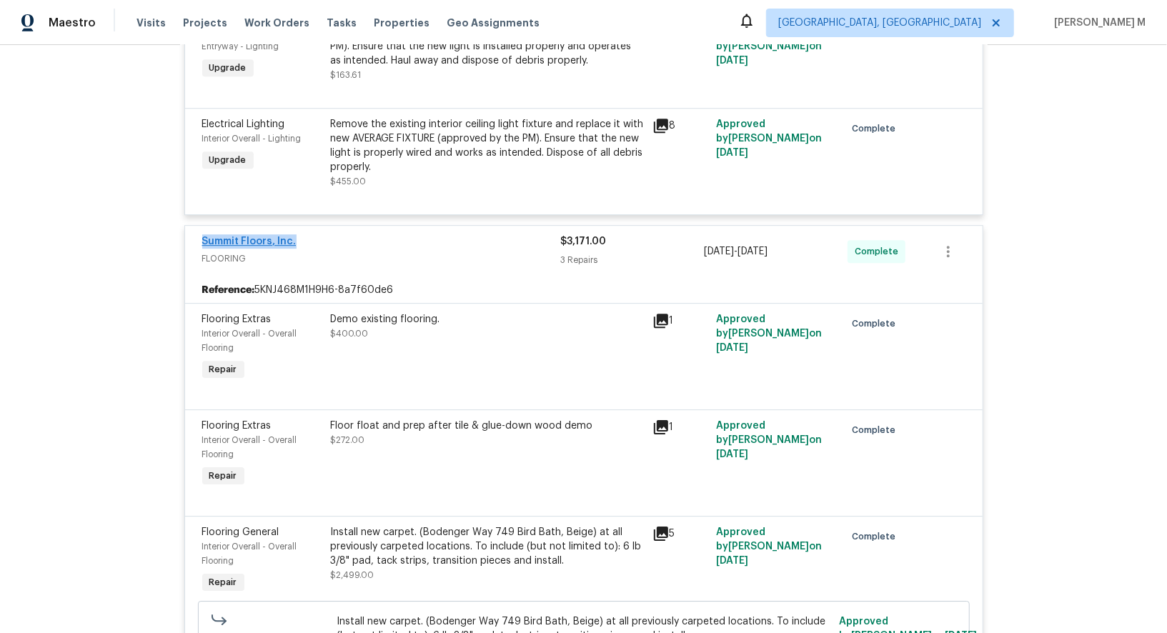
copy link "Summit Floors, Inc."
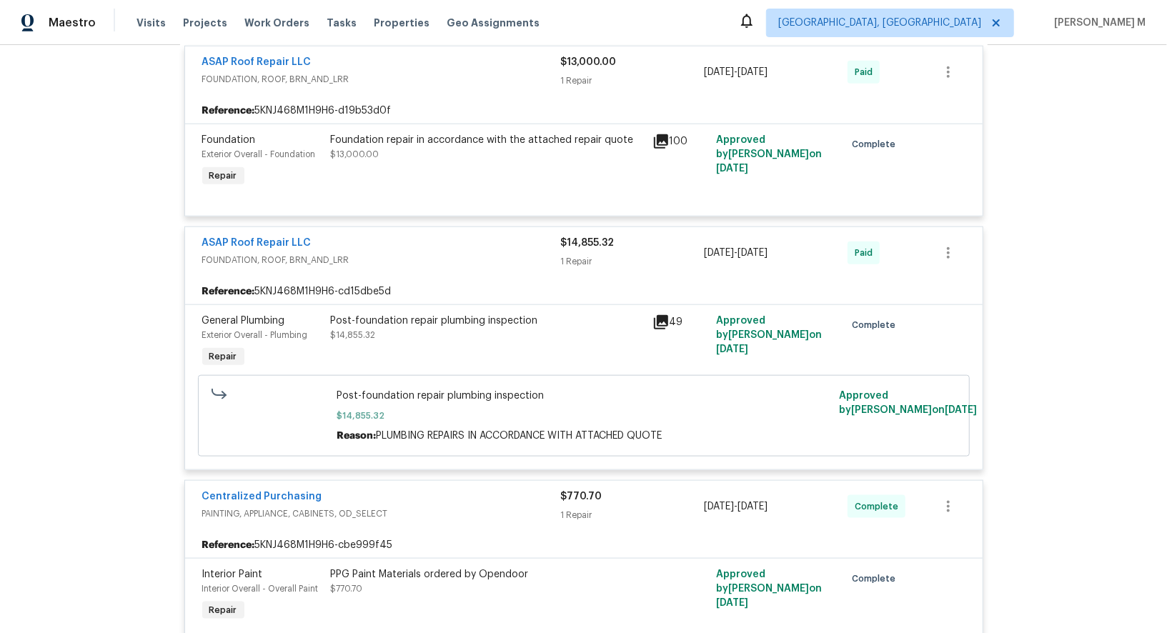
scroll to position [0, 0]
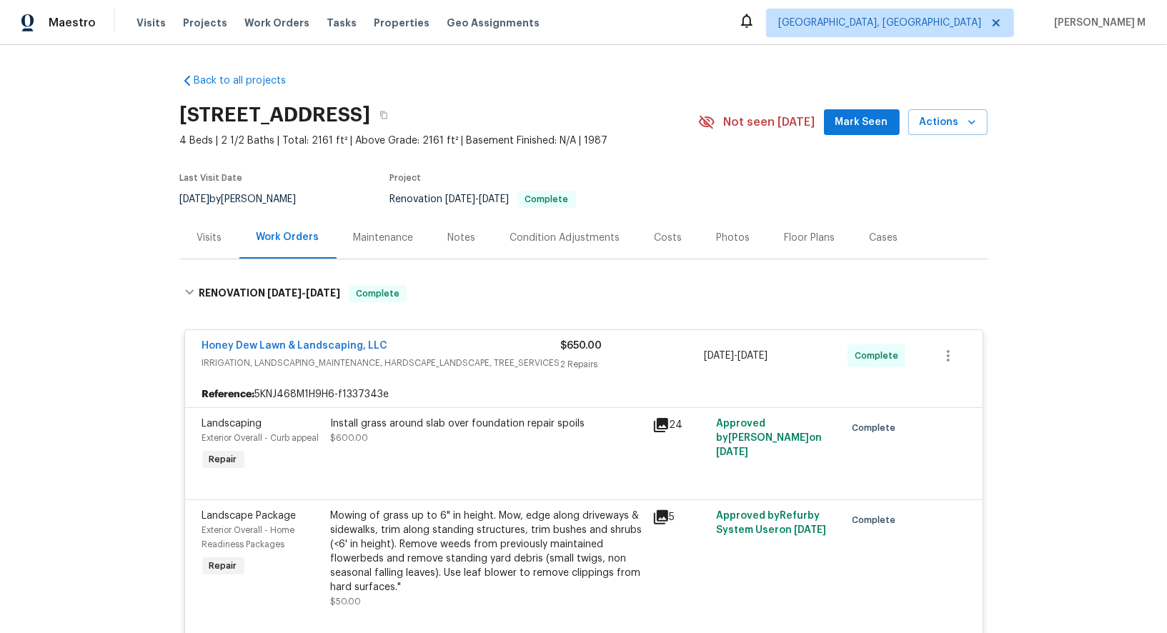
click at [942, 190] on section "14542 Circlewood Way, Houston, TX 77062 4 Beds | 2 1/2 Baths | Total: 2161 ft² …" at bounding box center [584, 157] width 808 height 120
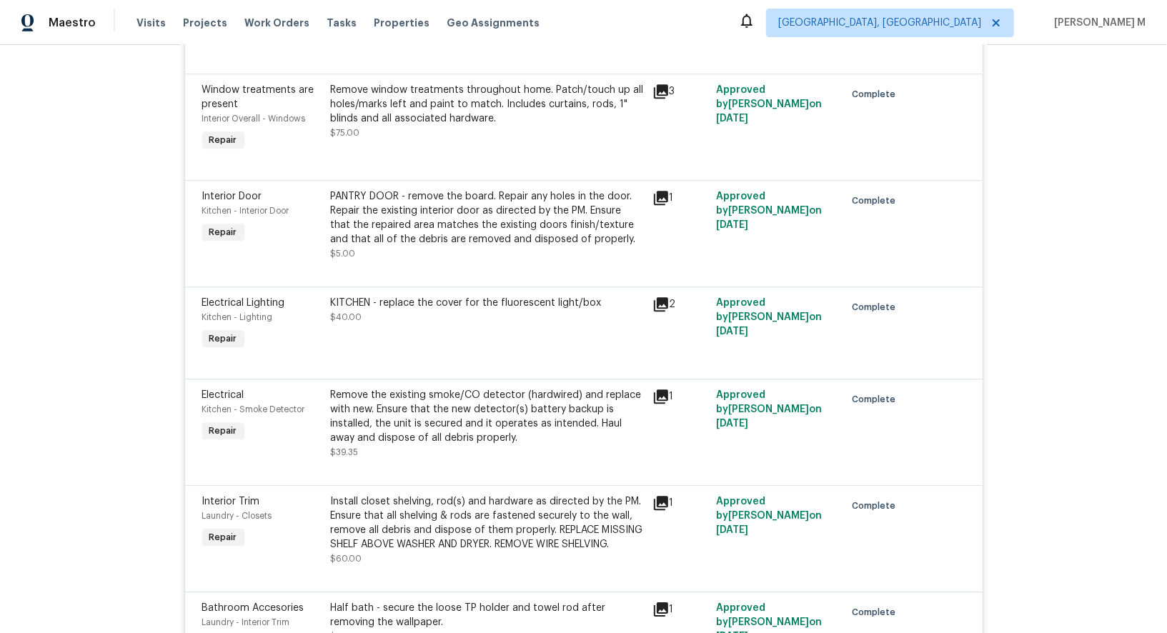
scroll to position [10511, 0]
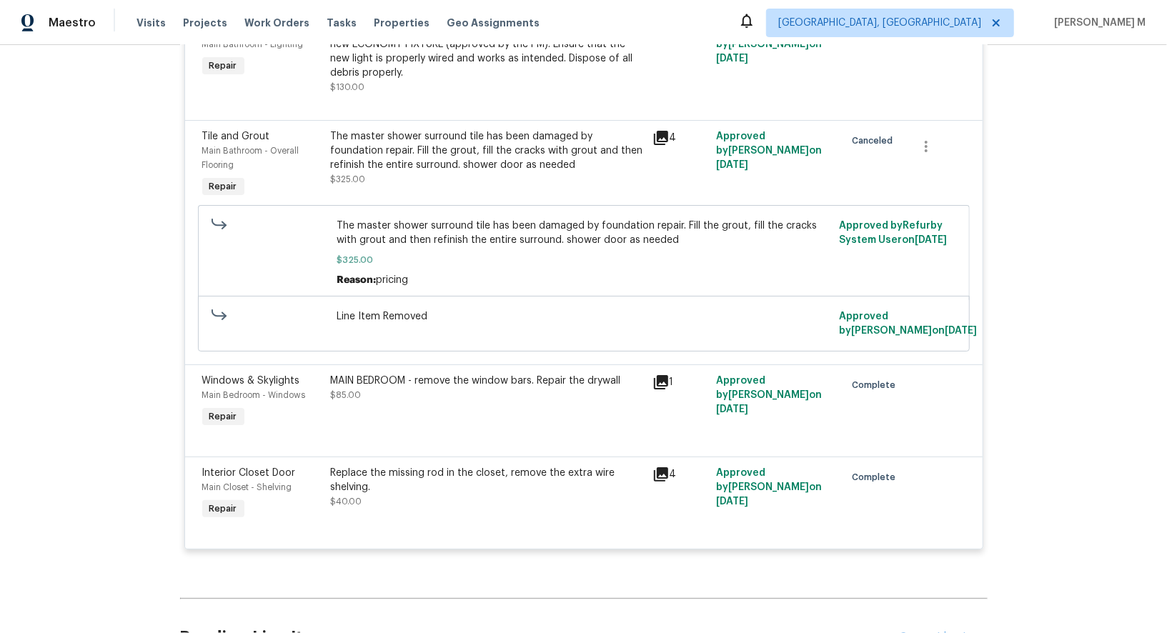
click at [939, 605] on div "Pending Line Items Create Line Item" at bounding box center [584, 638] width 808 height 66
click at [932, 631] on div "Create Line Item" at bounding box center [944, 638] width 88 height 14
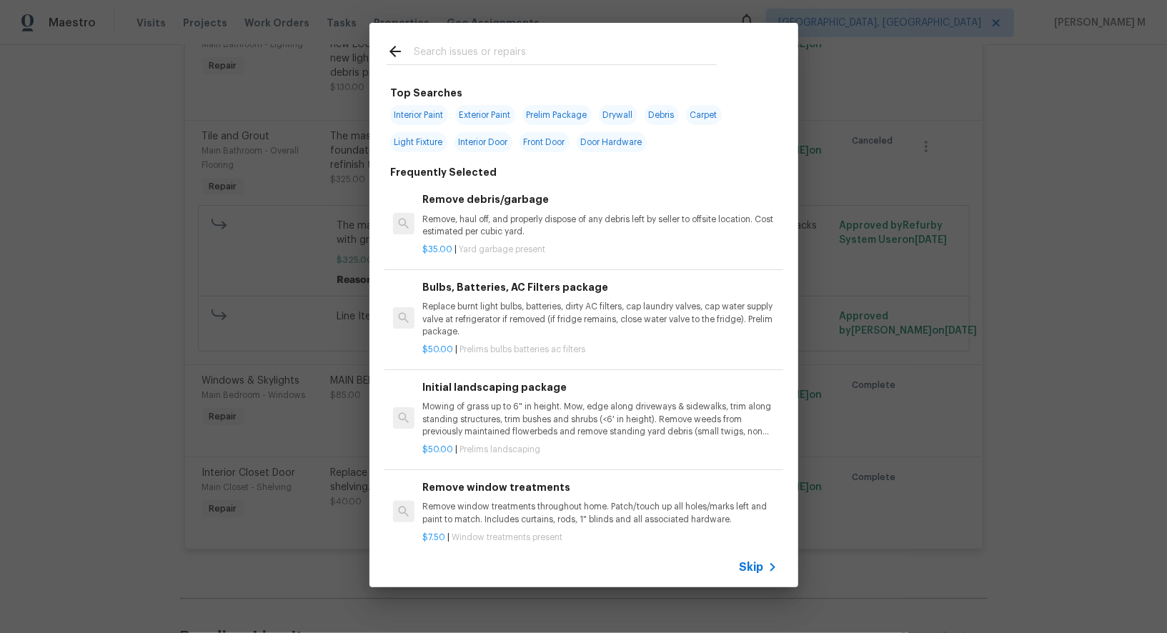
click at [752, 574] on span "Skip" at bounding box center [752, 568] width 24 height 14
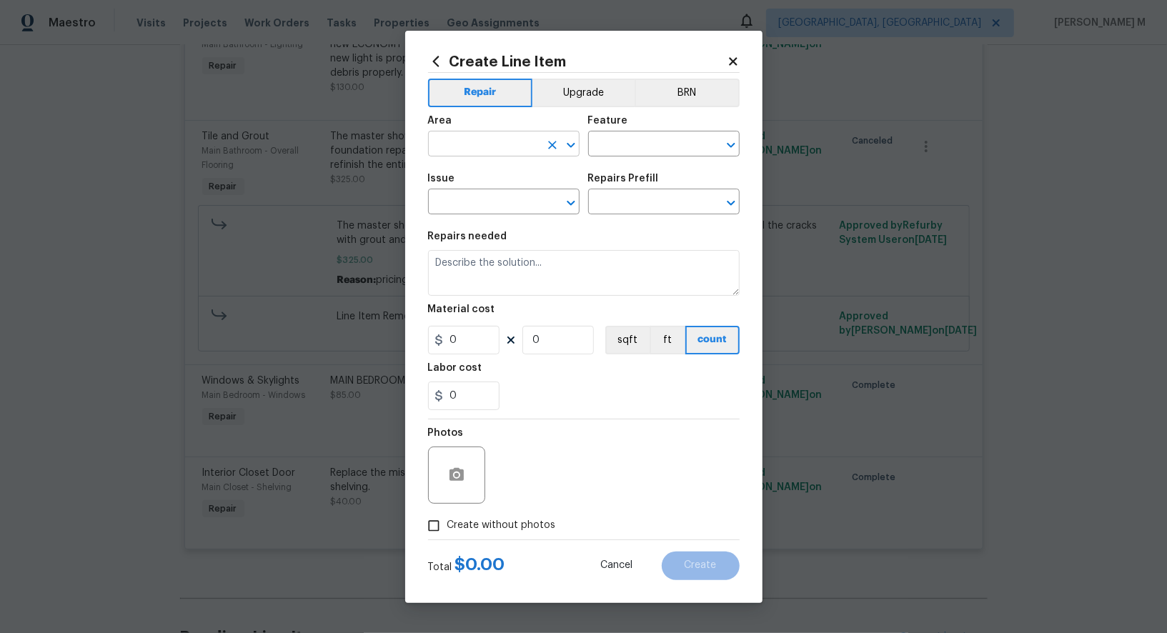
click at [508, 150] on input "text" at bounding box center [484, 145] width 112 height 22
type input "Car"
click at [458, 184] on li "Stairs" at bounding box center [503, 184] width 153 height 24
type input "Stairs"
click at [649, 157] on input "text" at bounding box center [644, 145] width 112 height 22
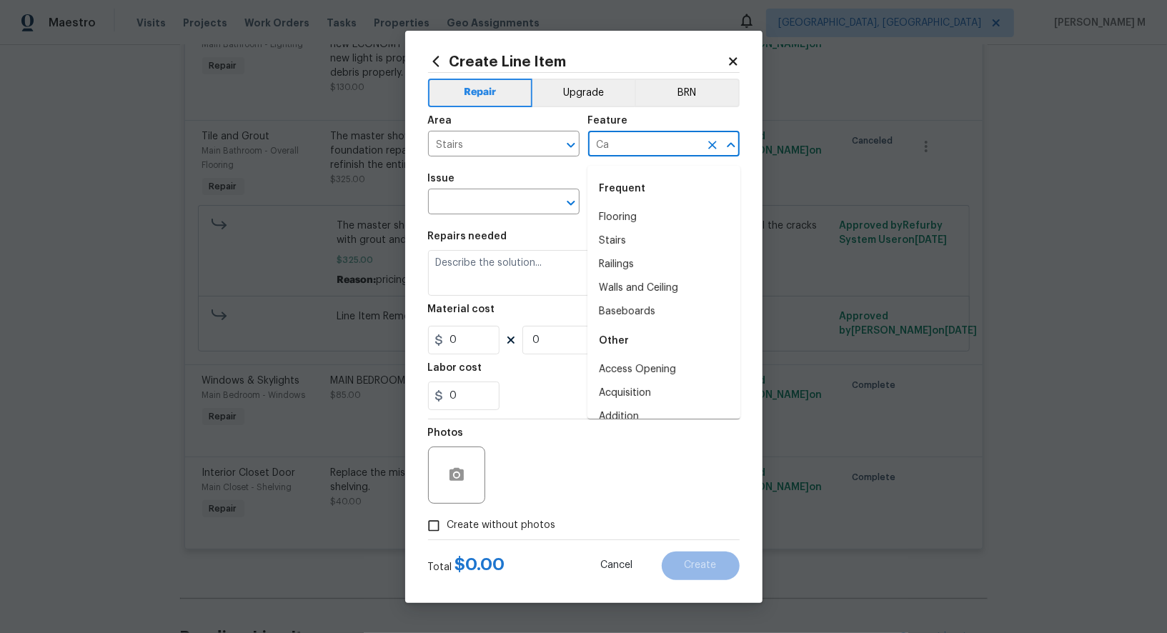
type input "Car"
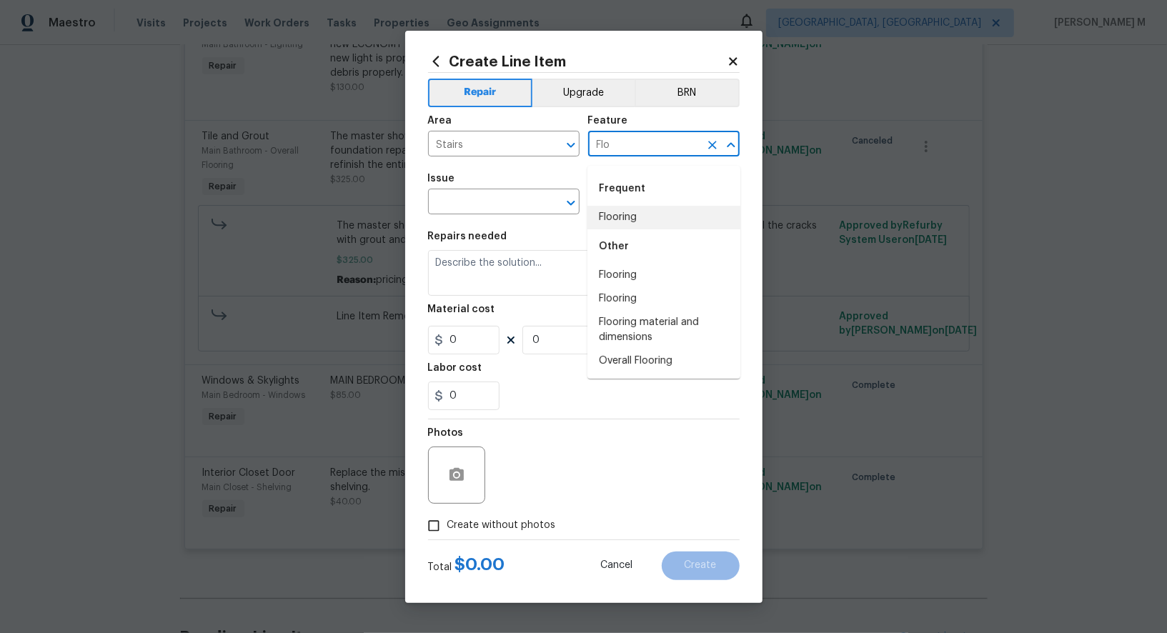
click at [634, 219] on li "Flooring" at bounding box center [664, 218] width 153 height 24
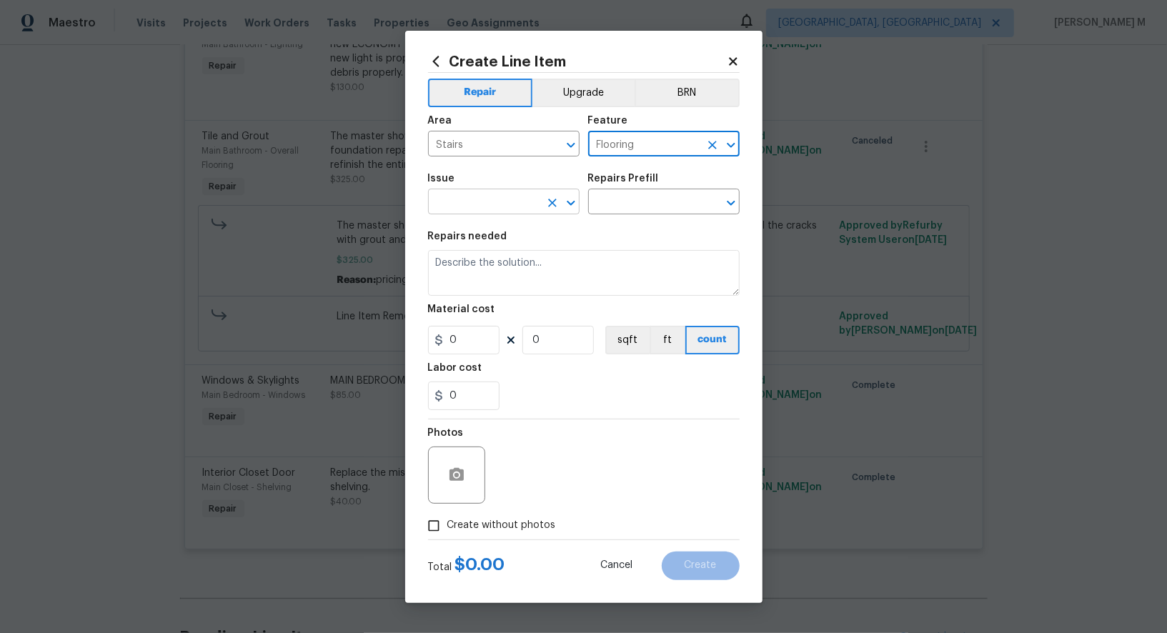
type input "Flooring"
click at [451, 199] on input "text" at bounding box center [484, 203] width 112 height 22
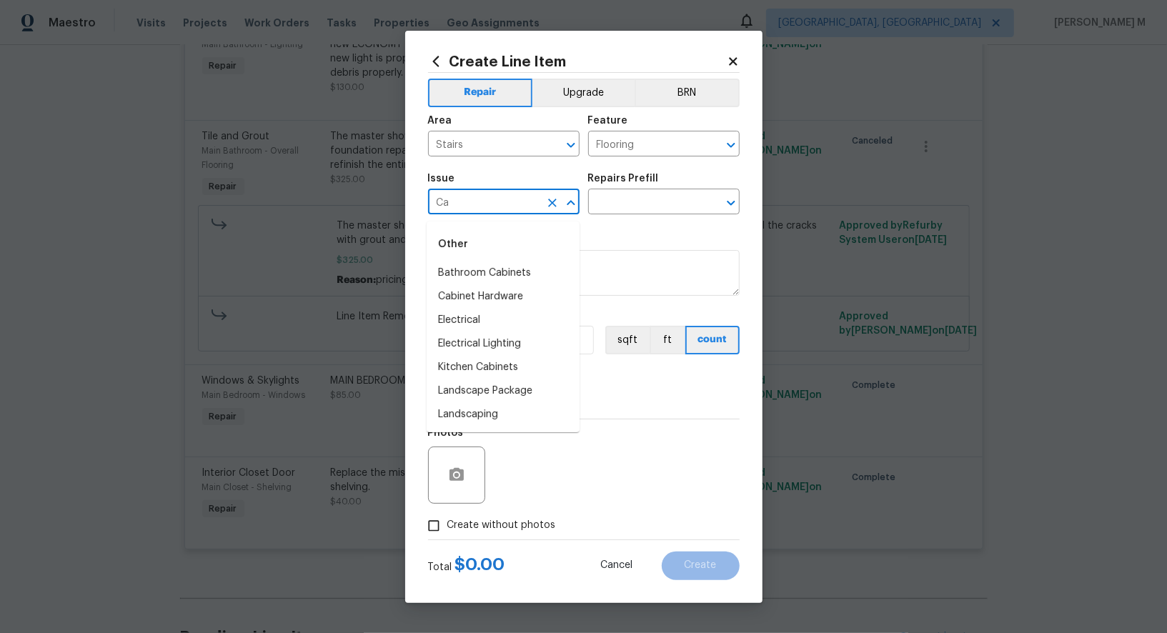
type input "Car"
click at [446, 304] on li "Flooring Extras" at bounding box center [503, 297] width 153 height 24
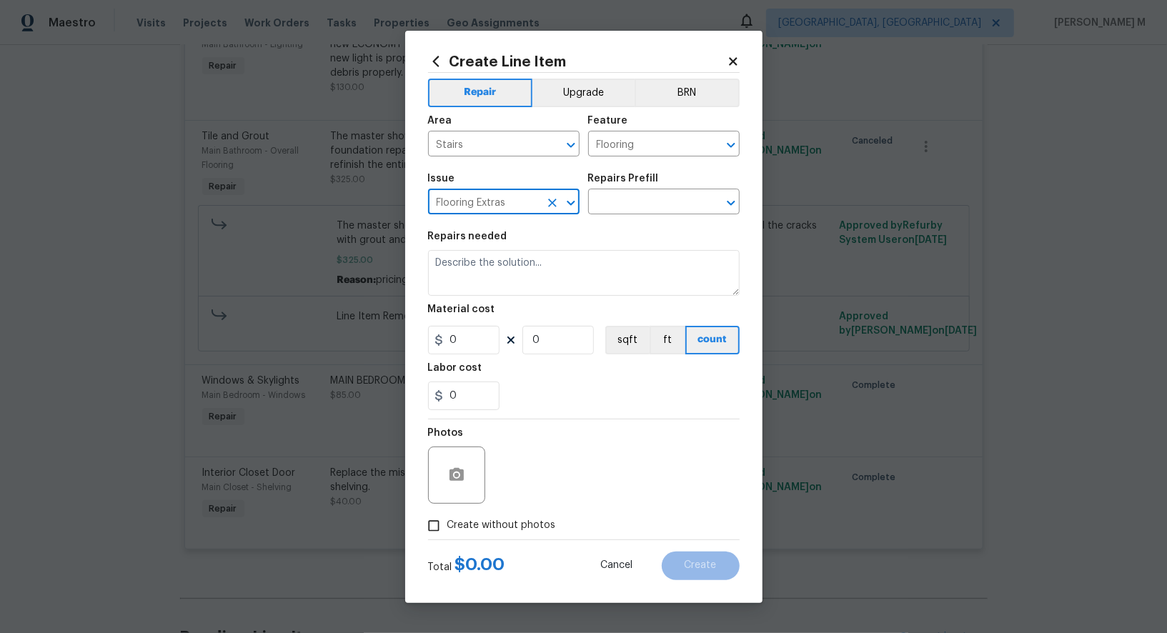
type input "Flooring Extras"
click at [618, 192] on div "Repairs Prefill" at bounding box center [664, 183] width 152 height 19
click at [618, 198] on input "text" at bounding box center [644, 203] width 112 height 22
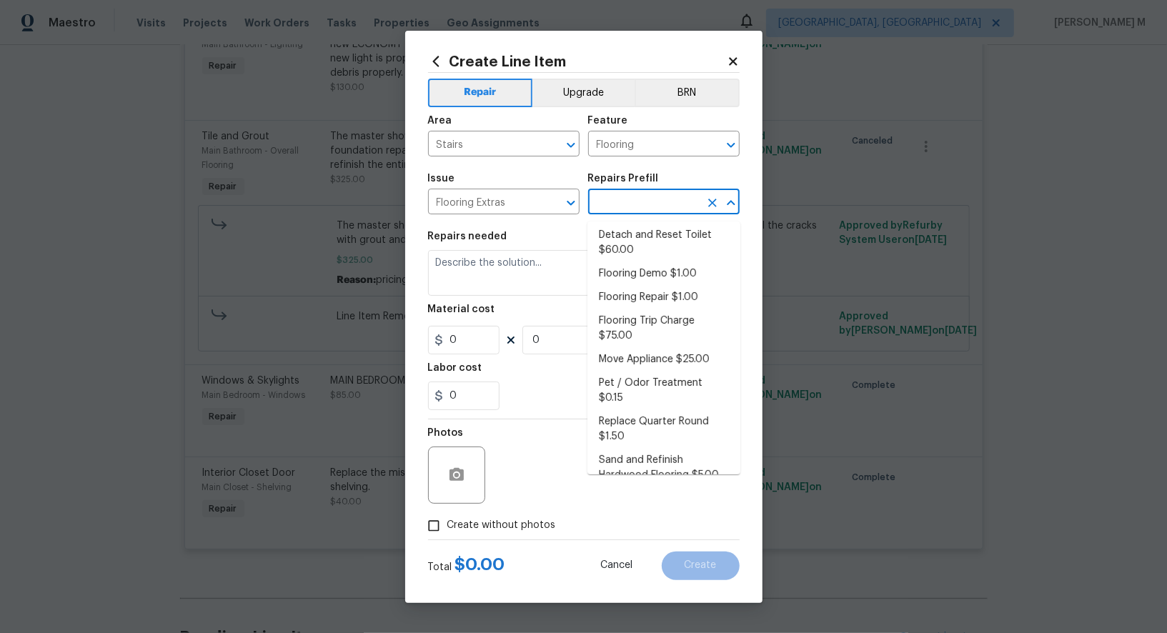
scroll to position [0, 0]
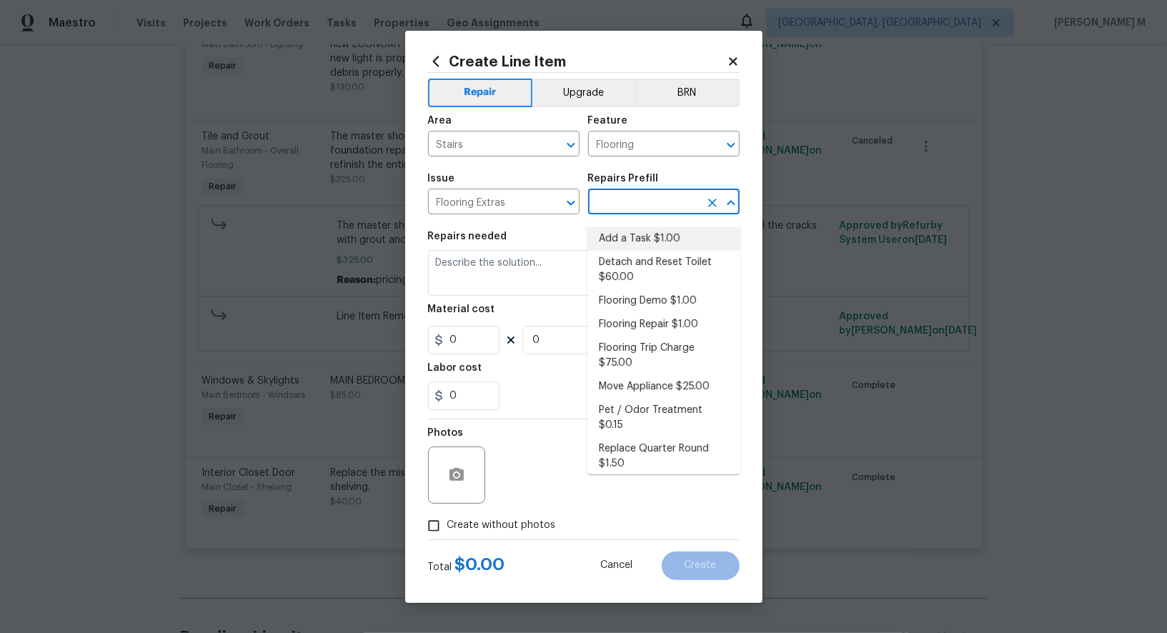
click at [628, 236] on li "Add a Task $1.00" at bounding box center [664, 239] width 153 height 24
type input "Overall Flooring"
type input "Add a Task $1.00"
type textarea "HPM to detail"
type input "1"
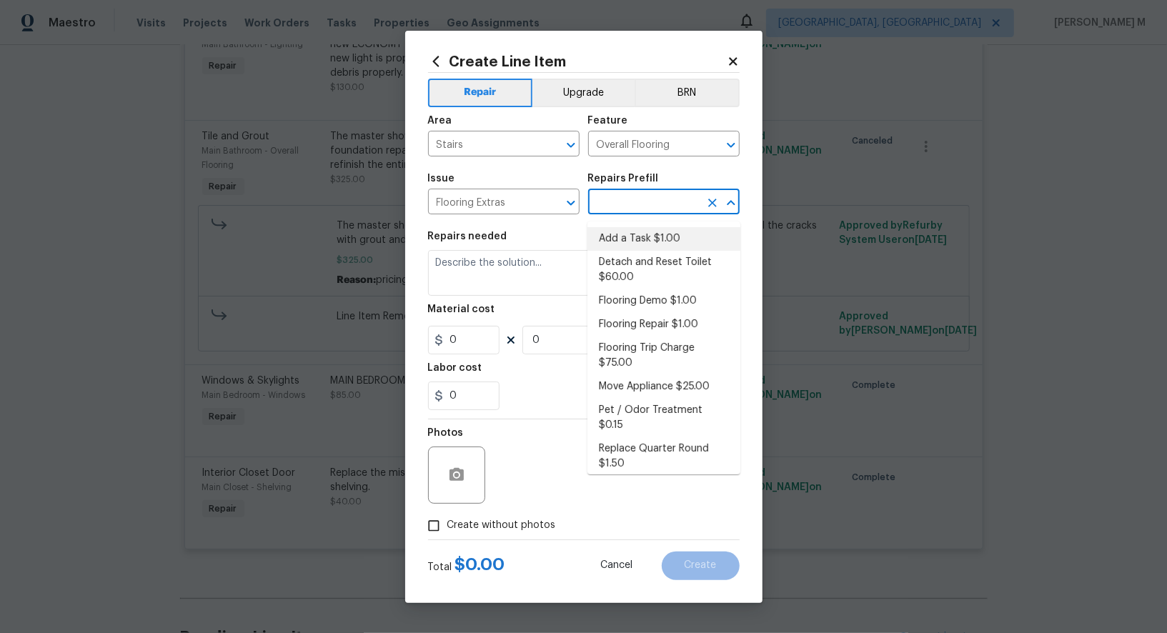
type input "1"
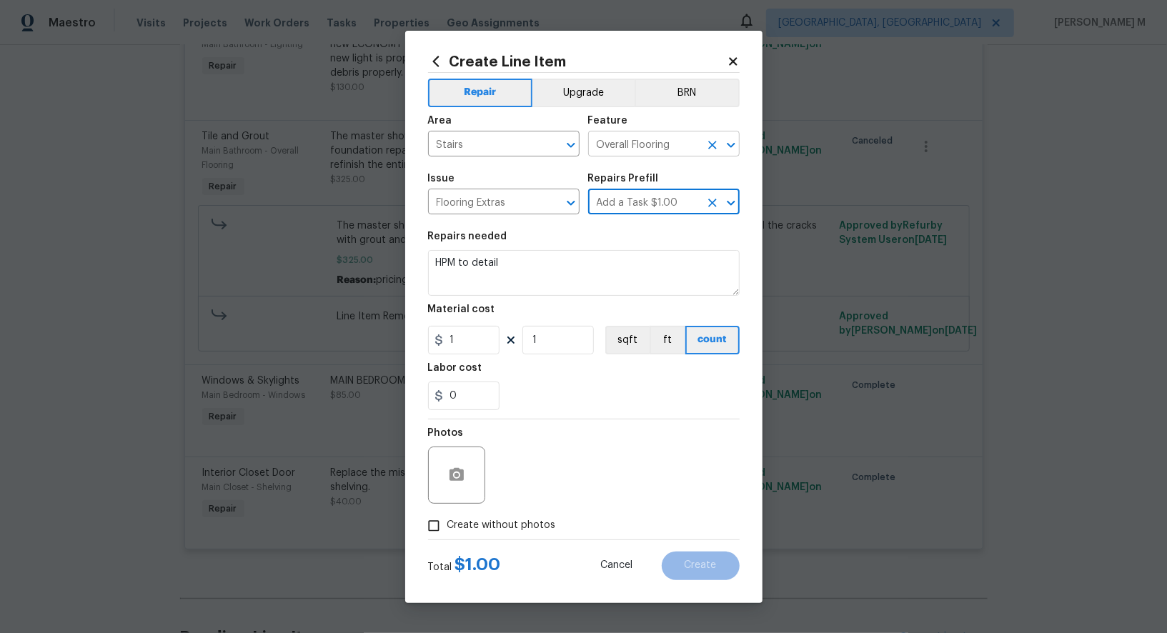
click at [626, 144] on input "Overall Flooring" at bounding box center [644, 145] width 112 height 22
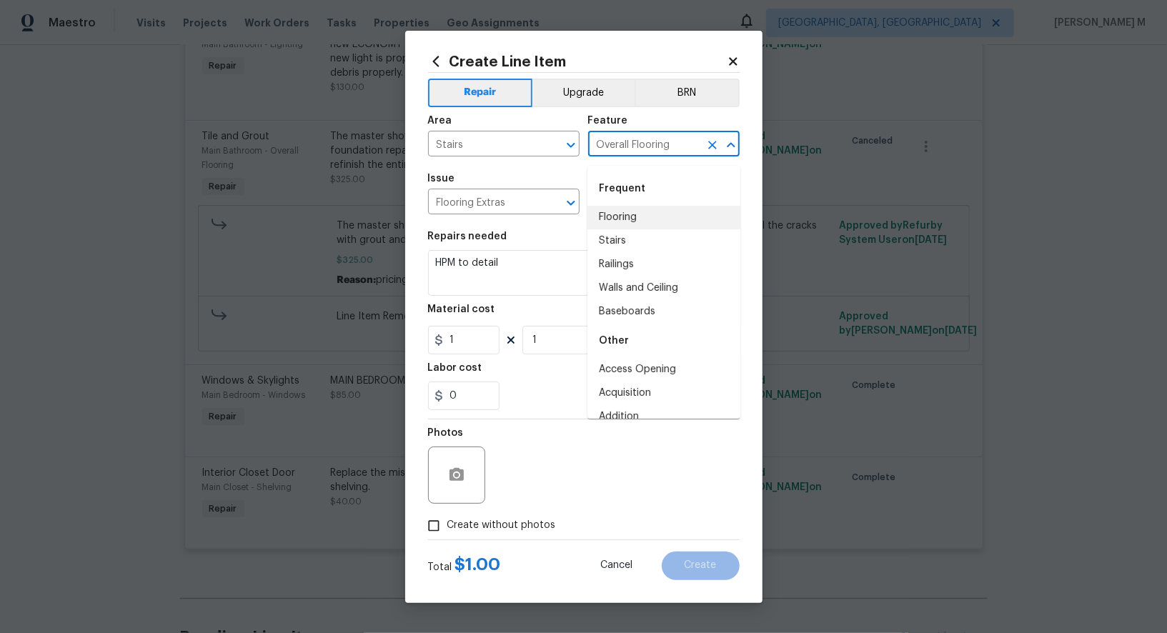
click at [626, 144] on input "Overall Flooring" at bounding box center [644, 145] width 112 height 22
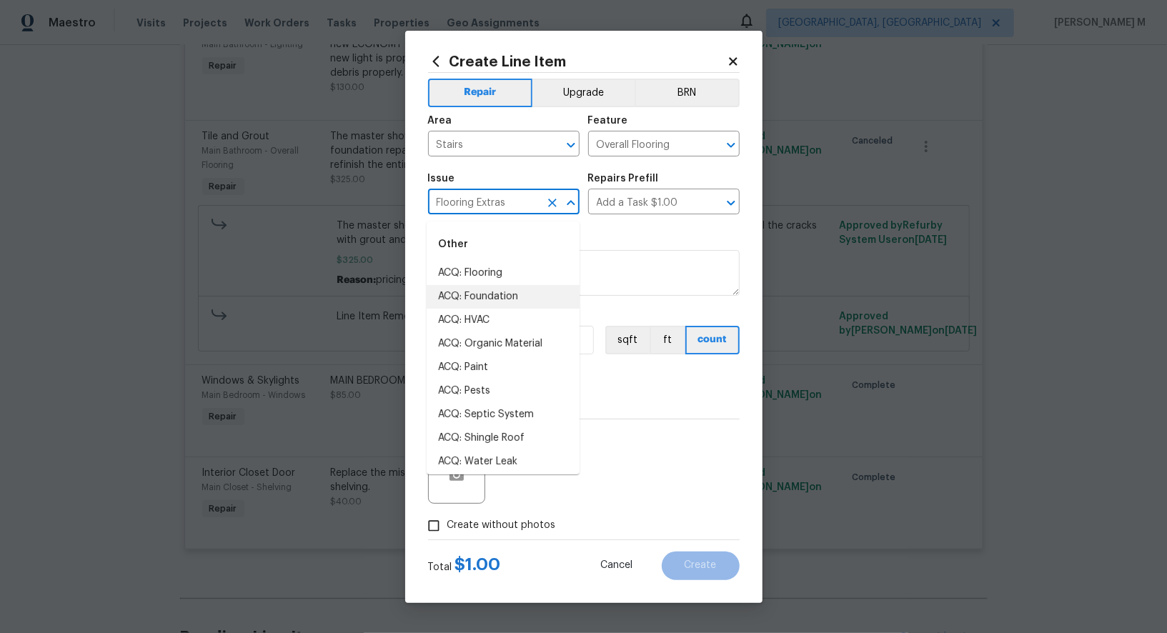
click at [471, 201] on input "Flooring Extras" at bounding box center [484, 203] width 112 height 22
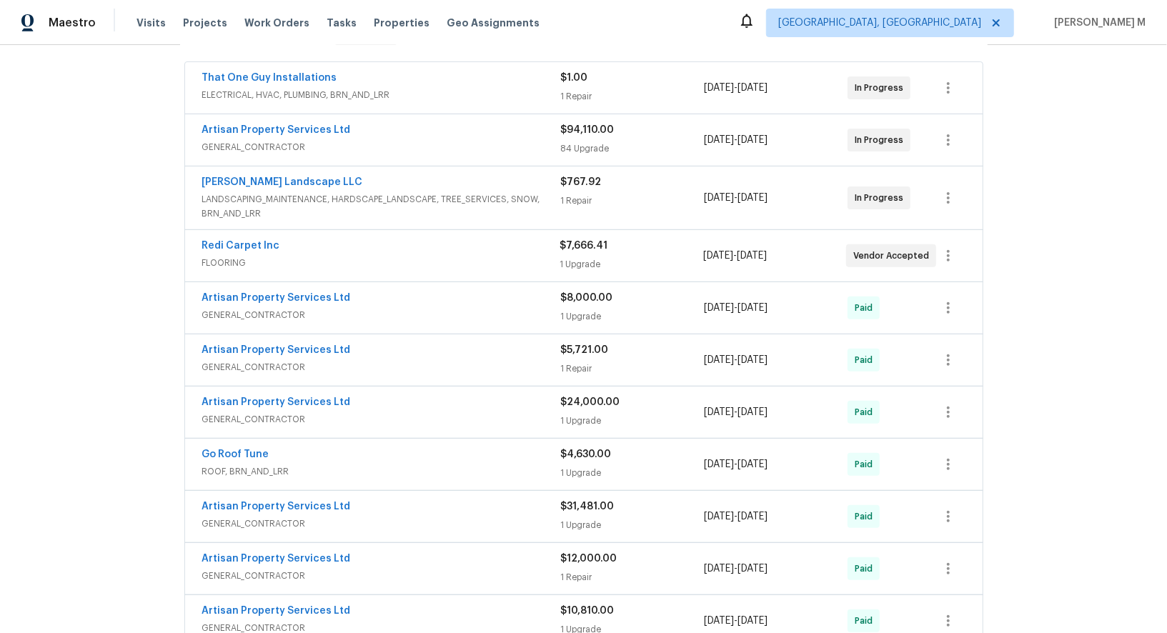
scroll to position [260, 0]
click at [294, 86] on span "ELECTRICAL, HVAC, PLUMBING, BRN_AND_LRR" at bounding box center [381, 93] width 359 height 14
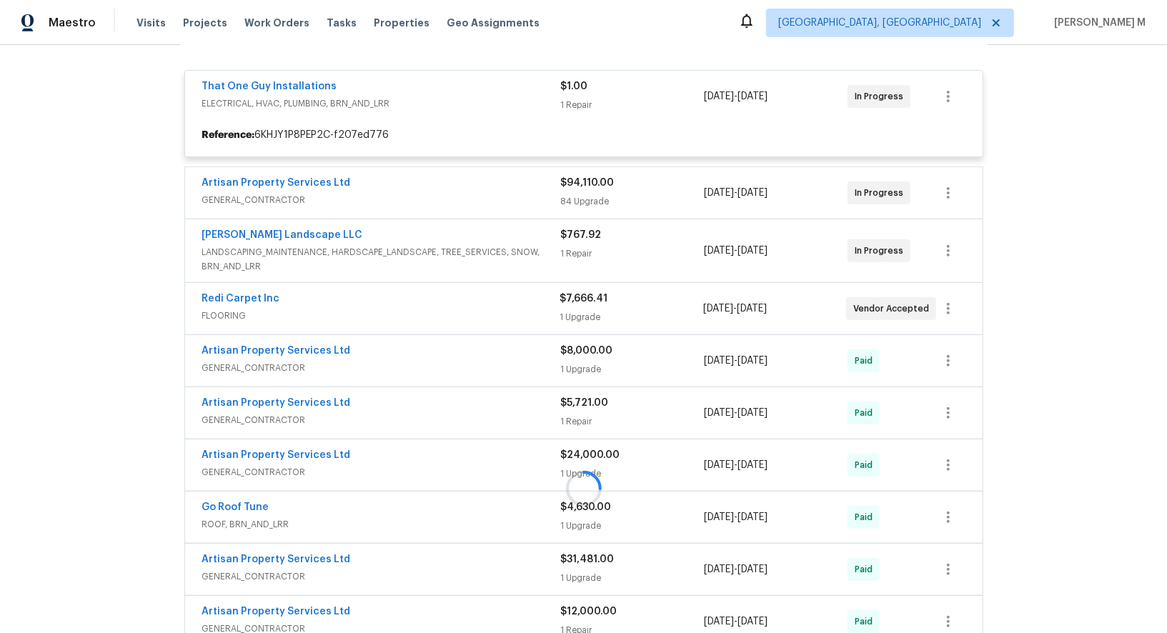
click at [258, 182] on div at bounding box center [584, 488] width 808 height 954
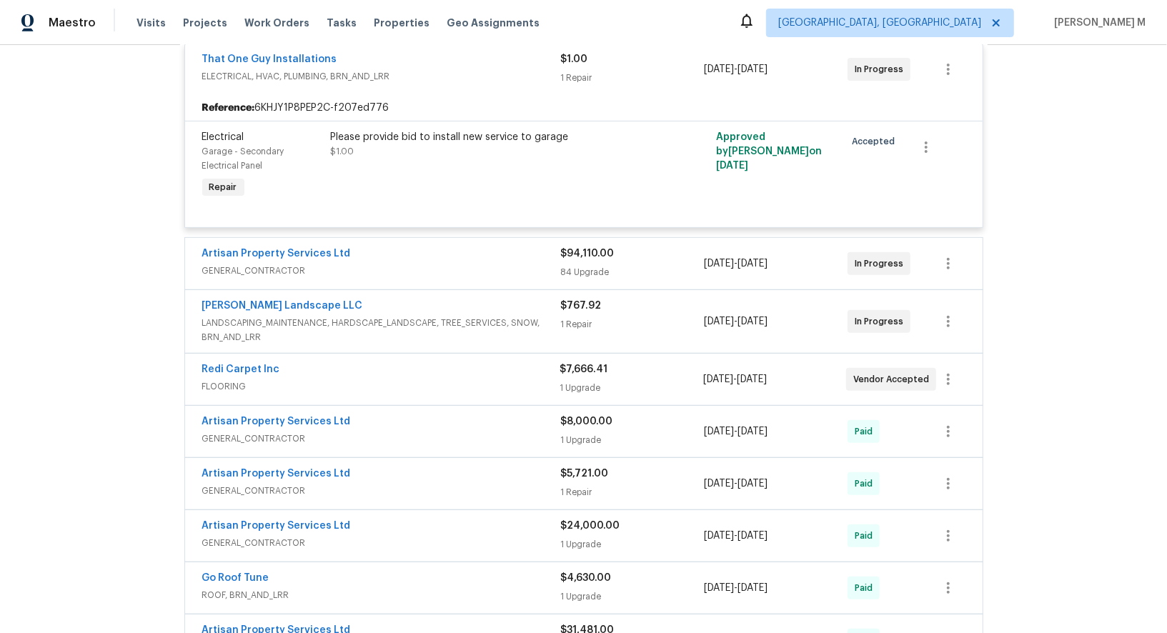
click at [303, 264] on span "GENERAL_CONTRACTOR" at bounding box center [381, 271] width 359 height 14
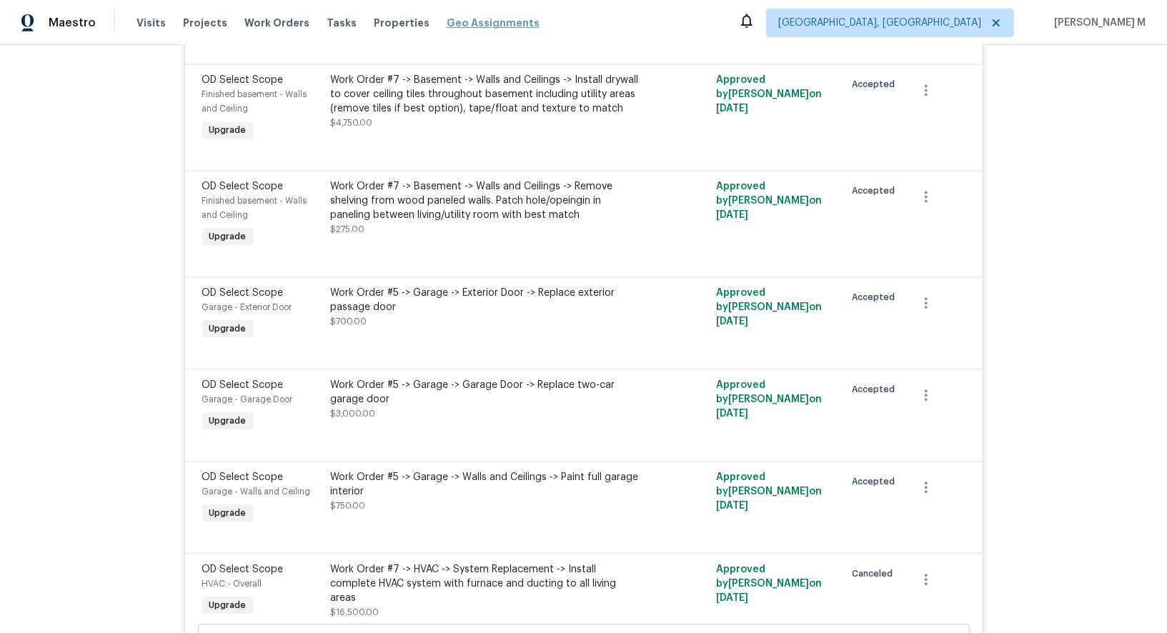
scroll to position [5358, 0]
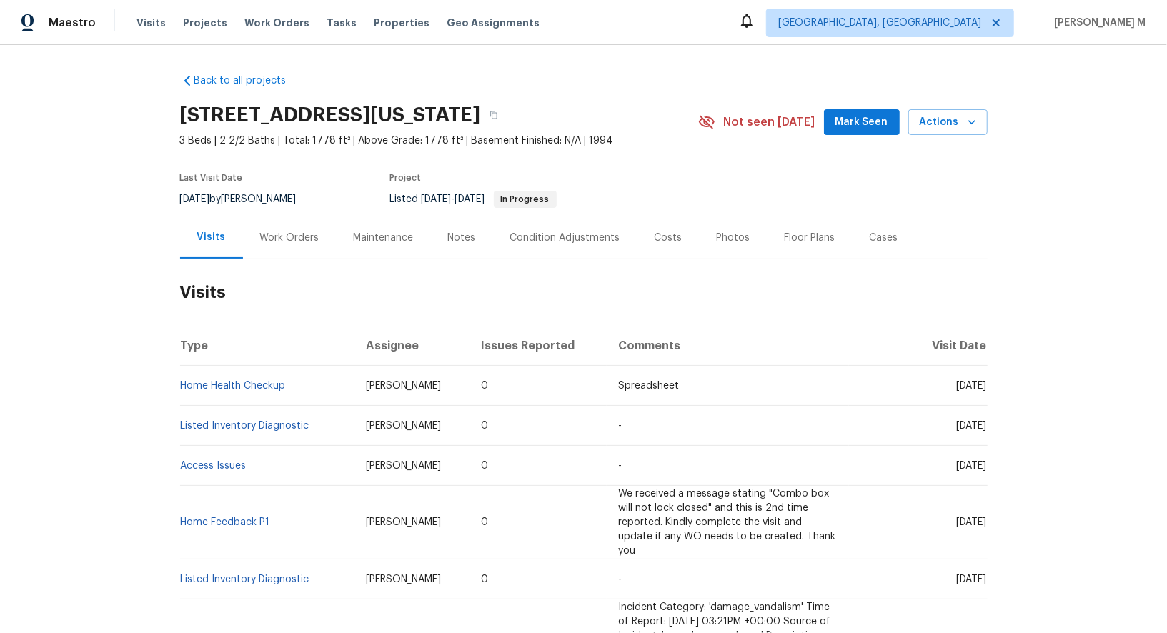
click at [278, 231] on div "Work Orders" at bounding box center [289, 238] width 59 height 14
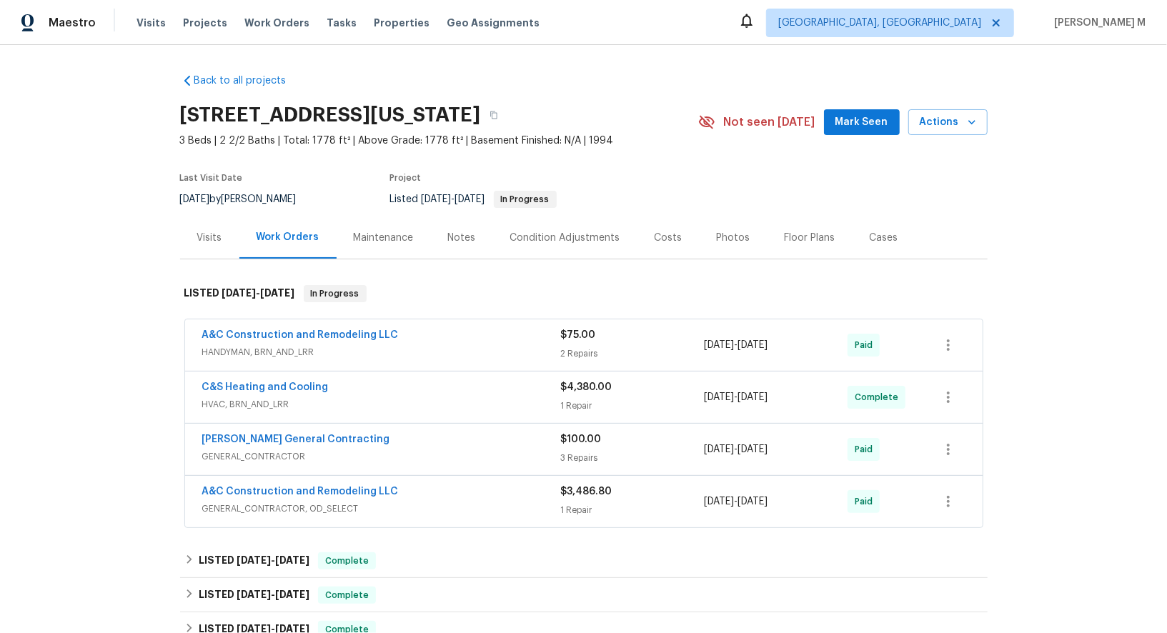
click at [246, 348] on span "HANDYMAN, BRN_AND_LRR" at bounding box center [381, 352] width 359 height 14
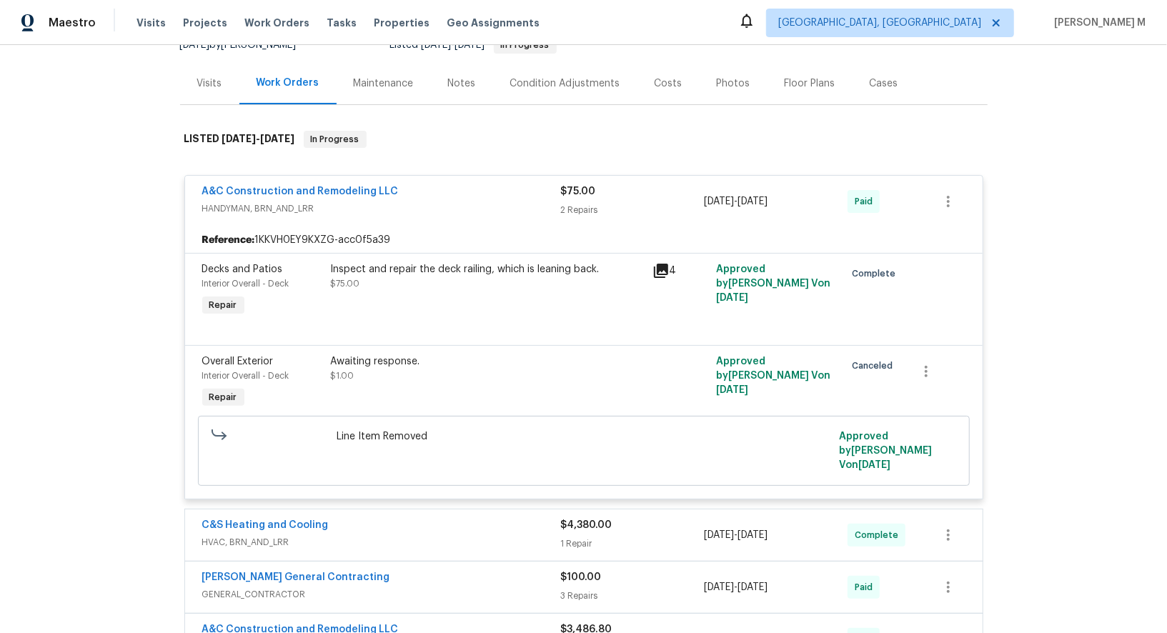
scroll to position [295, 0]
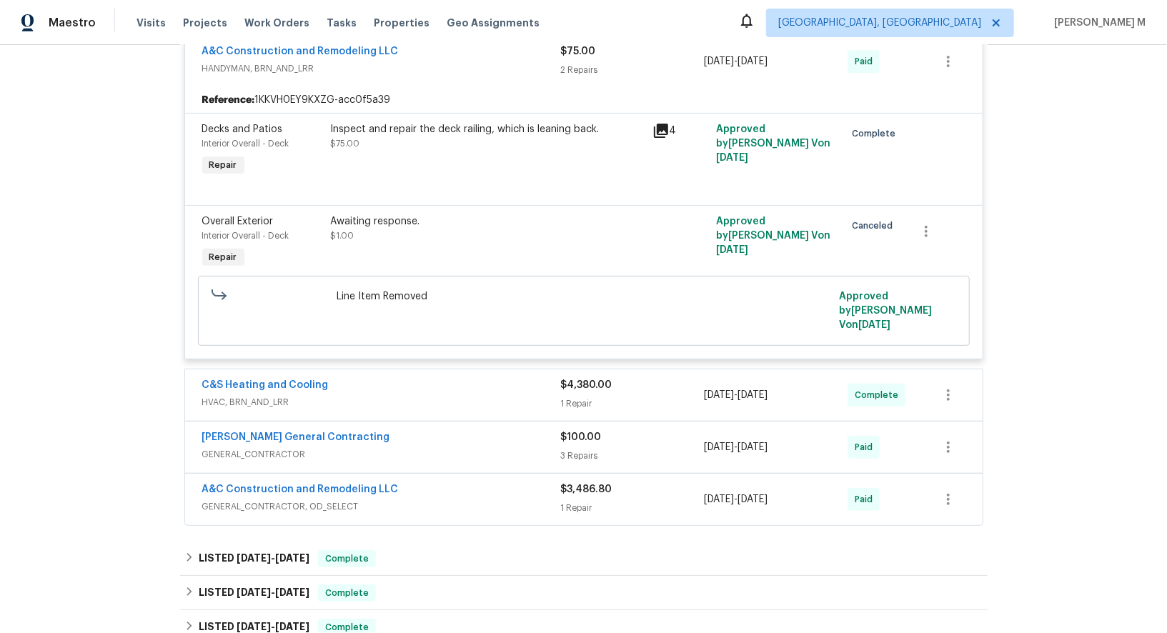
click at [295, 395] on span "HVAC, BRN_AND_LRR" at bounding box center [381, 402] width 359 height 14
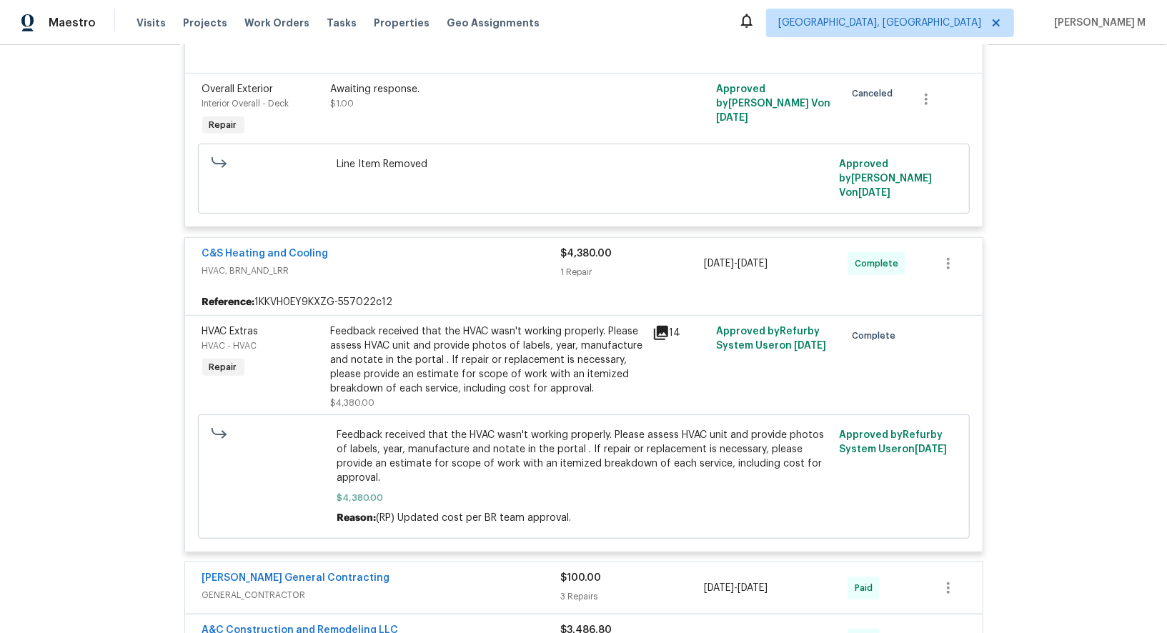
scroll to position [601, 0]
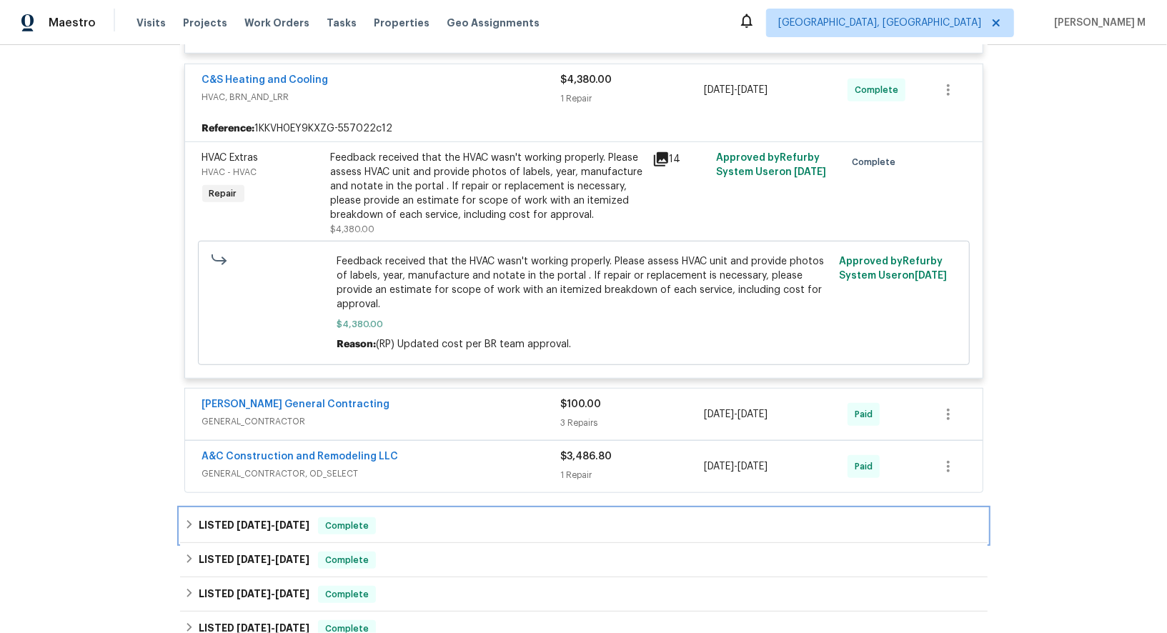
click at [251, 520] on span "[DATE]" at bounding box center [254, 525] width 34 height 10
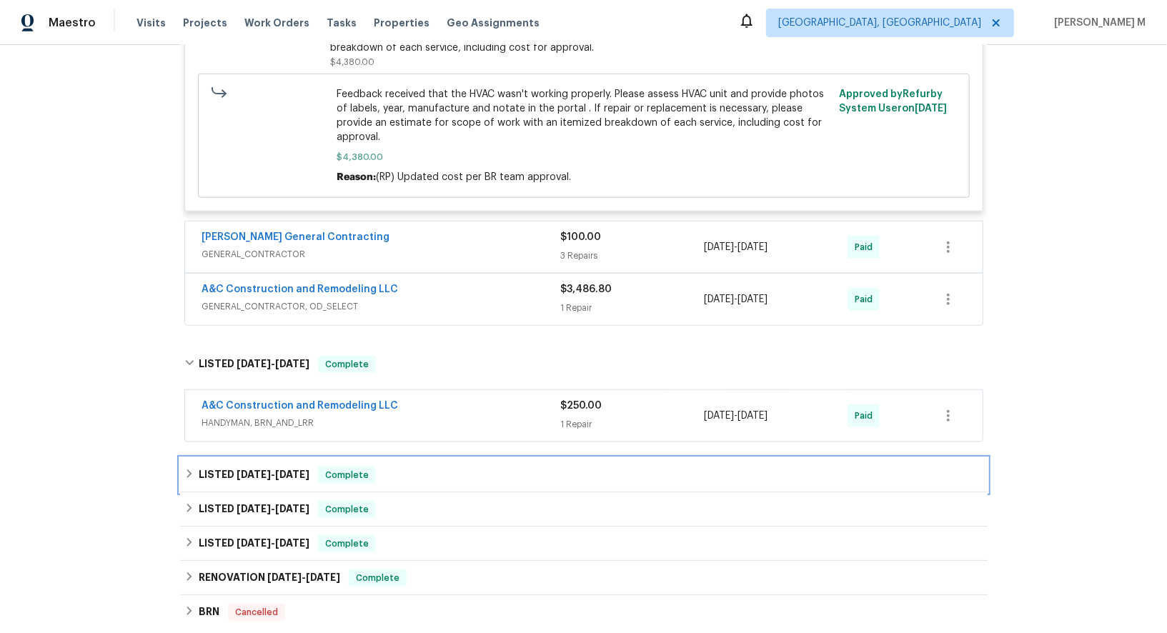
click at [251, 458] on div "LISTED 5/29/25 - 6/6/25 Complete" at bounding box center [584, 475] width 808 height 34
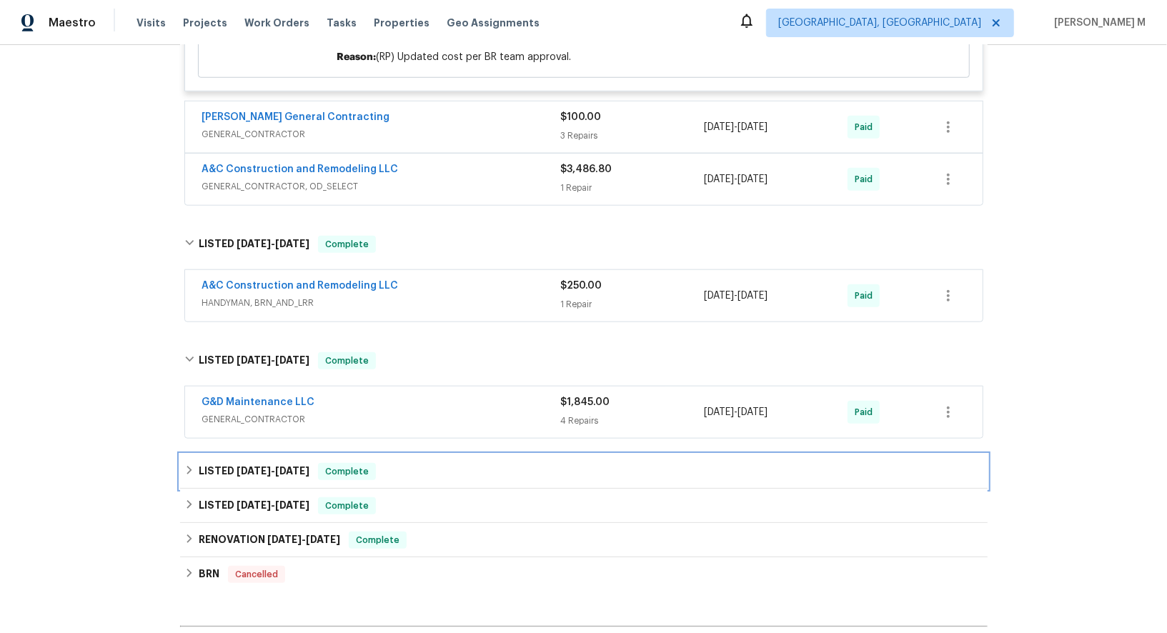
click at [241, 466] on span "[DATE]" at bounding box center [254, 471] width 34 height 10
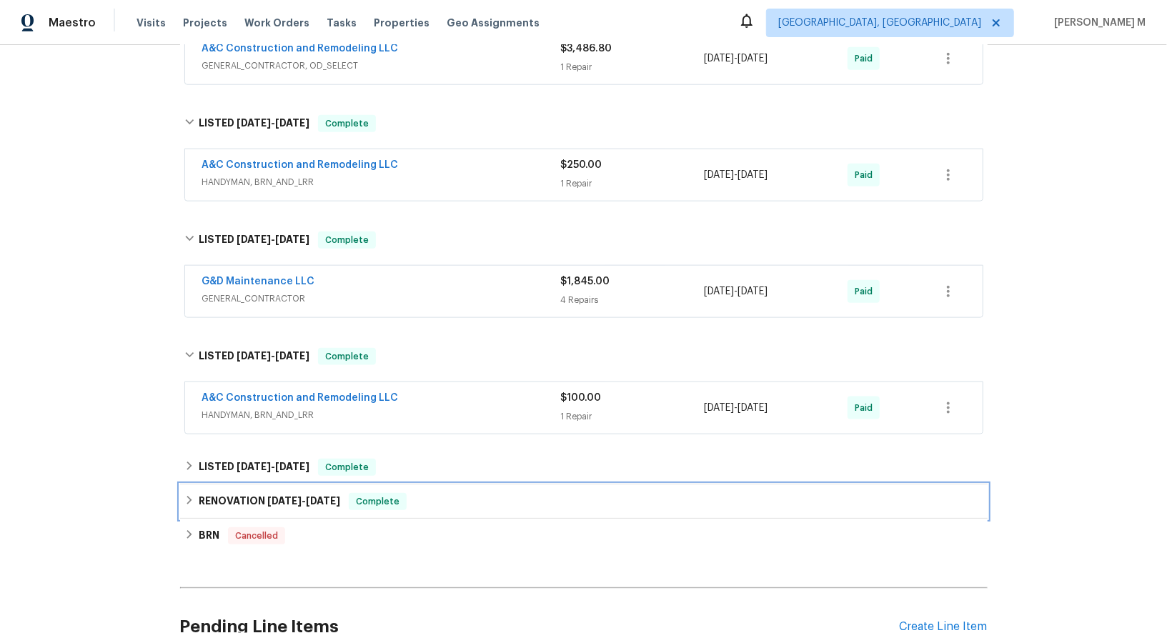
click at [232, 493] on h6 "RENOVATION 3/11/25 - 4/9/25" at bounding box center [270, 501] width 142 height 17
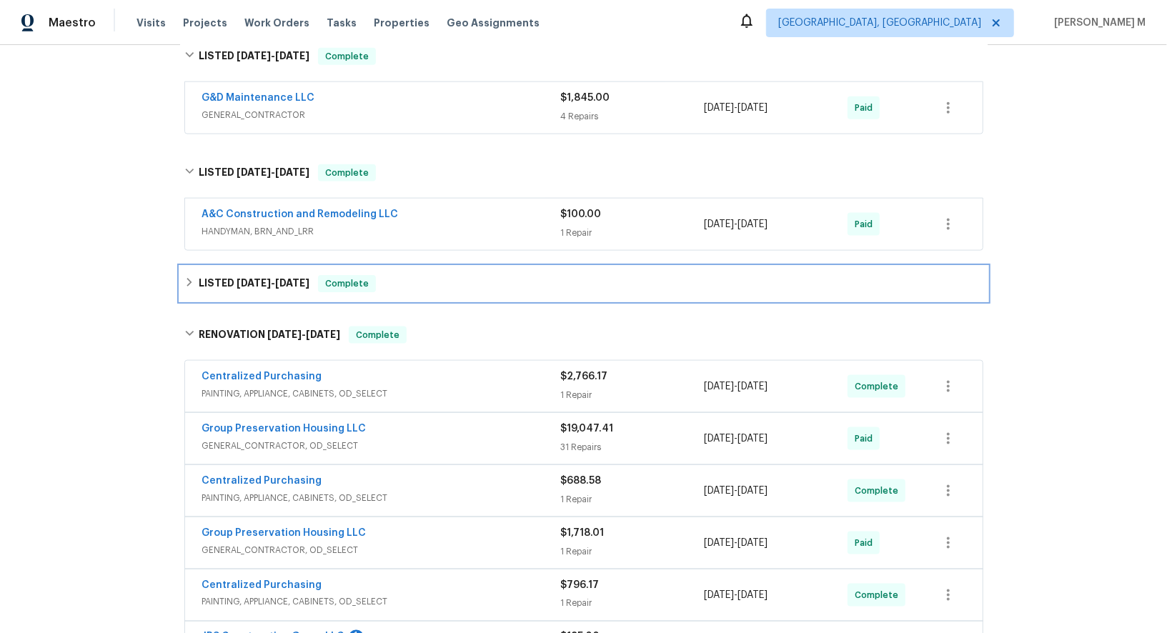
click at [260, 275] on h6 "LISTED 5/6/25 - 5/7/25" at bounding box center [254, 283] width 111 height 17
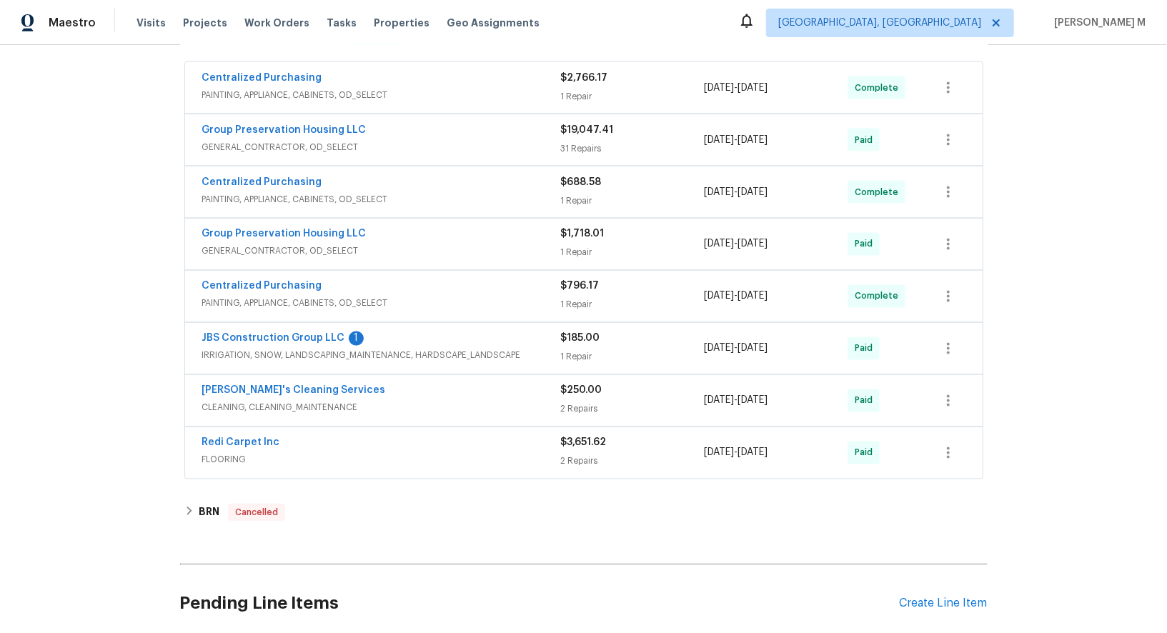
scroll to position [1627, 0]
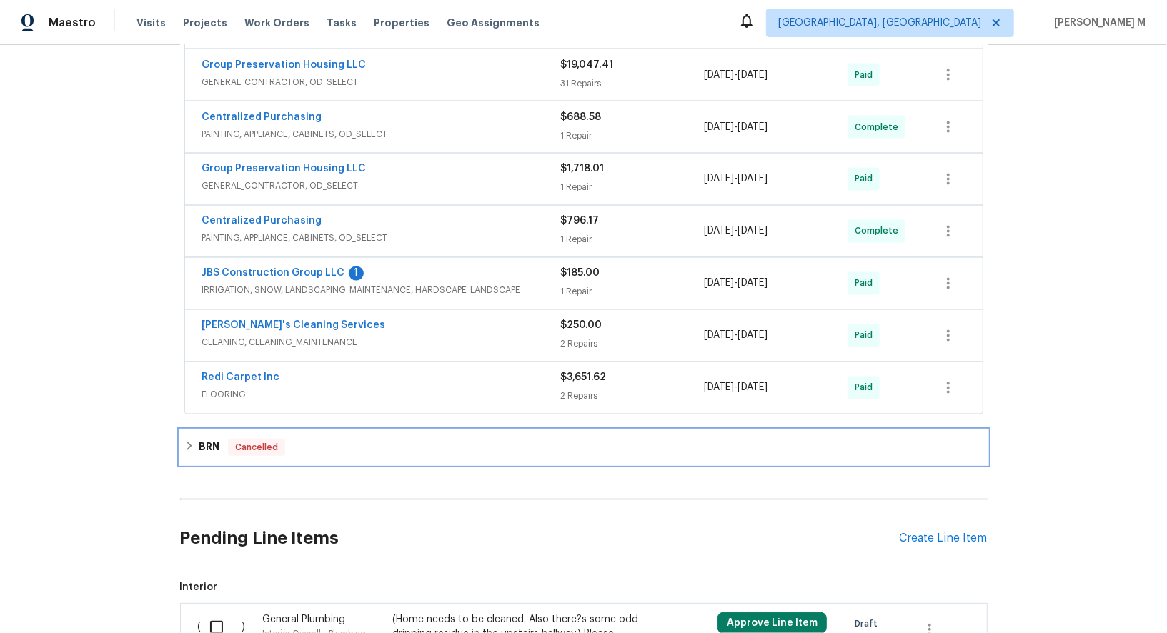
click at [204, 439] on h6 "BRN" at bounding box center [209, 447] width 21 height 17
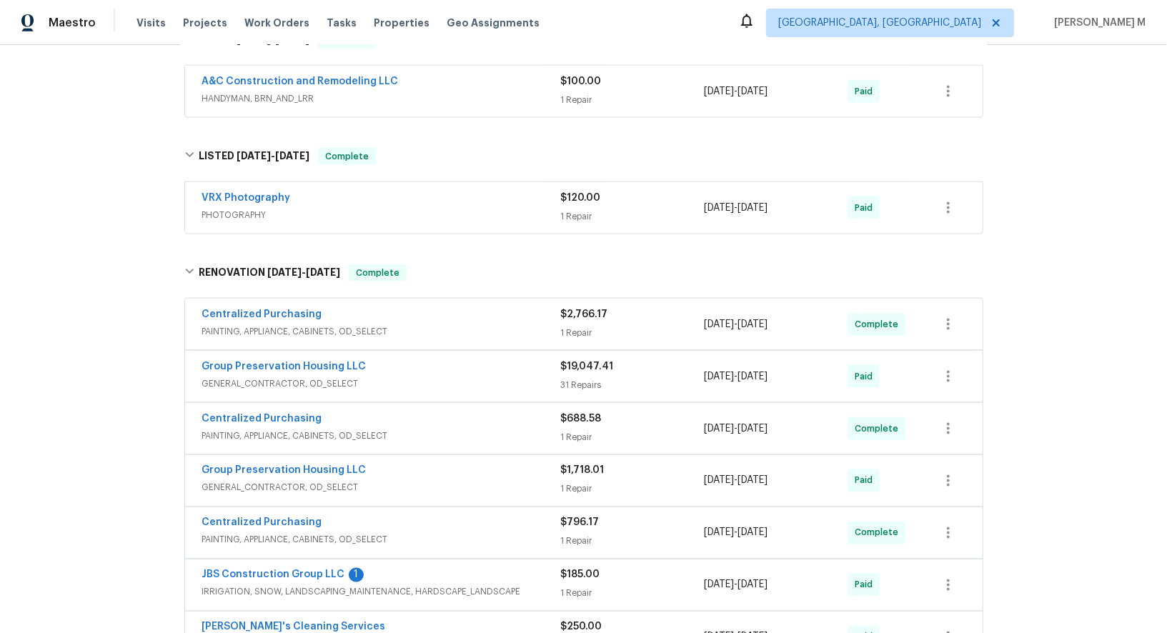
scroll to position [1323, 0]
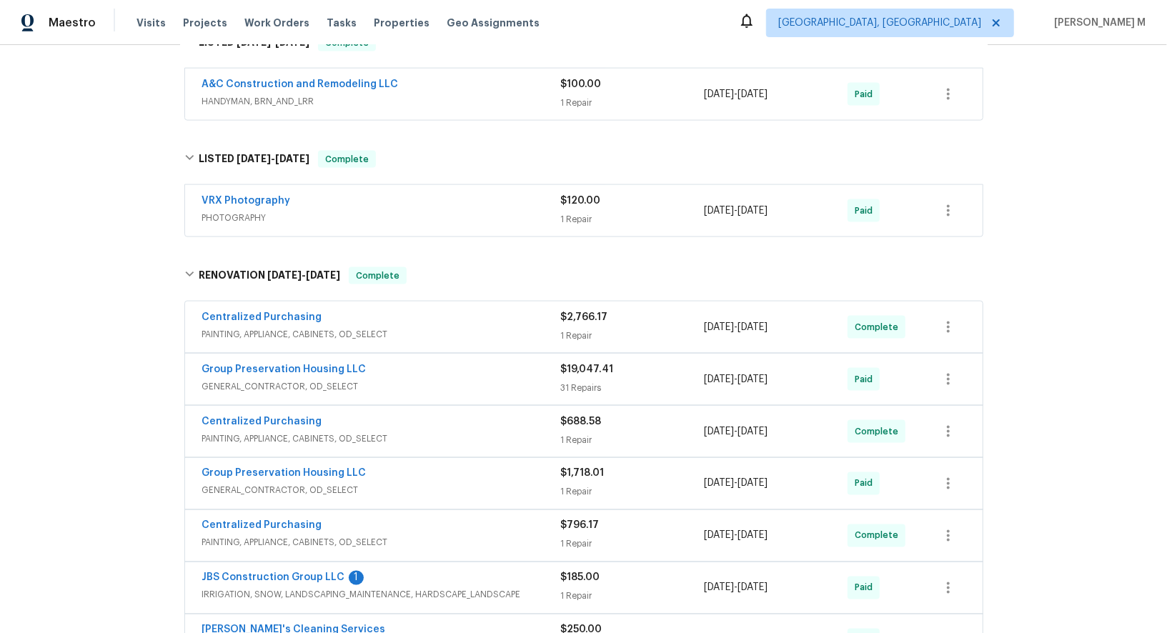
click at [309, 327] on span "PAINTING, APPLIANCE, CABINETS, OD_SELECT" at bounding box center [381, 334] width 359 height 14
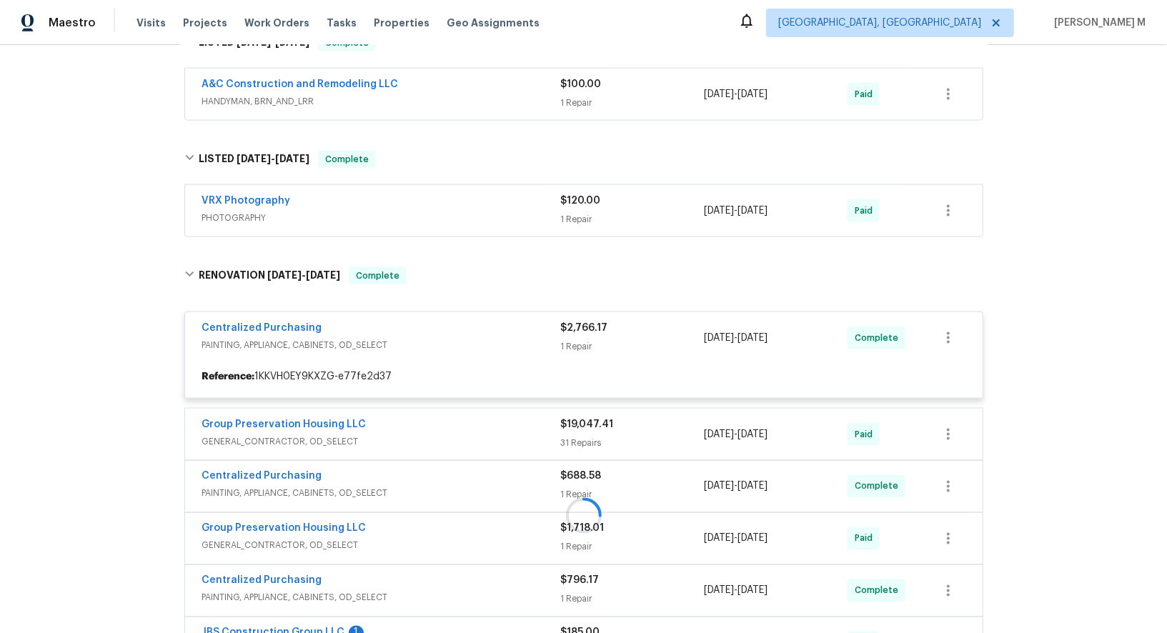
click at [290, 369] on div at bounding box center [584, 515] width 808 height 525
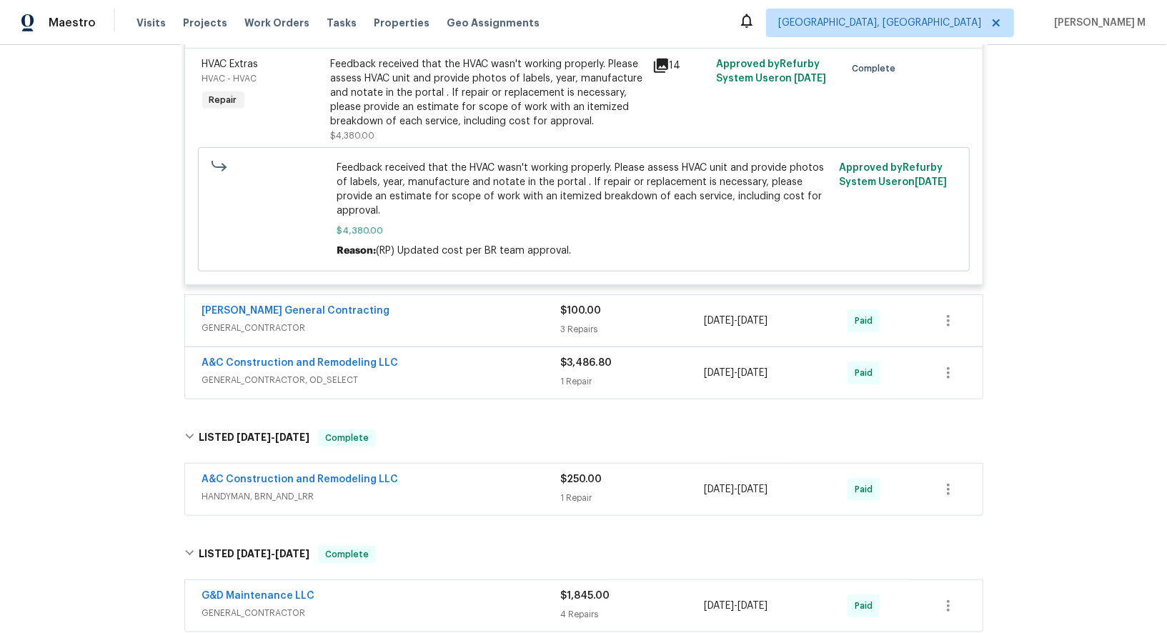
scroll to position [726, 0]
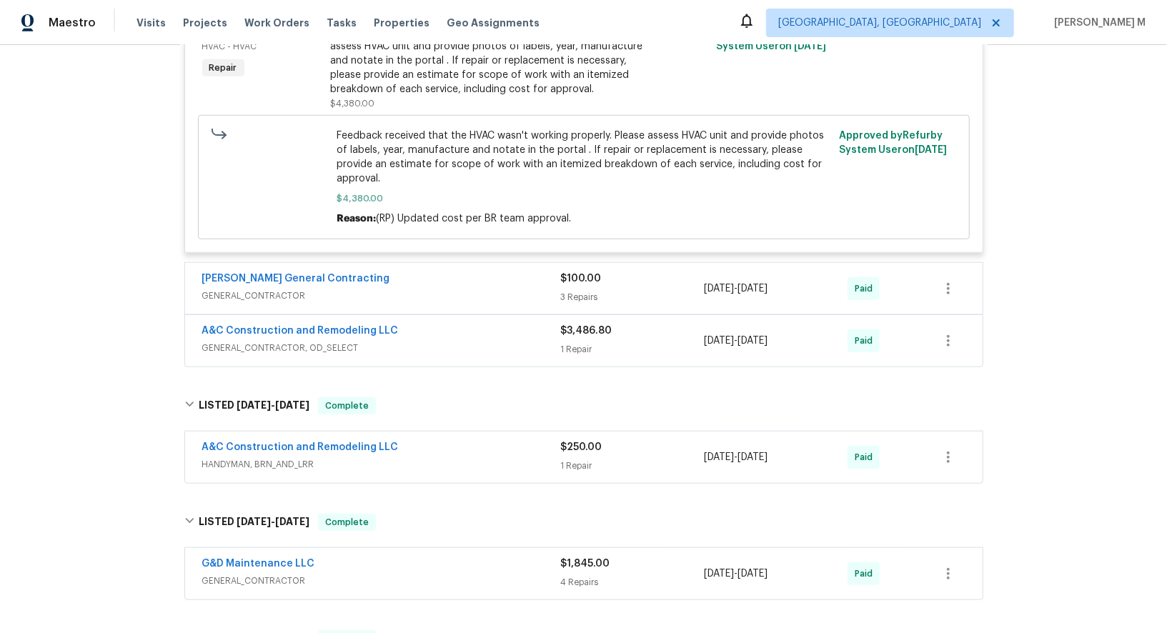
click at [256, 289] on span "GENERAL_CONTRACTOR" at bounding box center [381, 296] width 359 height 14
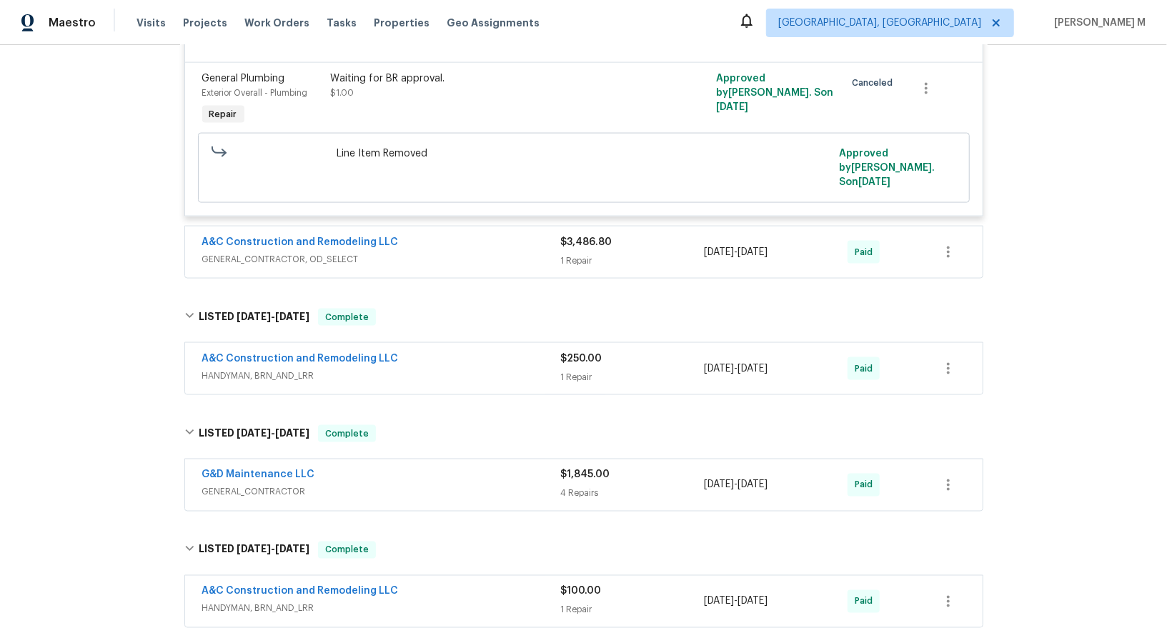
click at [300, 252] on span "GENERAL_CONTRACTOR, OD_SELECT" at bounding box center [381, 259] width 359 height 14
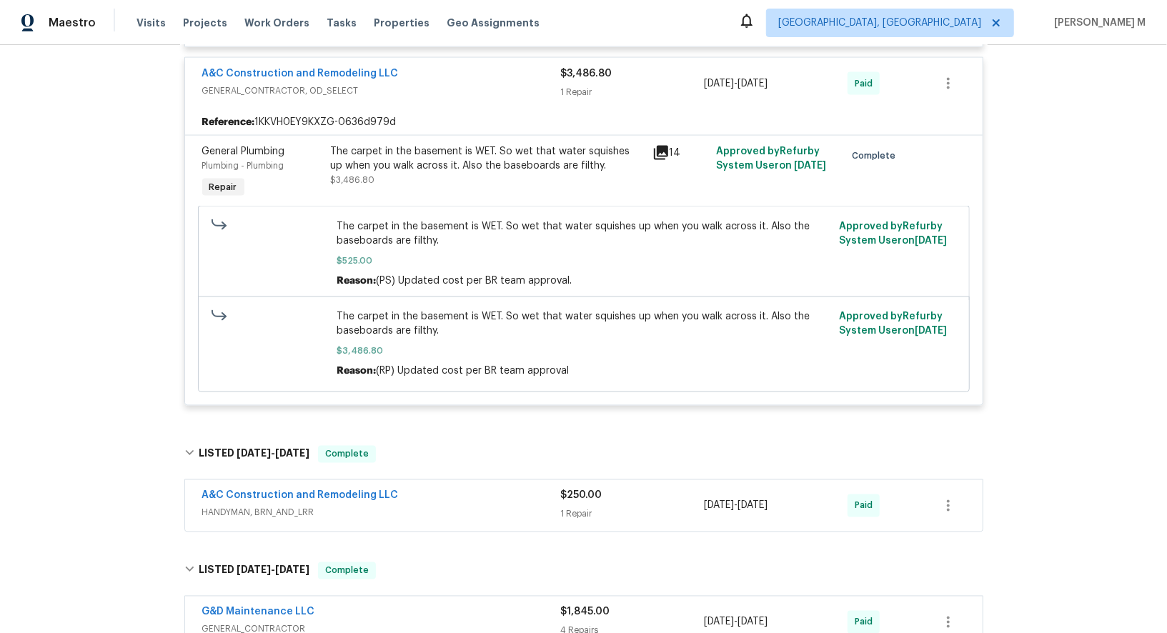
click at [288, 506] on span "HANDYMAN, BRN_AND_LRR" at bounding box center [381, 513] width 359 height 14
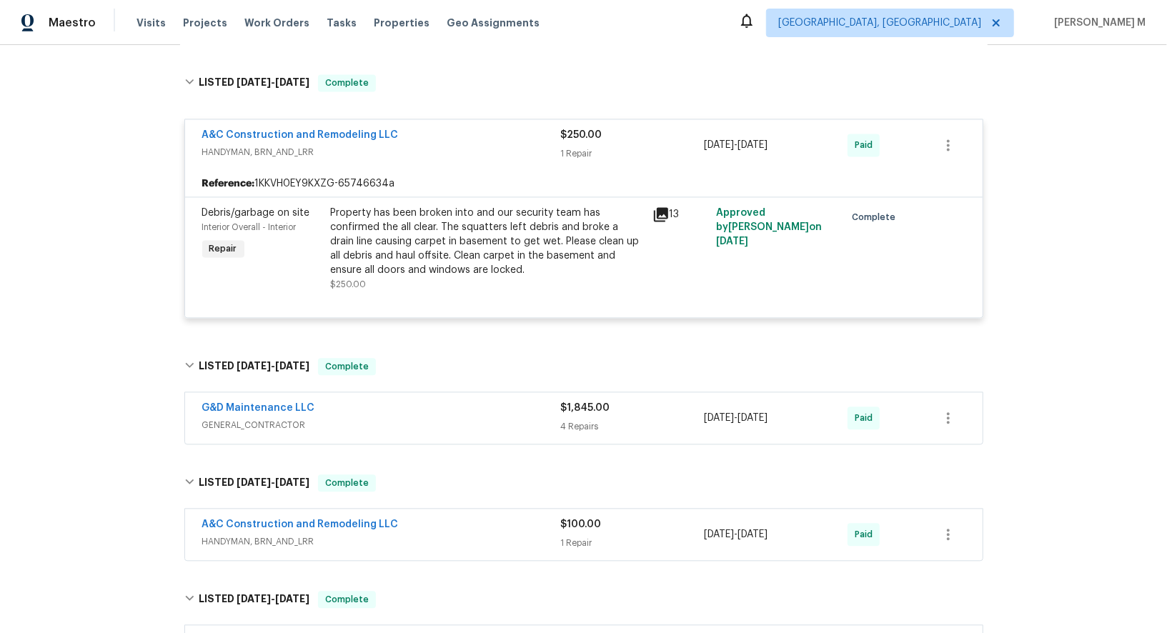
scroll to position [2008, 0]
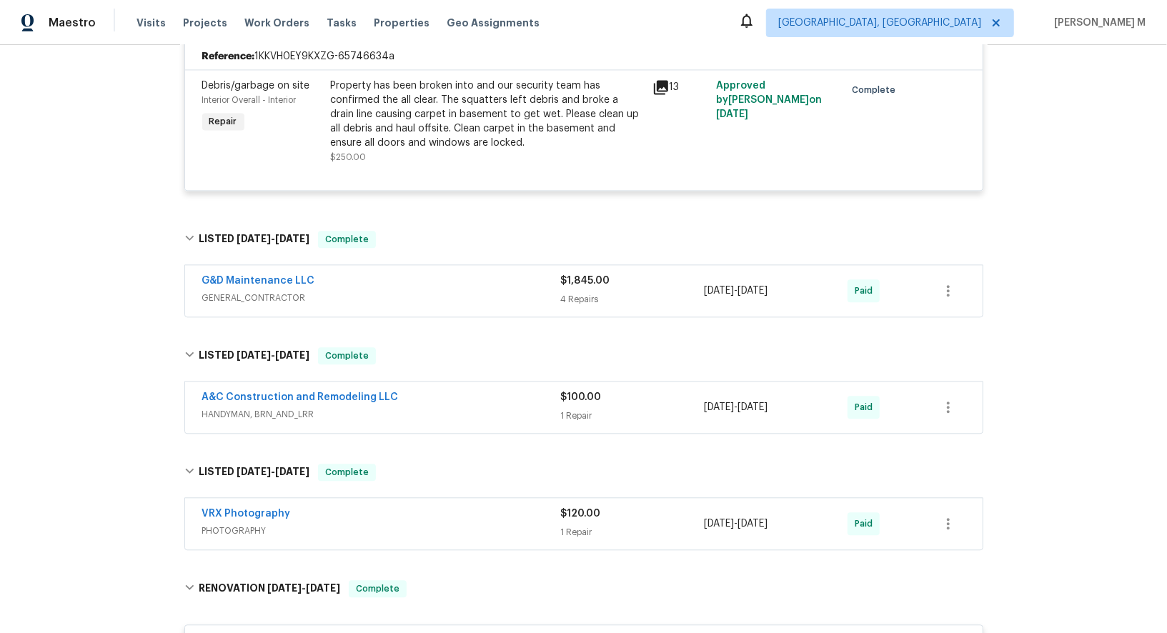
click at [253, 291] on span "GENERAL_CONTRACTOR" at bounding box center [381, 298] width 359 height 14
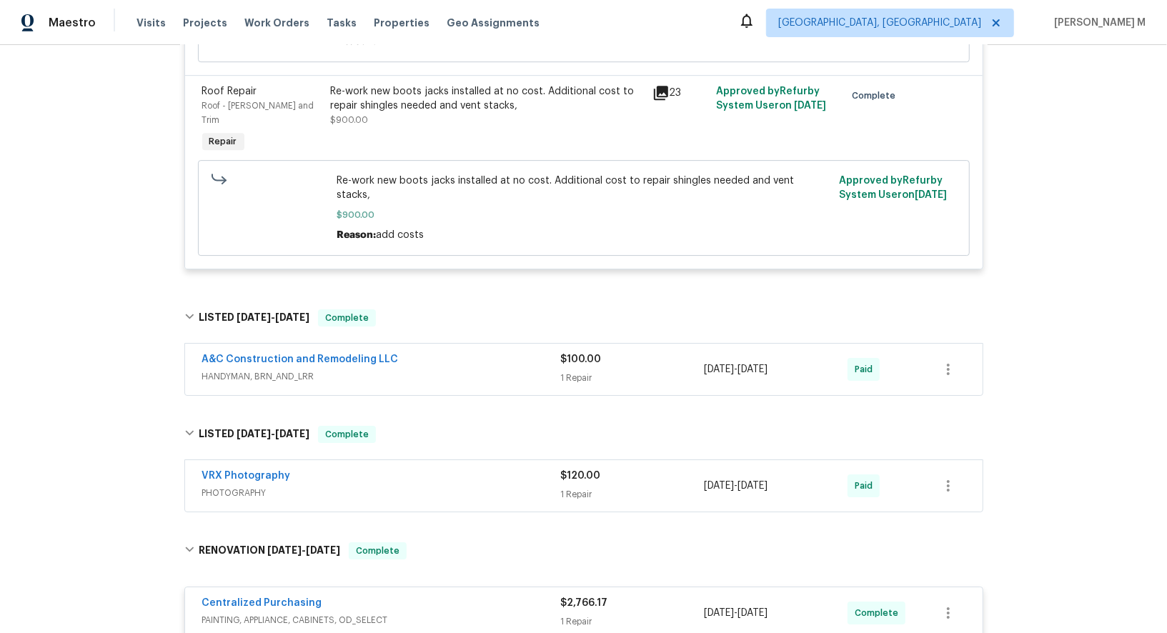
scroll to position [2958, 0]
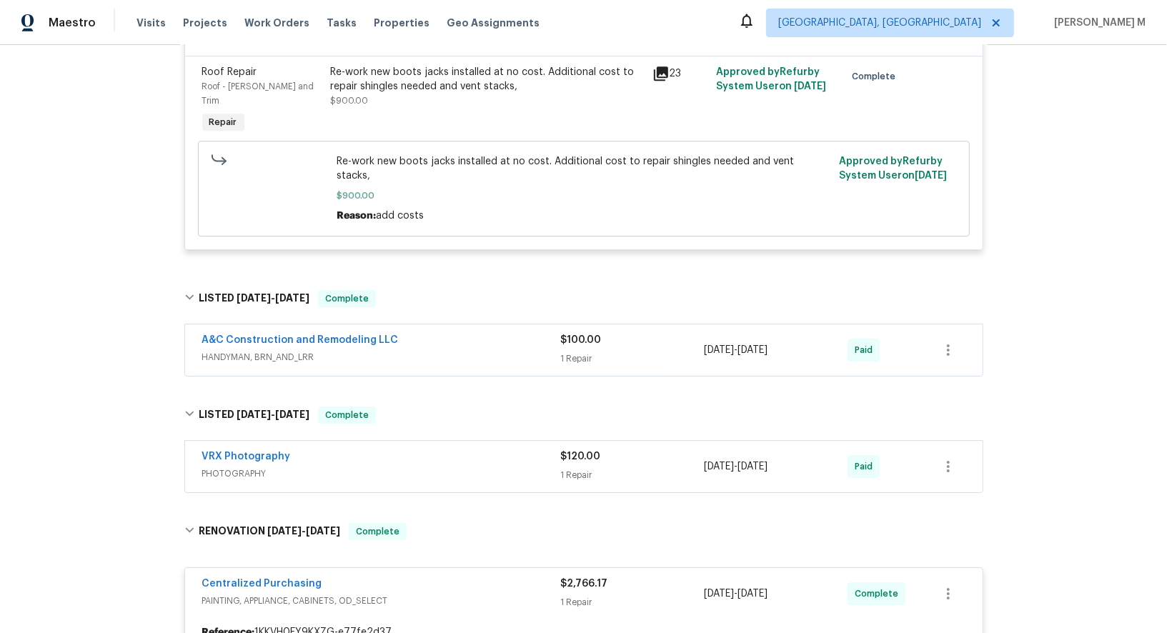
click at [287, 350] on span "HANDYMAN, BRN_AND_LRR" at bounding box center [381, 357] width 359 height 14
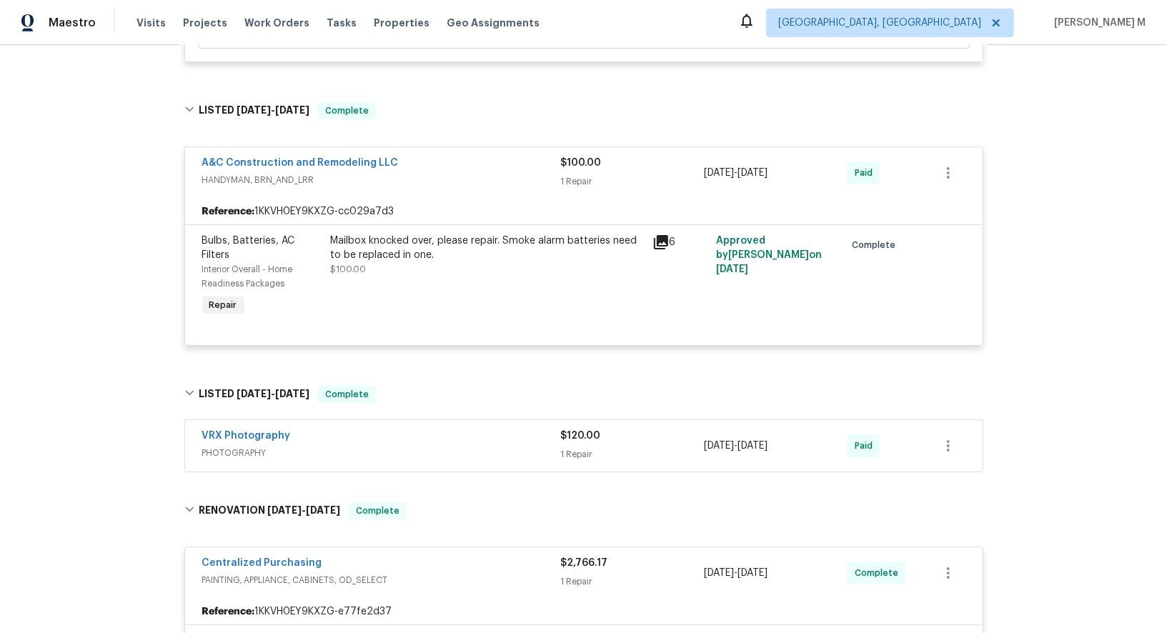
scroll to position [3146, 0]
click at [255, 445] on span "PHOTOGRAPHY" at bounding box center [381, 452] width 359 height 14
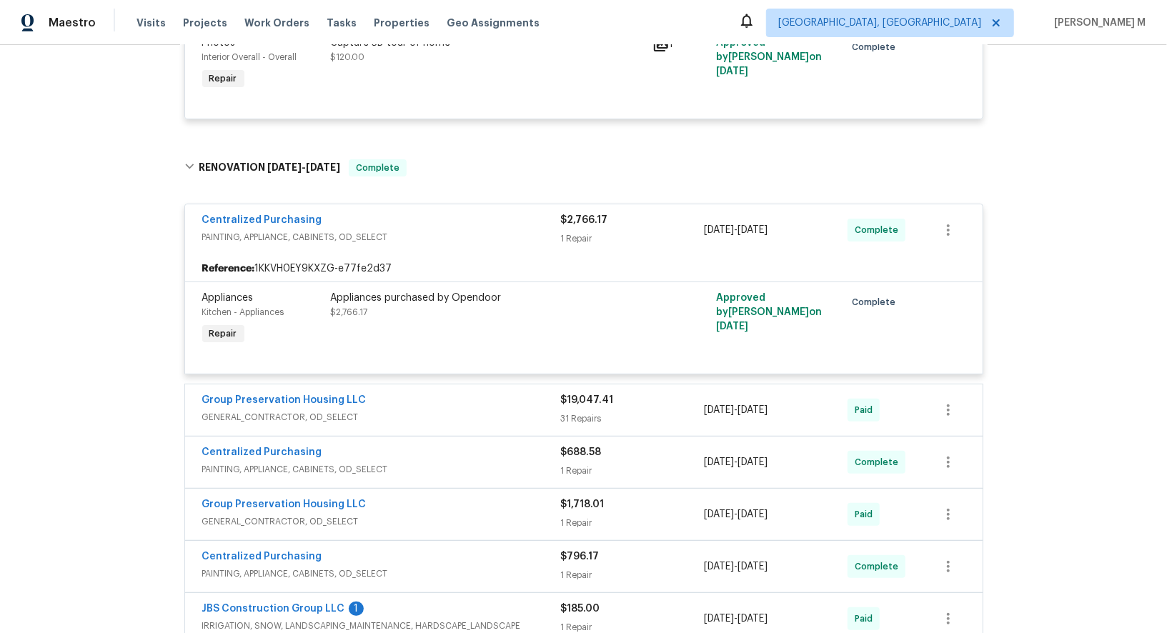
scroll to position [3628, 0]
click at [267, 435] on div at bounding box center [584, 476] width 808 height 664
click at [256, 514] on span "GENERAL_CONTRACTOR, OD_SELECT" at bounding box center [381, 521] width 359 height 14
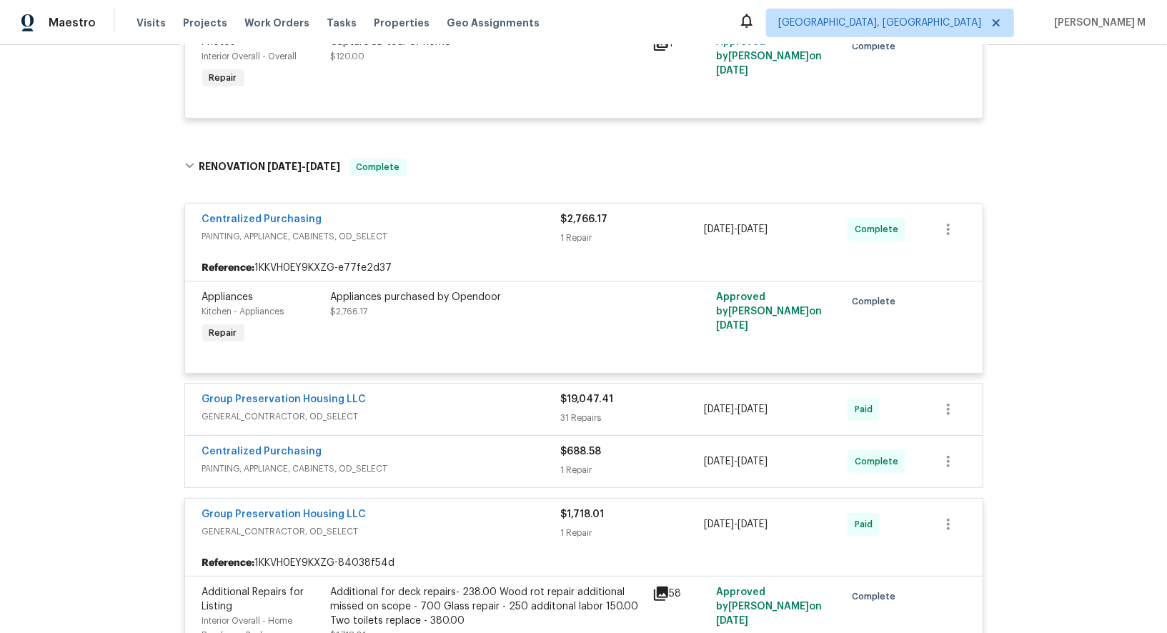
click at [270, 410] on span "GENERAL_CONTRACTOR, OD_SELECT" at bounding box center [381, 417] width 359 height 14
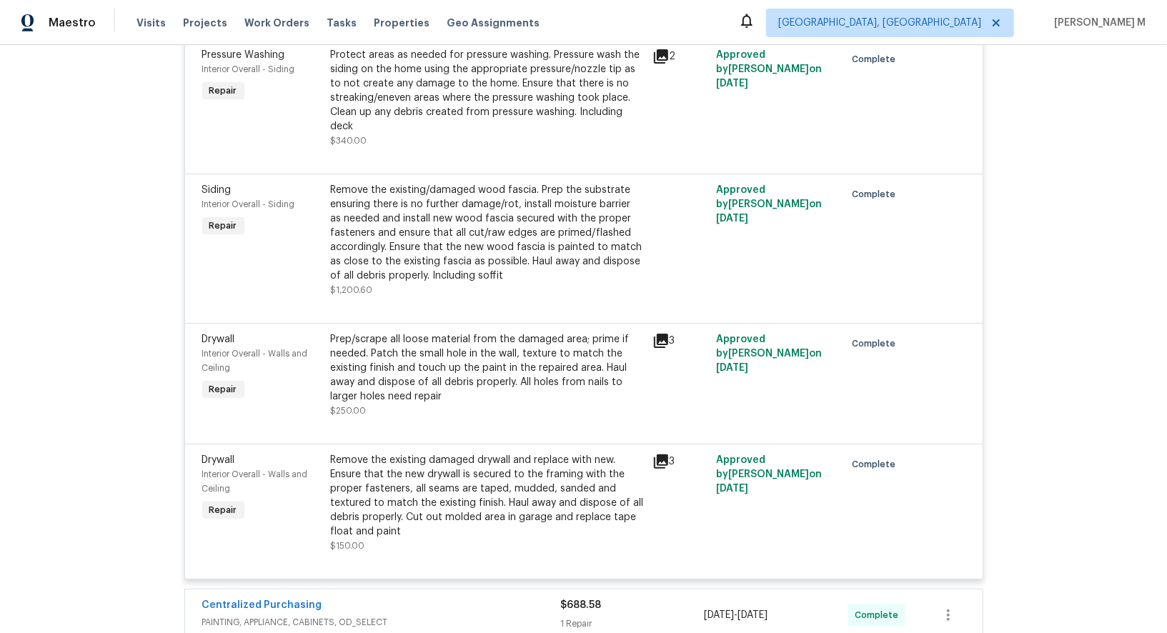
scroll to position [2025, 0]
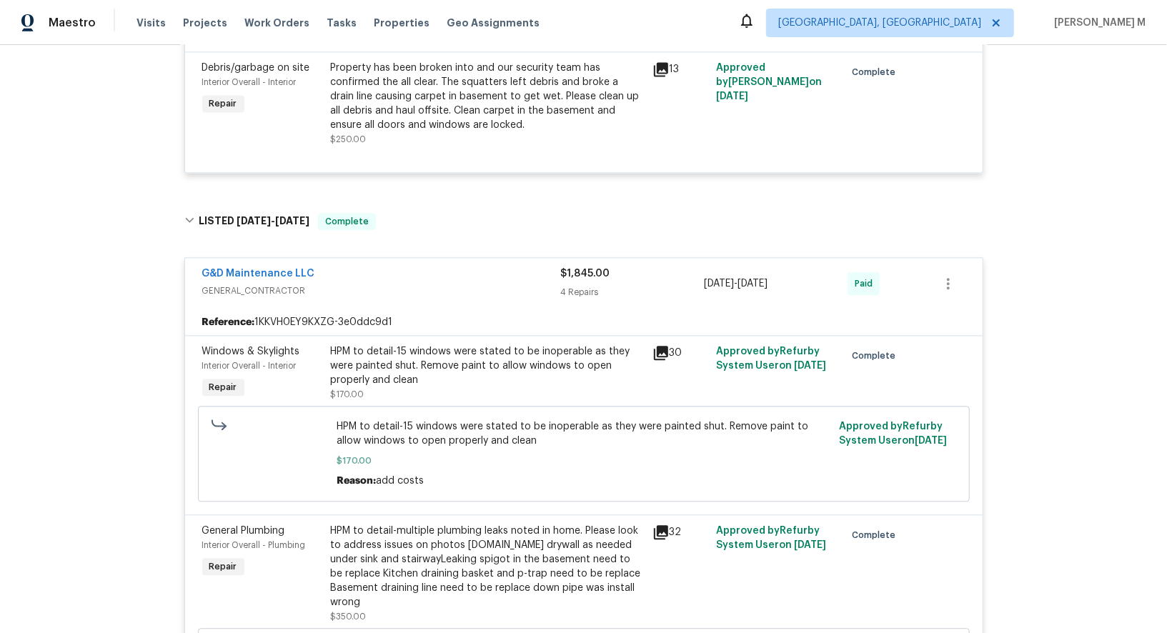
click at [435, 345] on div "HPM to detail-15 windows were stated to be inoperable as they were painted shut…" at bounding box center [487, 366] width 313 height 43
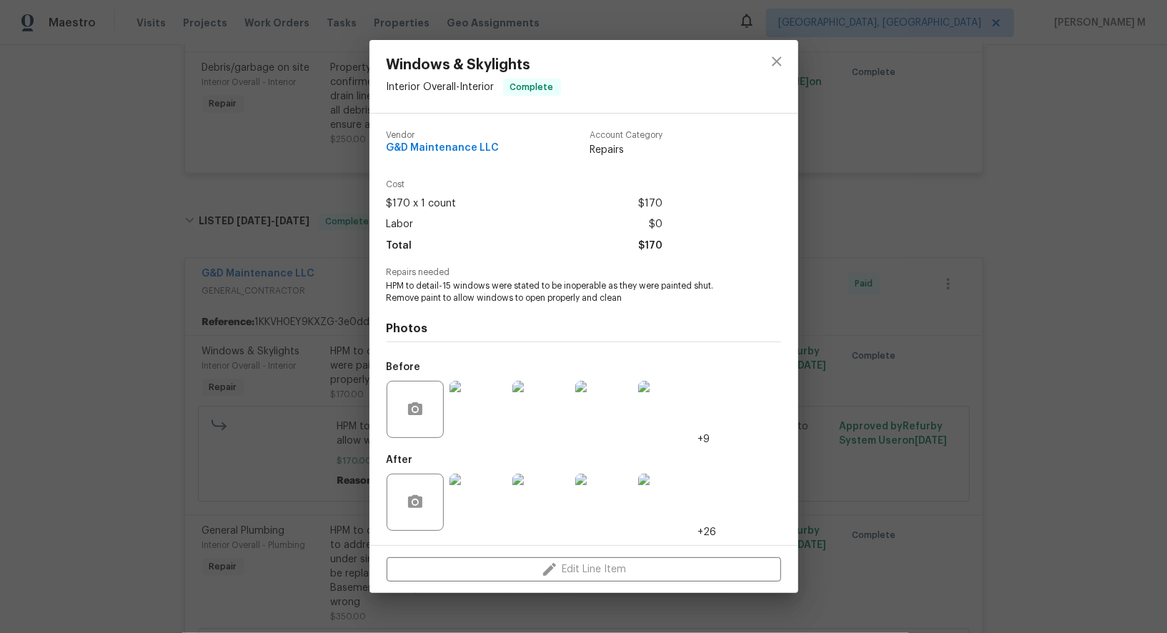
click at [490, 413] on img at bounding box center [478, 409] width 57 height 57
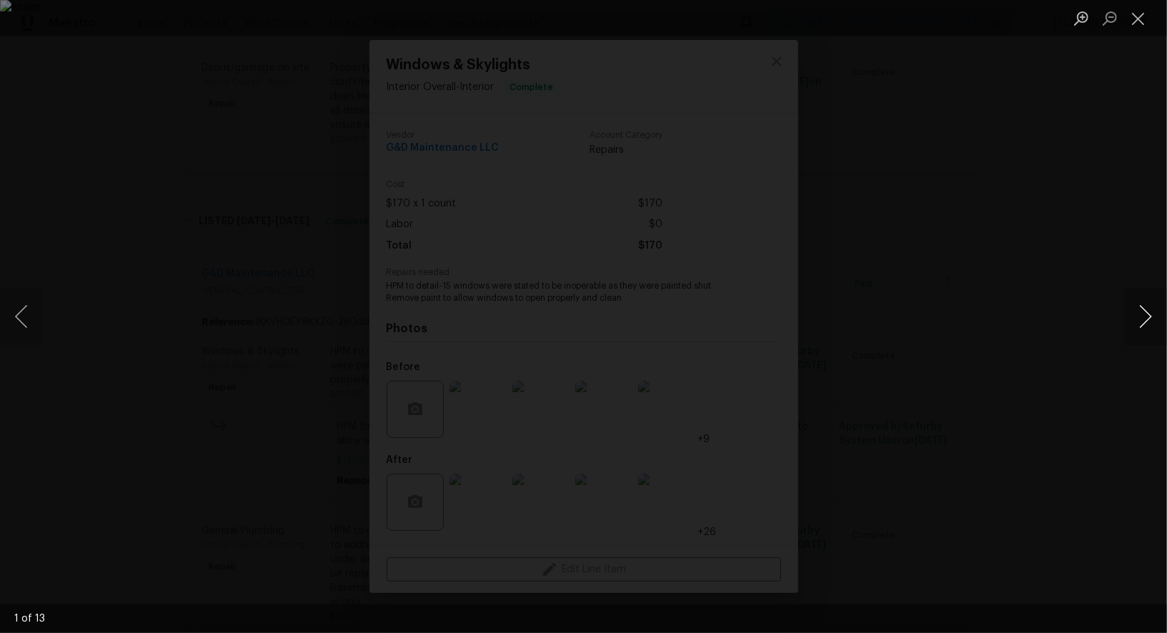
click at [1147, 320] on button "Next image" at bounding box center [1146, 316] width 43 height 57
click at [1074, 224] on div "Lightbox" at bounding box center [583, 316] width 1167 height 633
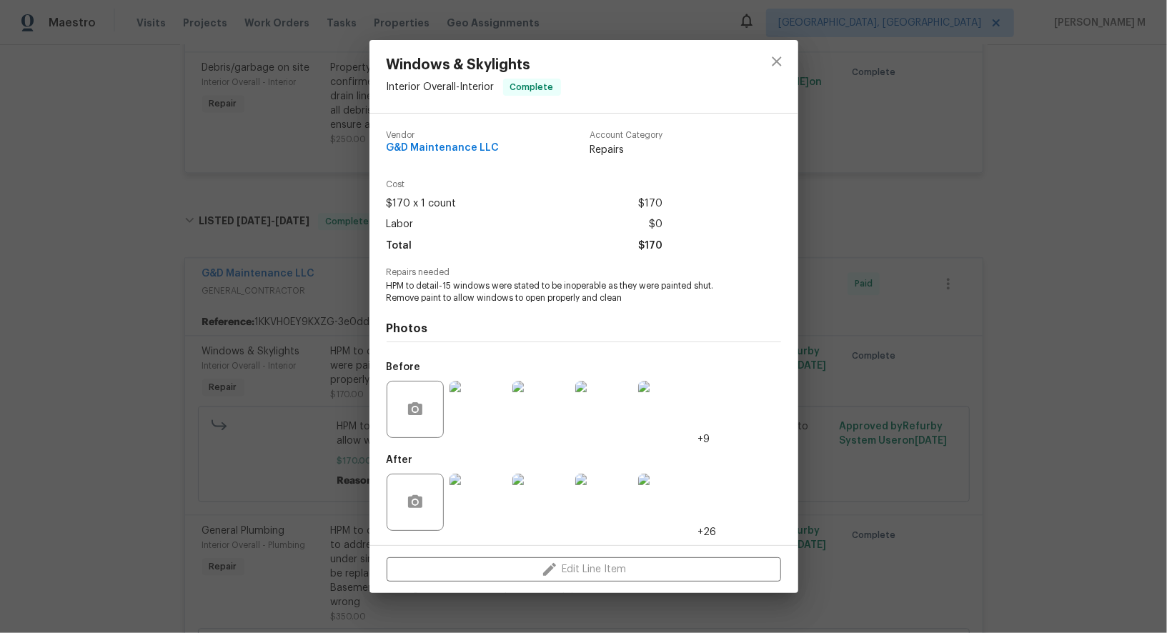
click at [876, 230] on div "Windows & Skylights Interior Overall - Interior Complete Vendor G&D Maintenance…" at bounding box center [583, 316] width 1167 height 633
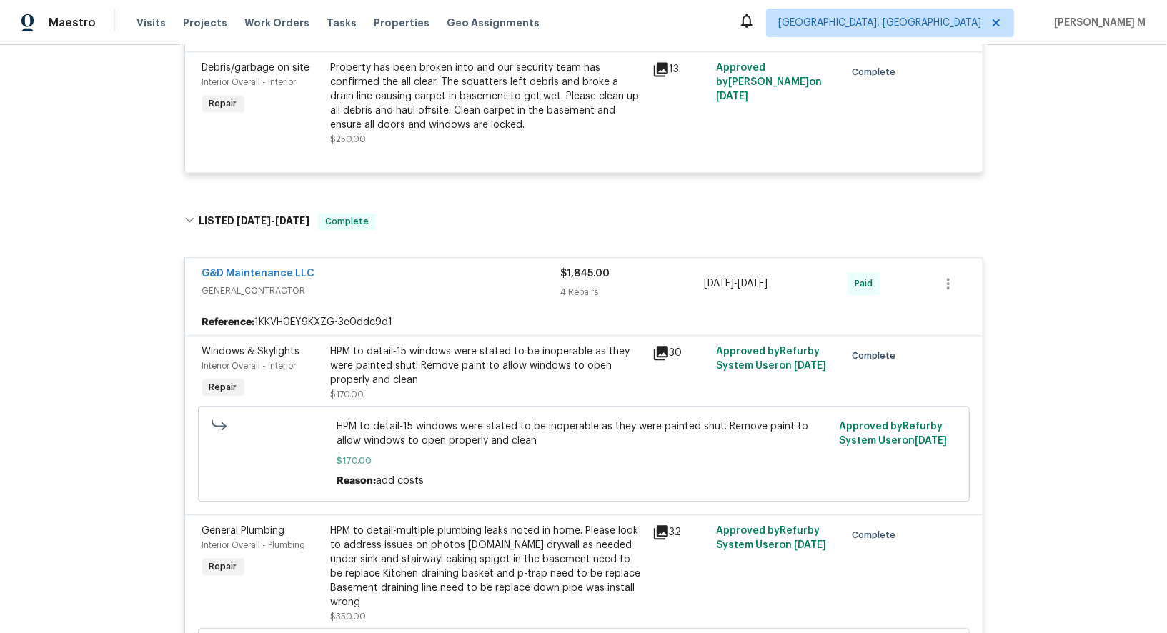
scroll to position [1727, 0]
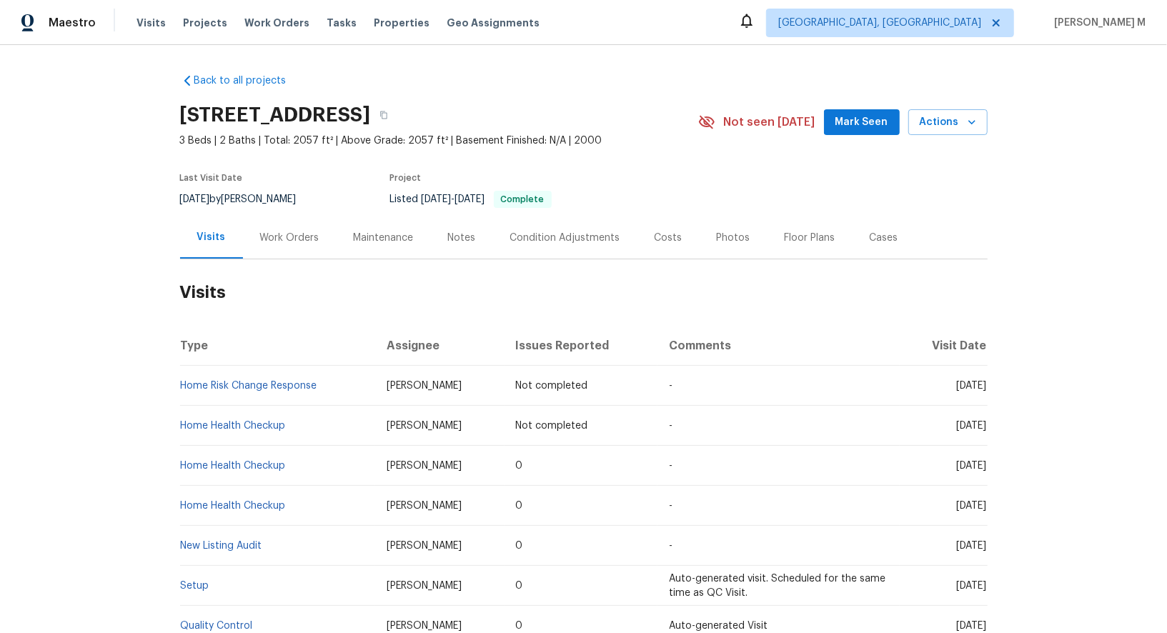
click at [280, 231] on div "Work Orders" at bounding box center [289, 238] width 59 height 14
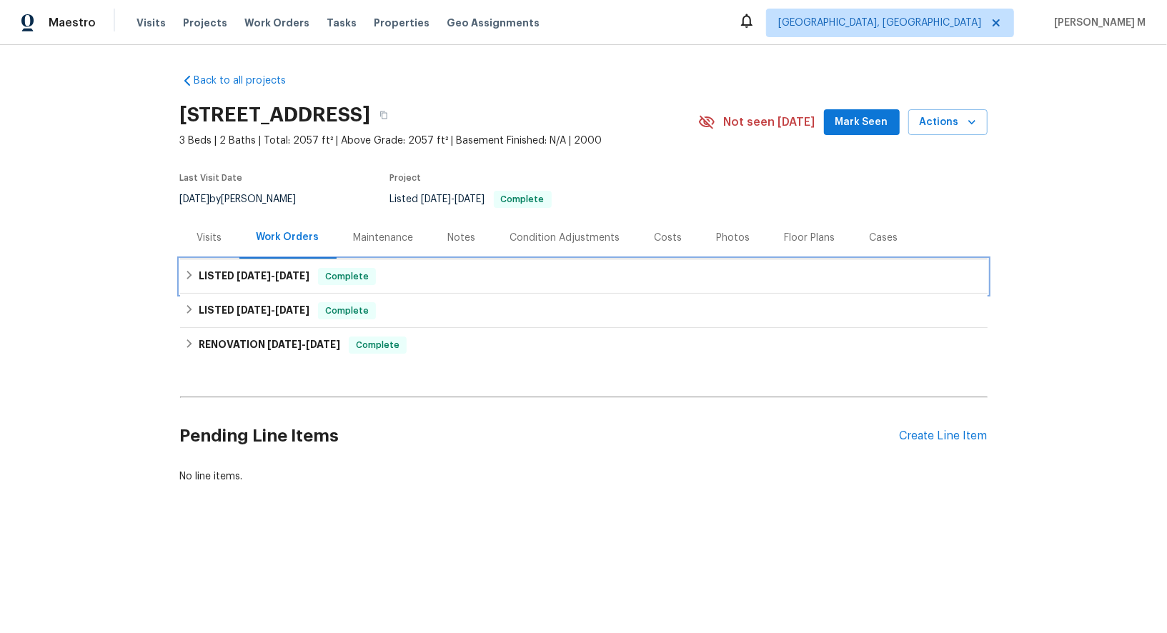
click at [265, 281] on div "LISTED [DATE] - [DATE] Complete" at bounding box center [584, 277] width 808 height 34
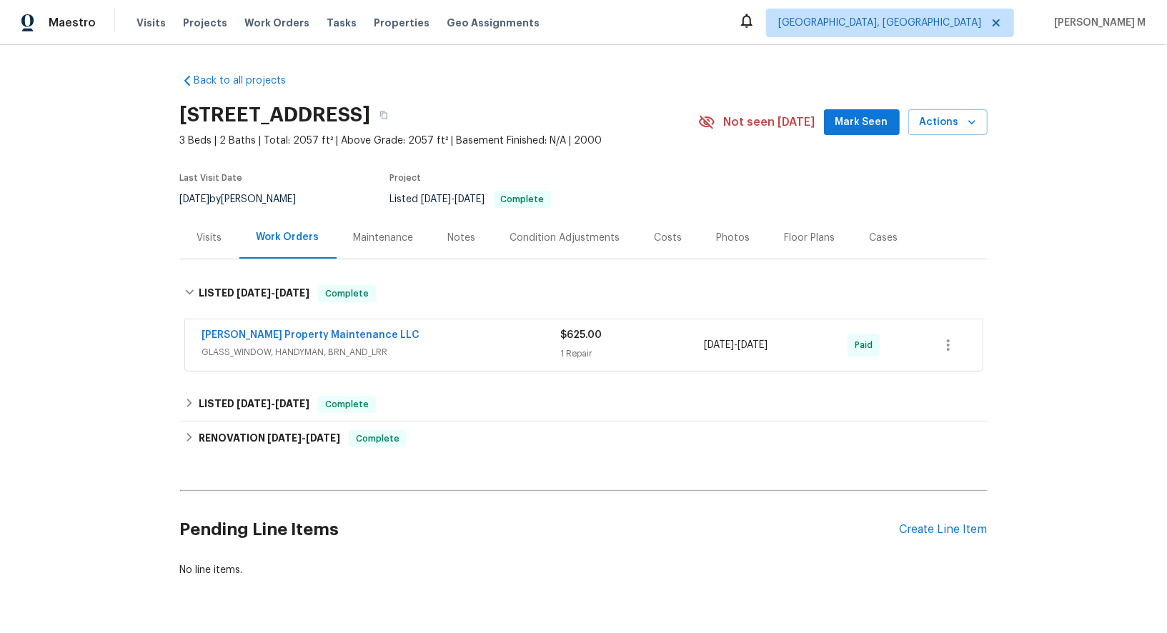
click at [237, 348] on span "GLASS_WINDOW, HANDYMAN, BRN_AND_LRR" at bounding box center [381, 352] width 359 height 14
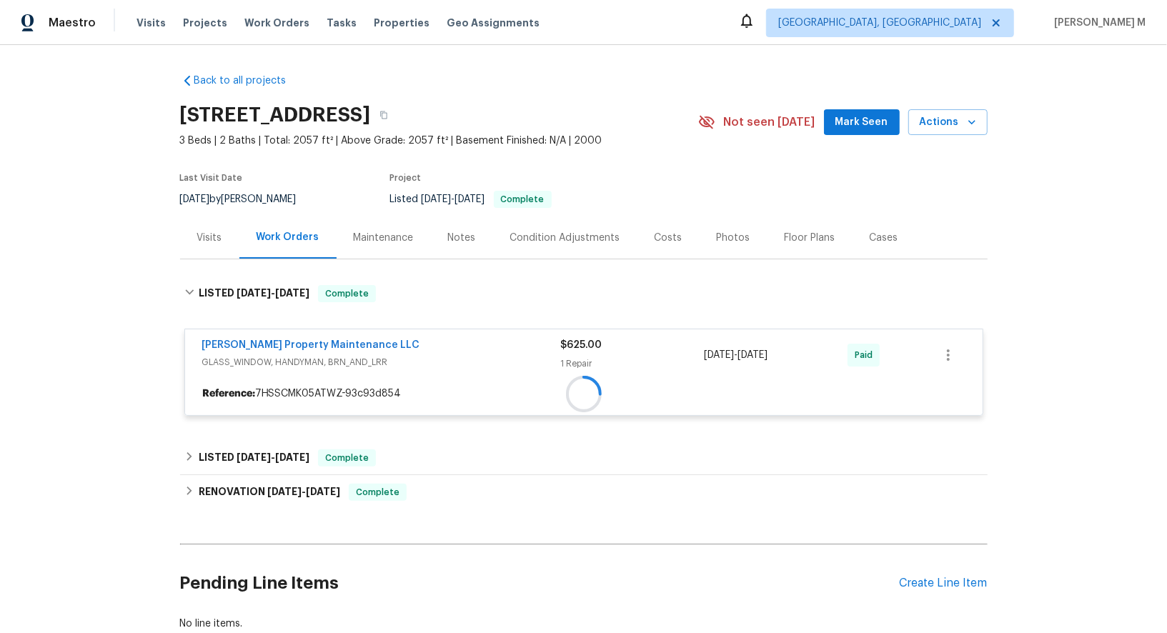
drag, startPoint x: 237, startPoint y: 406, endPoint x: 237, endPoint y: 417, distance: 10.7
click at [237, 413] on div "[PERSON_NAME] Property Maintenance LLC GLASS_WINDOW, HANDYMAN, BRN_AND_LRR $625…" at bounding box center [583, 373] width 799 height 106
click at [237, 422] on div "Back to all projects [STREET_ADDRESS] 3 Beds | 2 Baths | Total: 2057 ft² | Abov…" at bounding box center [584, 353] width 808 height 582
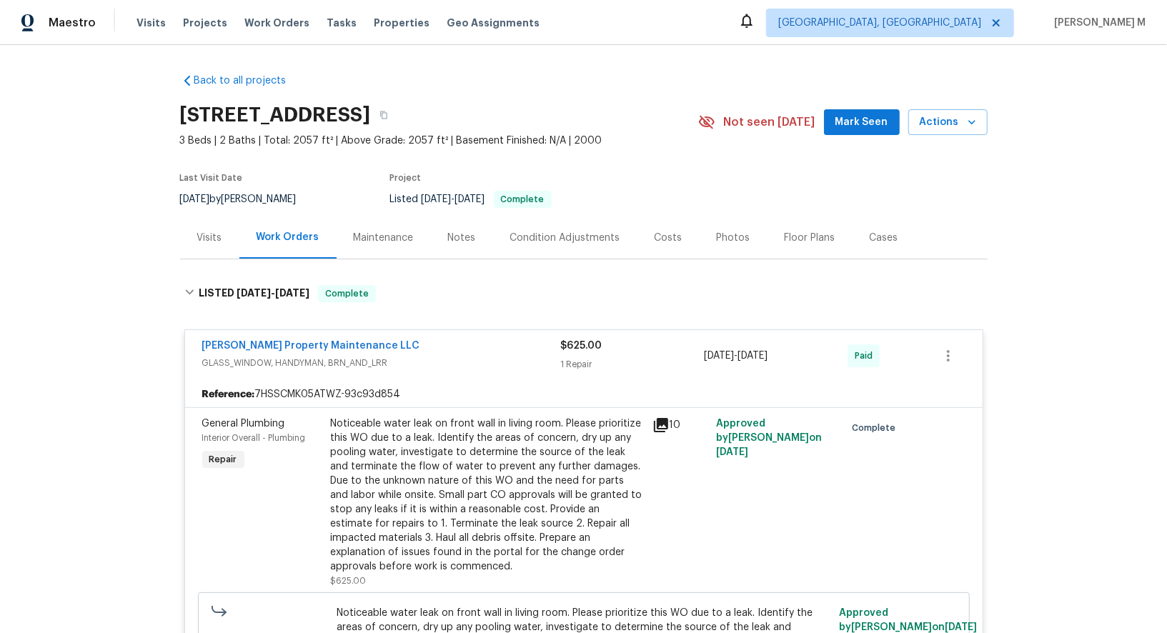
click at [237, 434] on span "Interior Overall - Plumbing" at bounding box center [254, 438] width 104 height 9
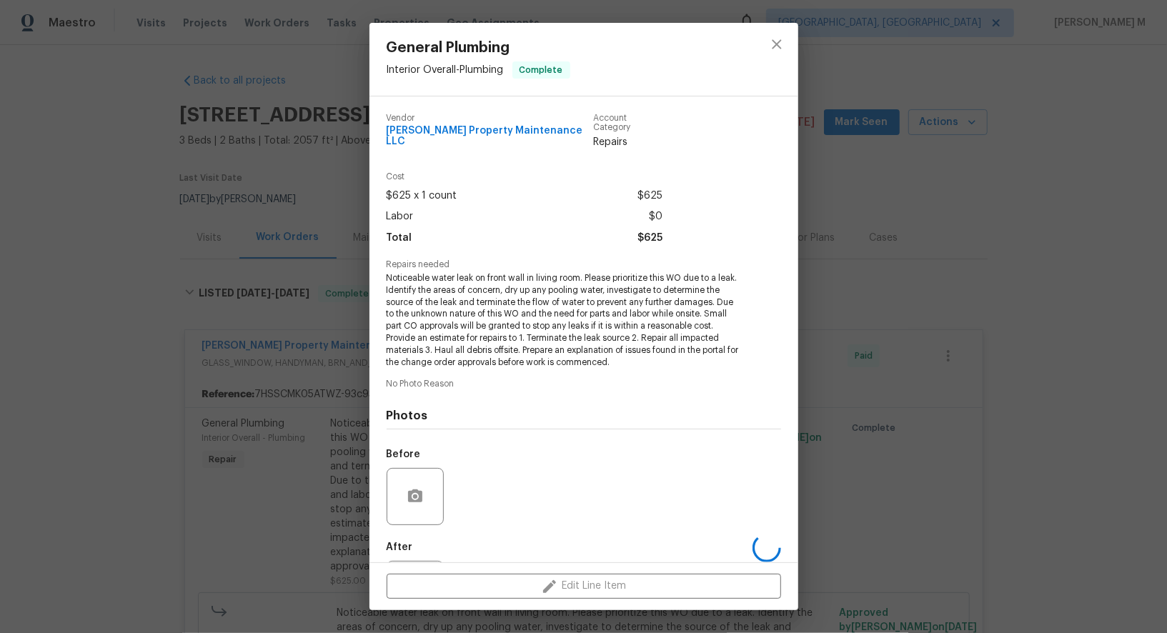
click at [237, 430] on div "General Plumbing Interior Overall - Plumbing Complete Vendor [PERSON_NAME] Prop…" at bounding box center [583, 316] width 1167 height 633
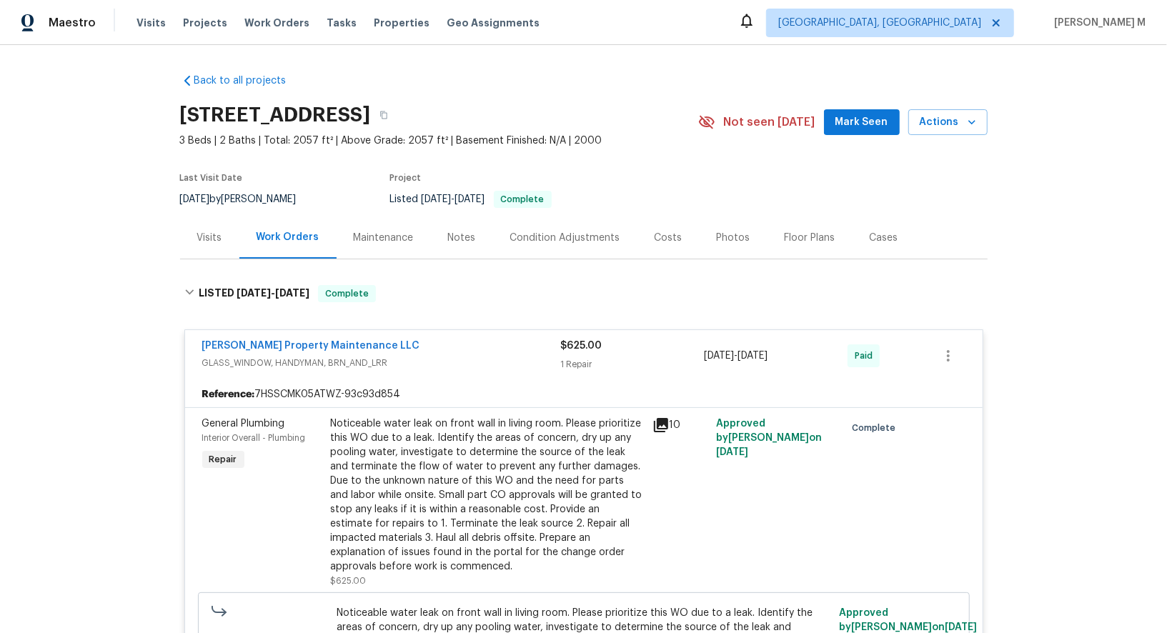
scroll to position [430, 0]
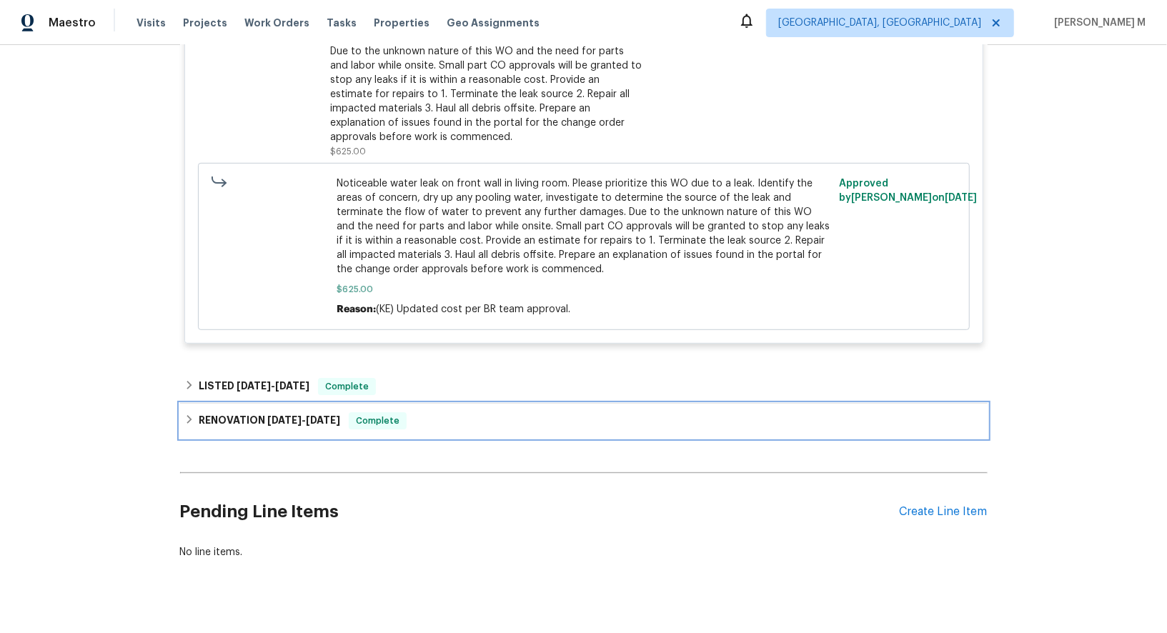
click at [249, 404] on div "RENOVATION [DATE] - [DATE] Complete" at bounding box center [584, 421] width 808 height 34
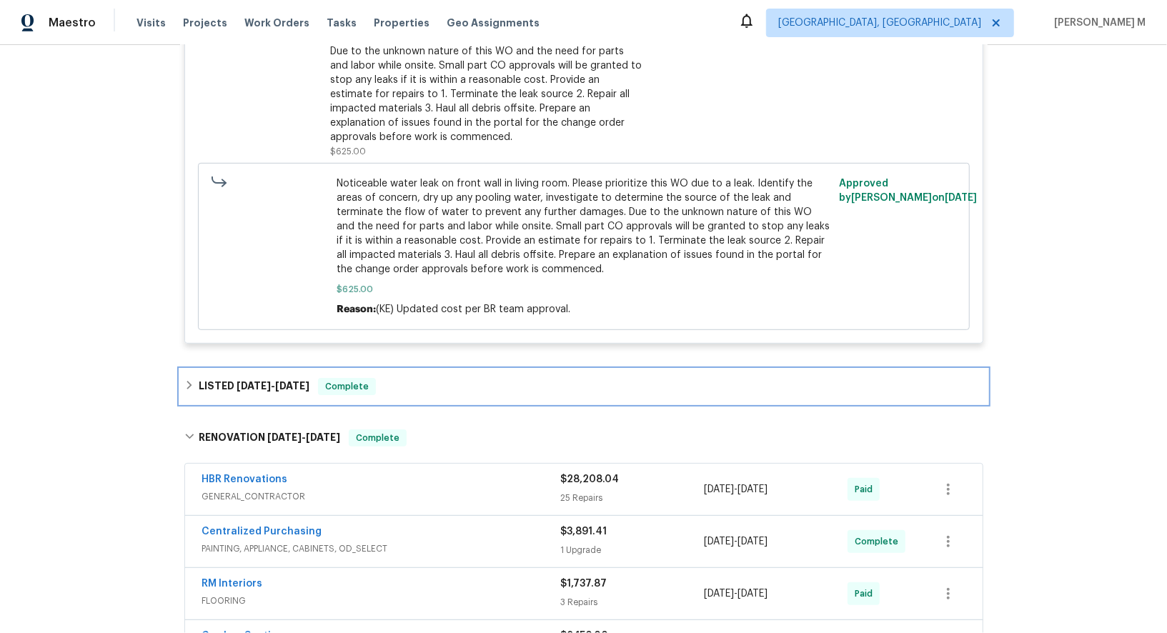
click at [258, 381] on span "[DATE]" at bounding box center [254, 386] width 34 height 10
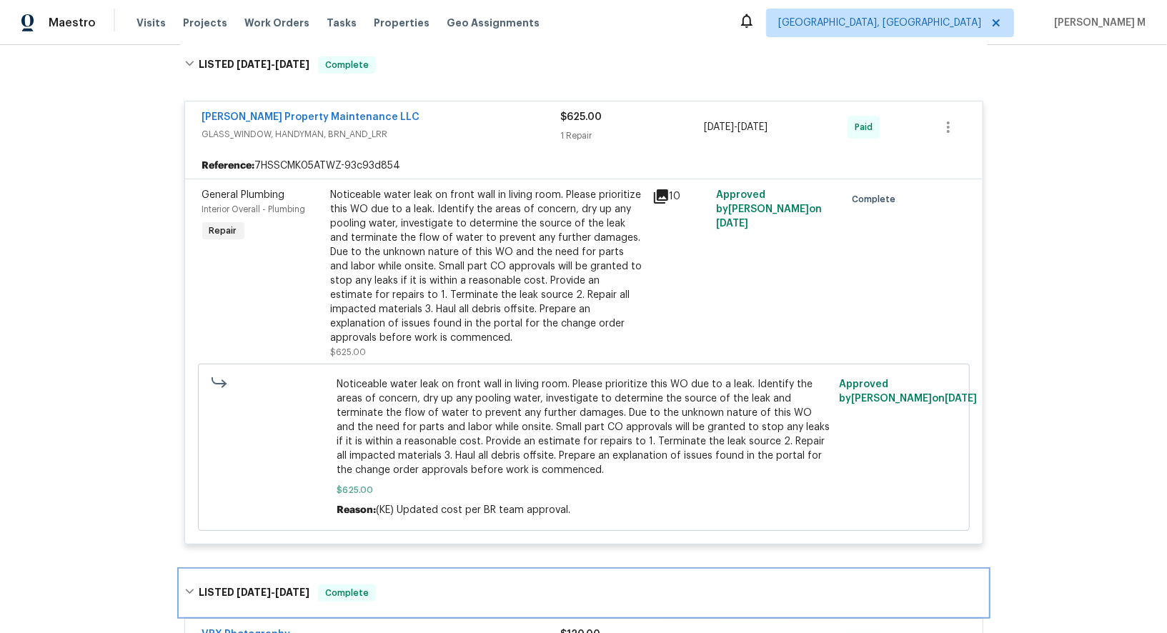
scroll to position [0, 0]
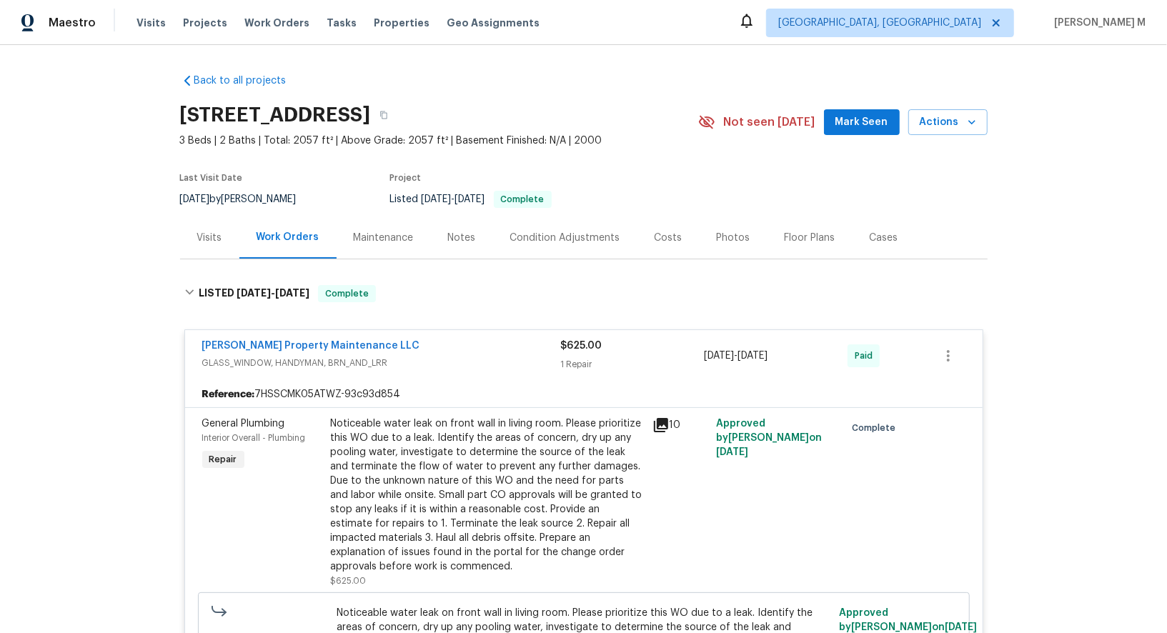
click at [364, 248] on div "Maintenance" at bounding box center [384, 238] width 94 height 42
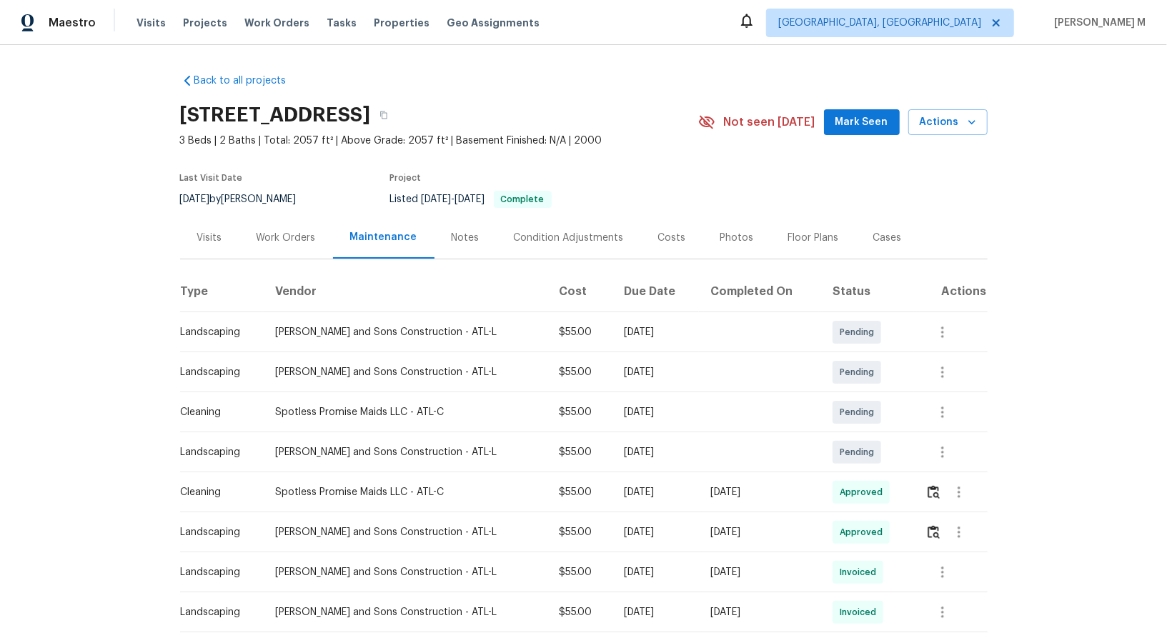
scroll to position [44, 0]
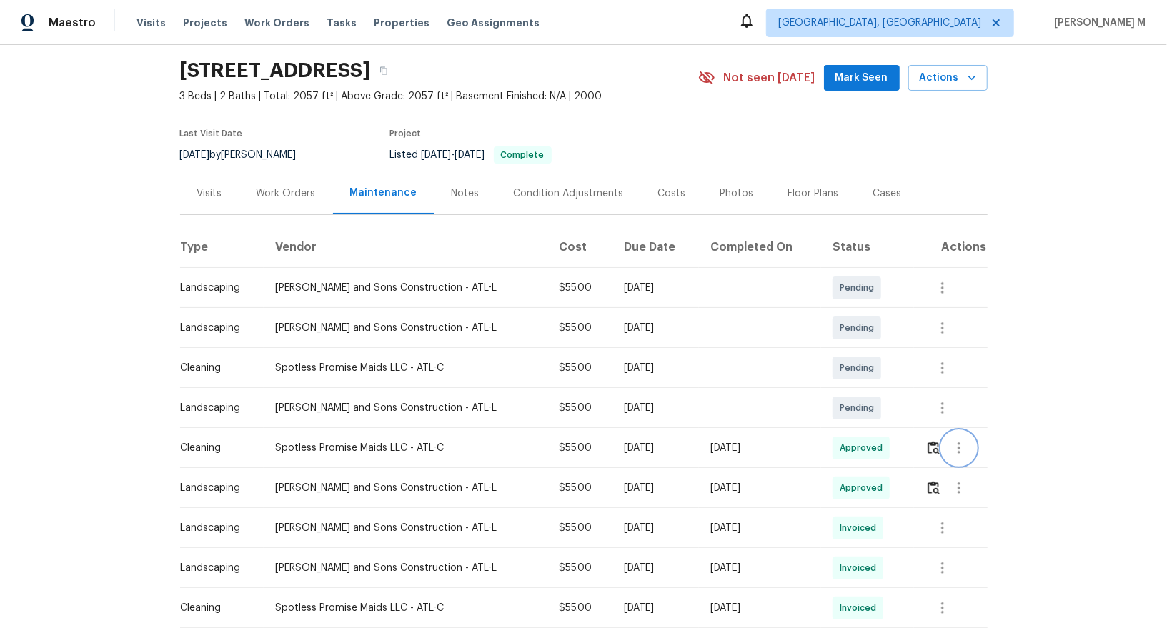
click at [966, 440] on button "button" at bounding box center [959, 448] width 34 height 34
click at [966, 440] on li "Message vendor" at bounding box center [992, 441] width 100 height 24
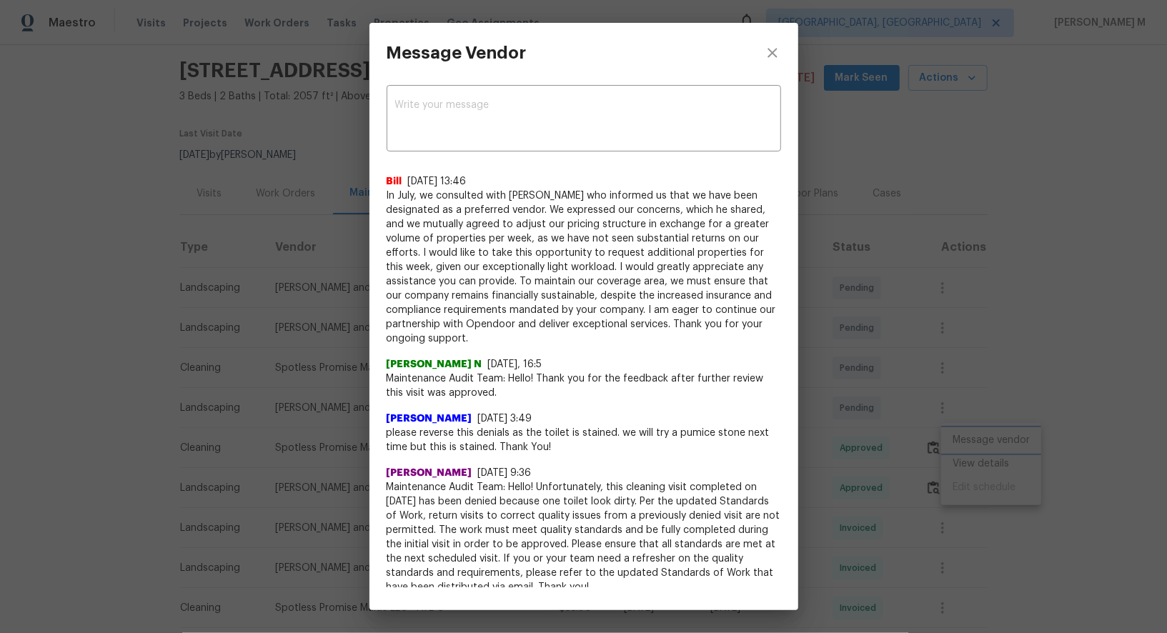
click at [988, 344] on div "Message Vendor x ​ Bill [DATE] 13:46 In July, we consulted with [PERSON_NAME] w…" at bounding box center [583, 316] width 1167 height 633
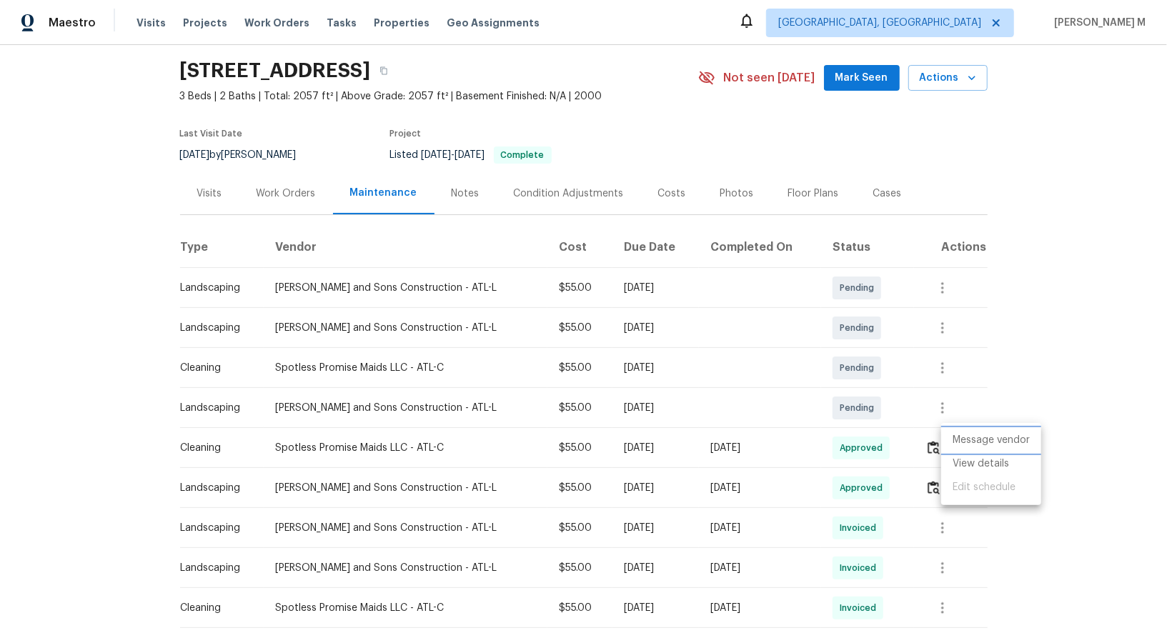
click at [980, 445] on li "Message vendor" at bounding box center [992, 441] width 100 height 24
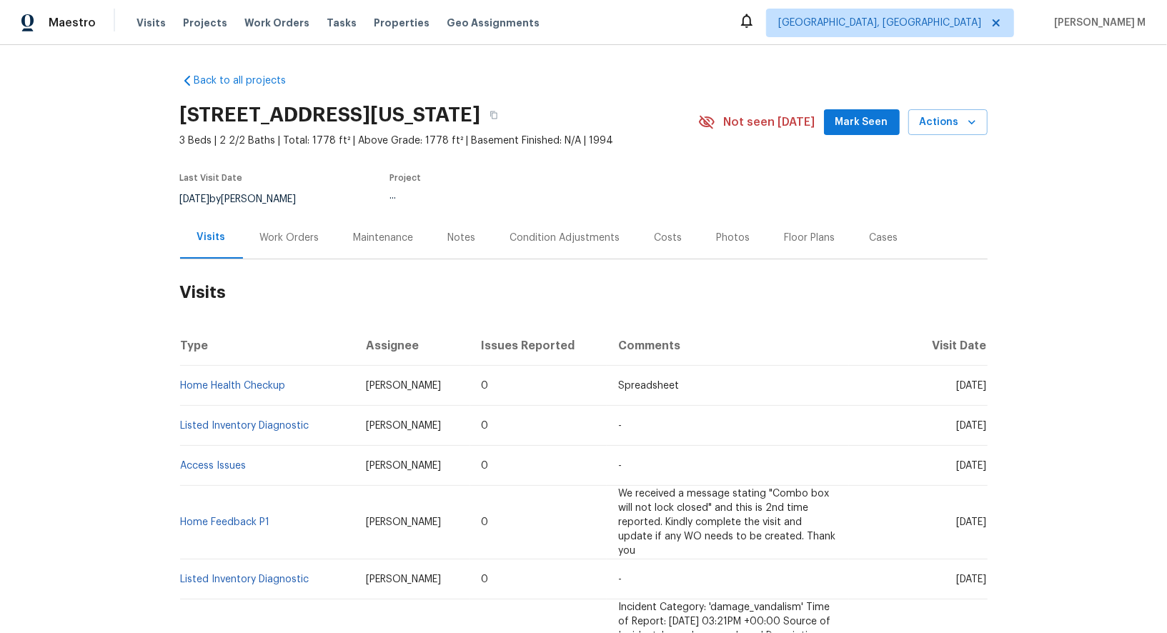
click at [264, 247] on div "Work Orders" at bounding box center [290, 238] width 94 height 42
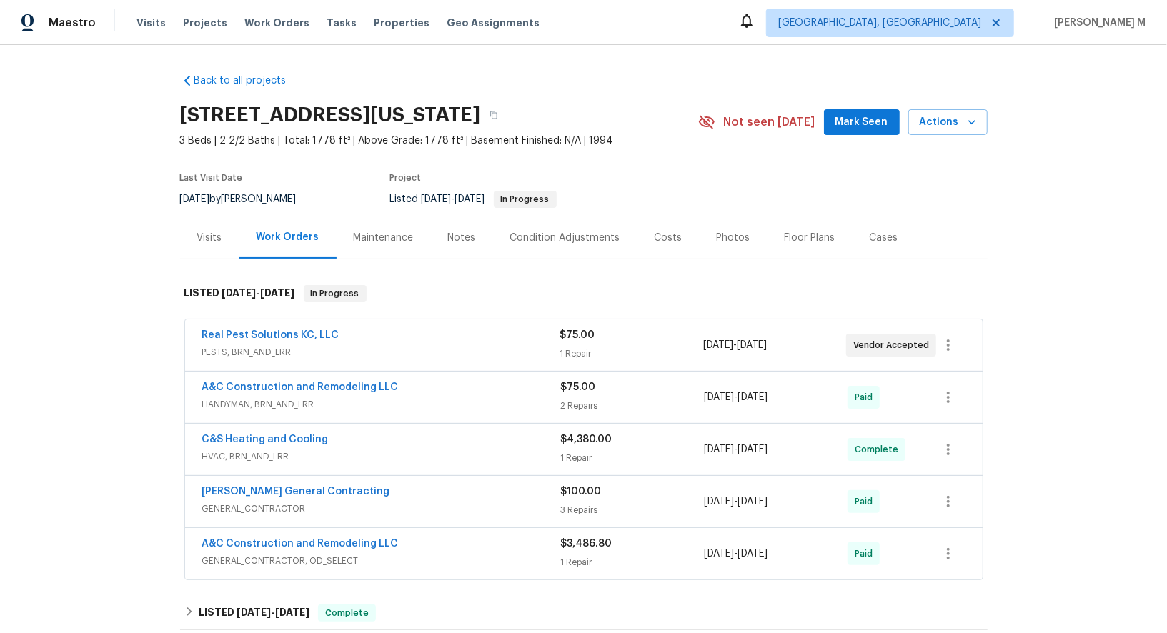
click at [271, 347] on span "PESTS, BRN_AND_LRR" at bounding box center [381, 352] width 358 height 14
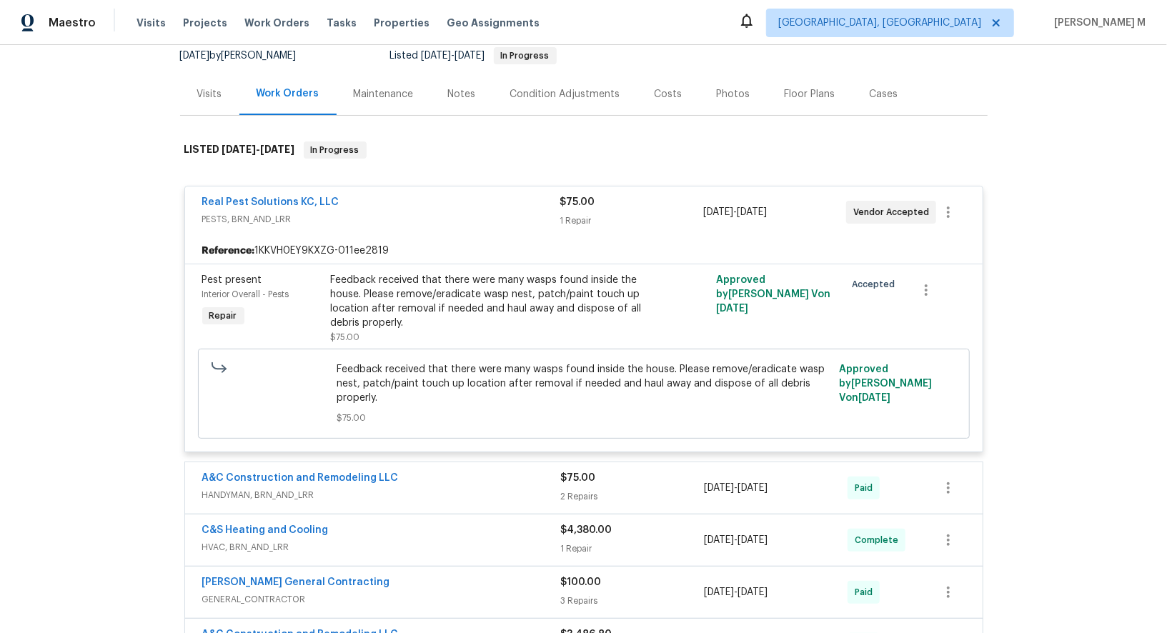
scroll to position [259, 0]
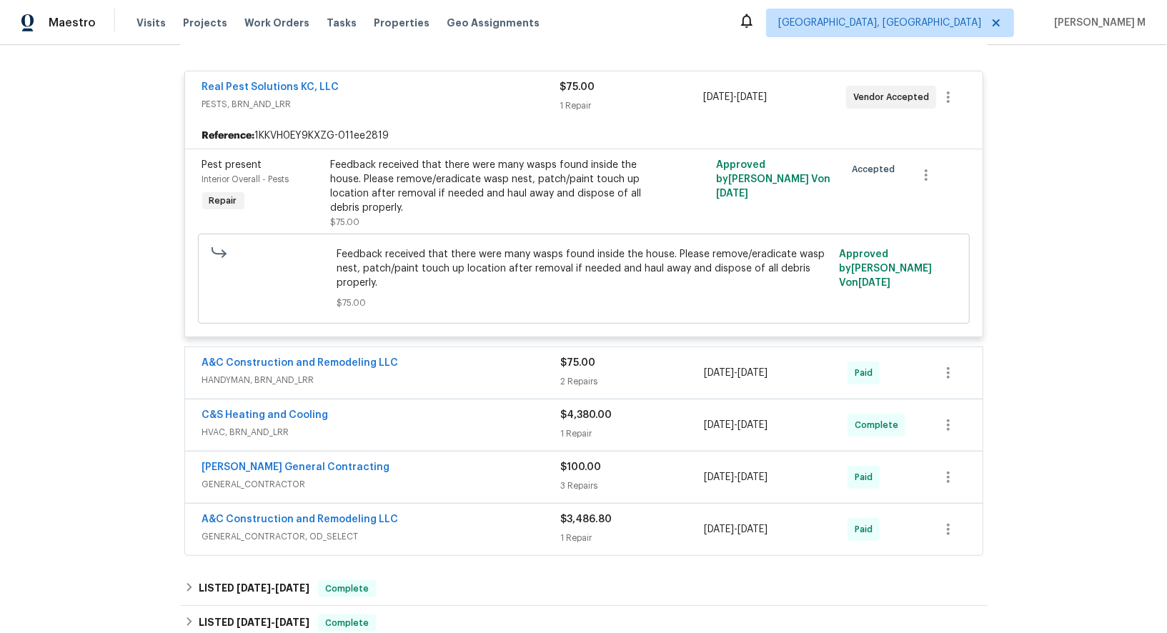
click at [267, 373] on span "HANDYMAN, BRN_AND_LRR" at bounding box center [381, 380] width 359 height 14
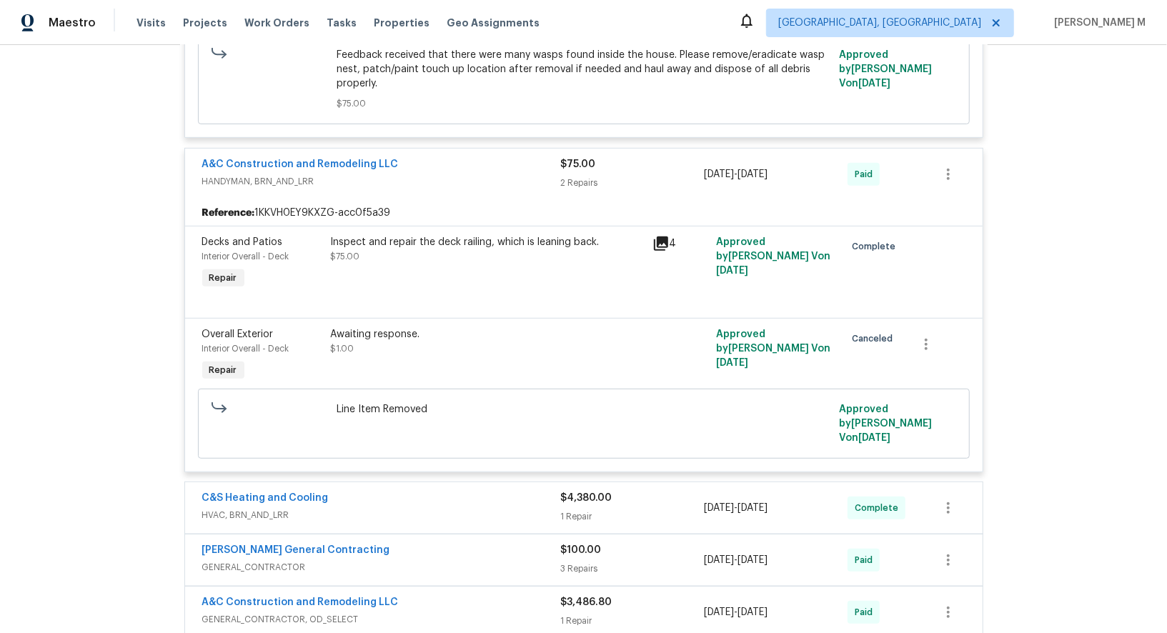
scroll to position [563, 0]
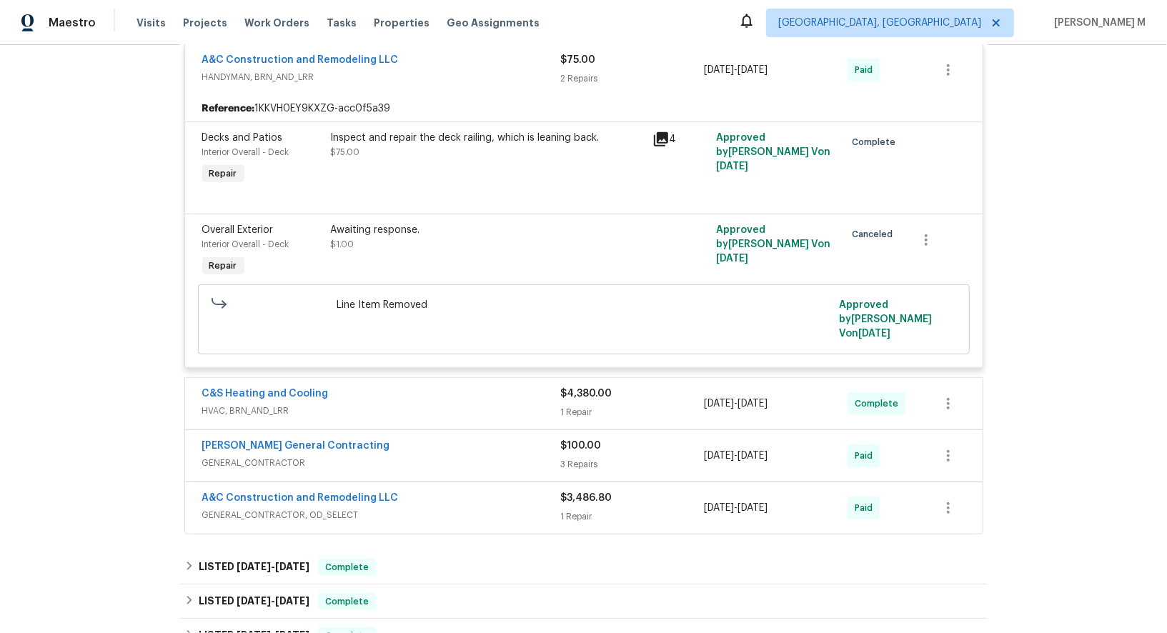
click at [305, 404] on span "HVAC, BRN_AND_LRR" at bounding box center [381, 411] width 359 height 14
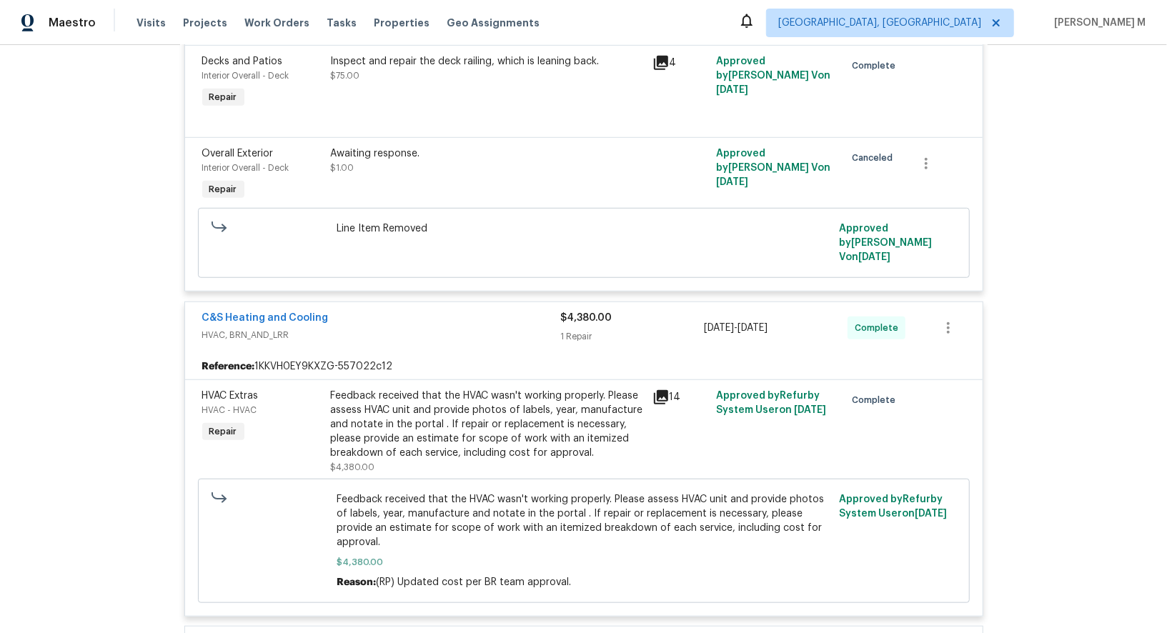
scroll to position [0, 0]
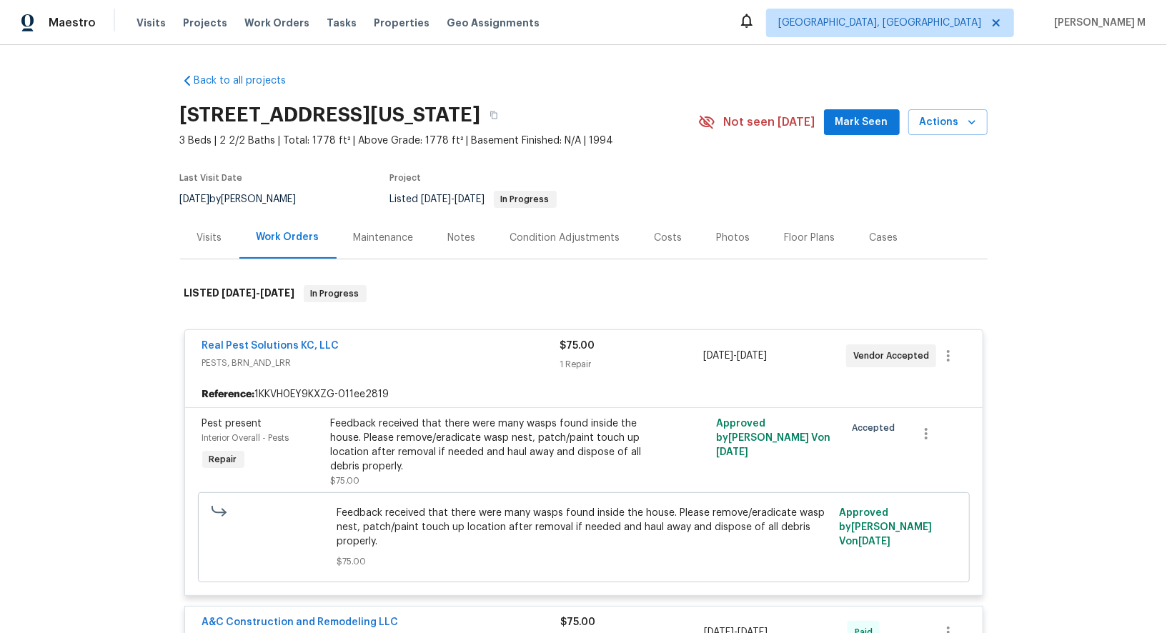
click at [373, 248] on div "Maintenance" at bounding box center [384, 238] width 94 height 42
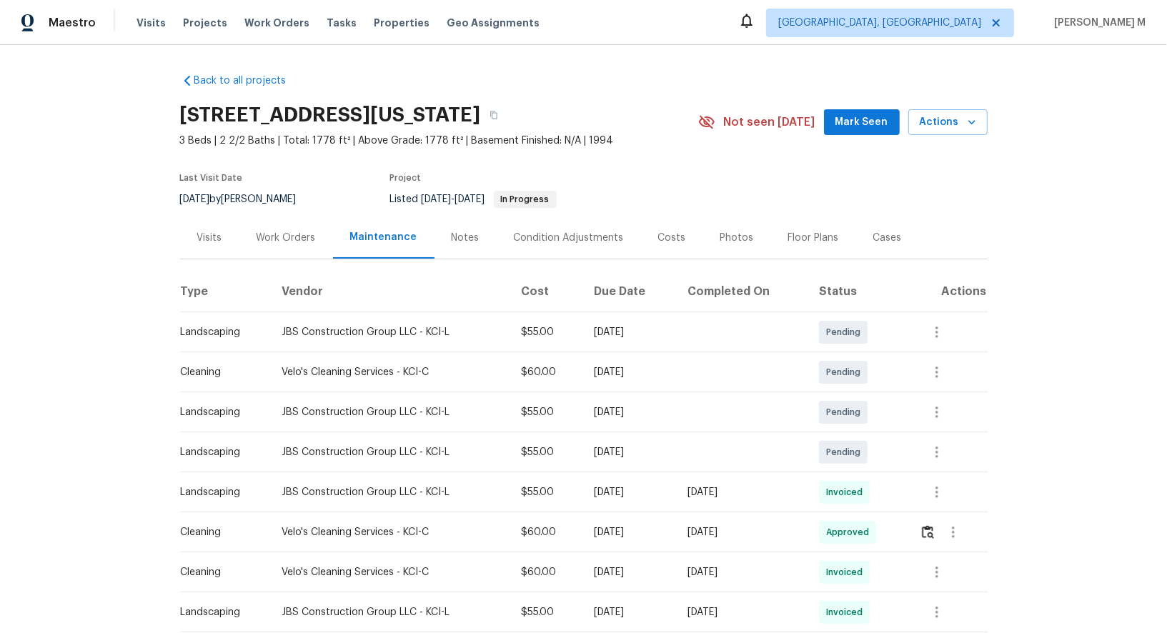
click at [290, 231] on div "Work Orders" at bounding box center [286, 238] width 59 height 14
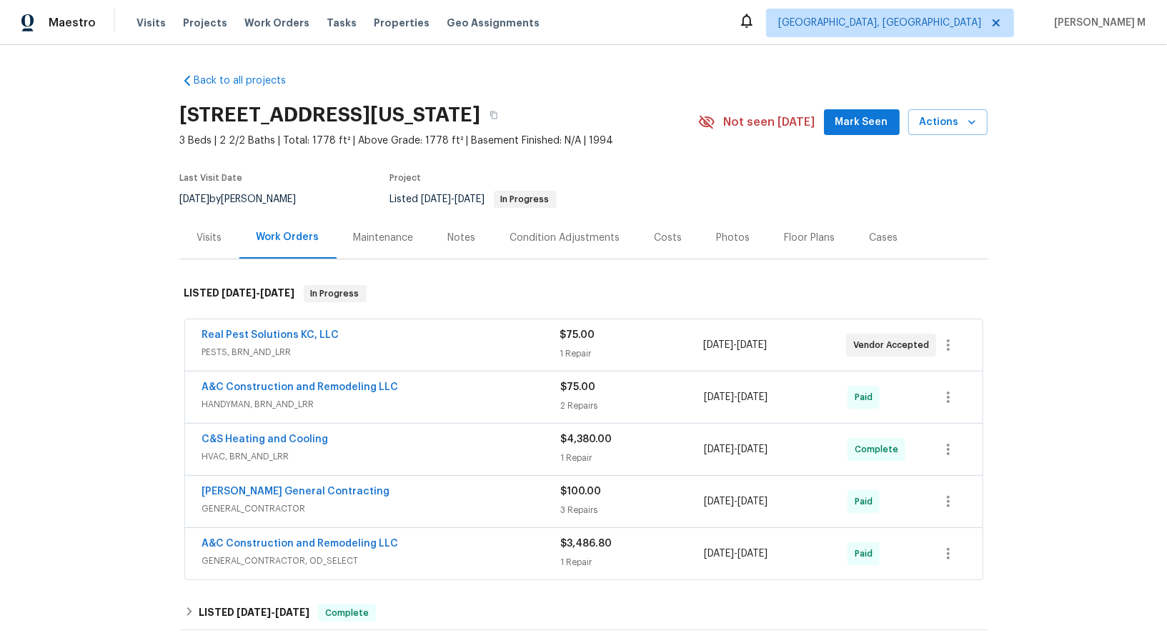
scroll to position [24, 0]
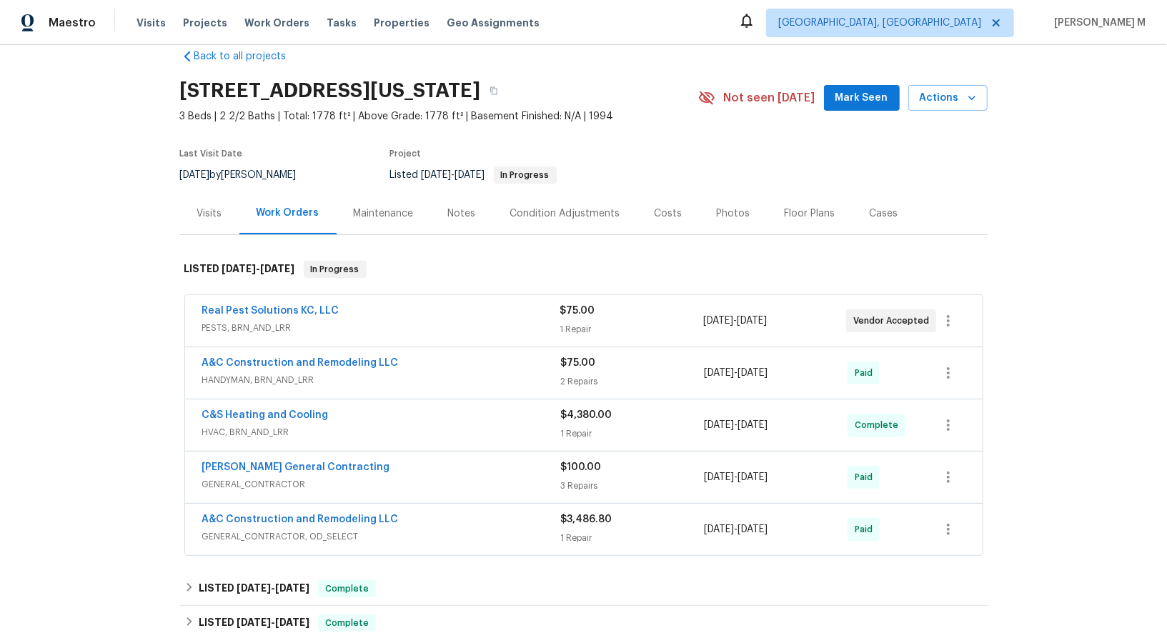
click at [276, 310] on div "Real Pest Solutions KC, LLC" at bounding box center [381, 312] width 358 height 17
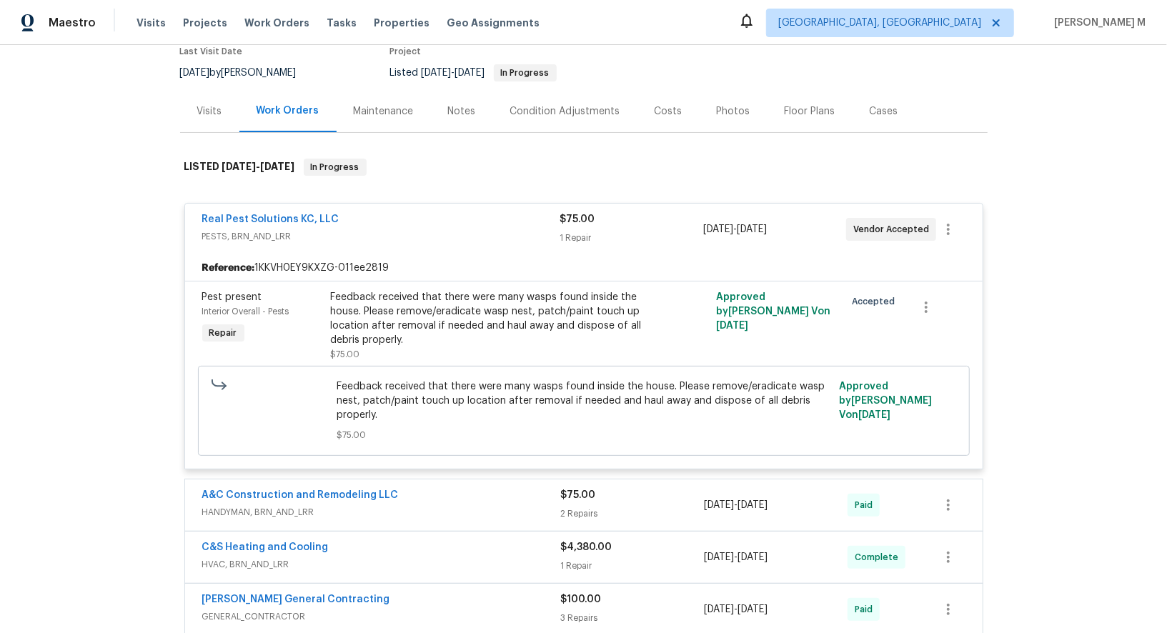
scroll to position [0, 0]
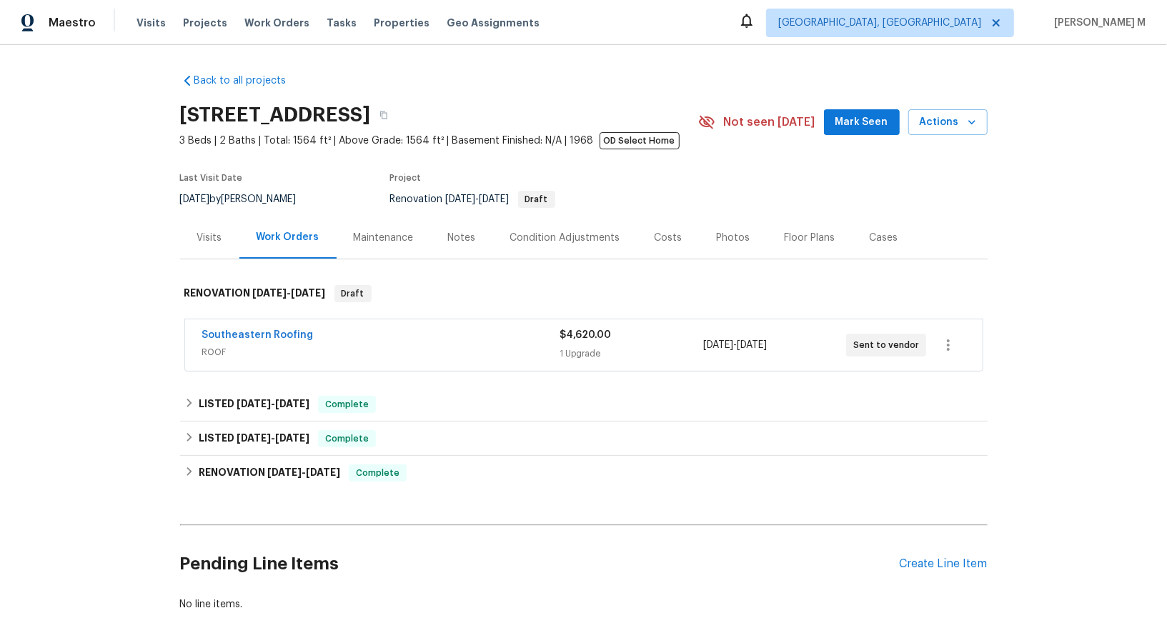
click at [211, 352] on div "Southeastern Roofing ROOF" at bounding box center [381, 345] width 358 height 34
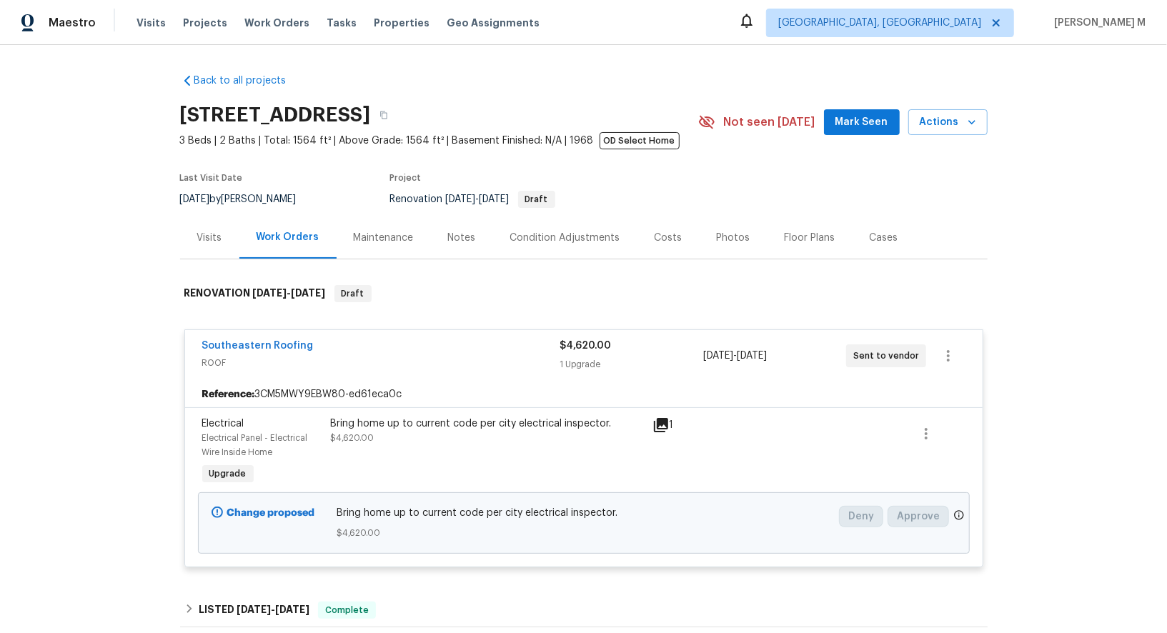
click at [340, 232] on div "Maintenance" at bounding box center [384, 238] width 94 height 42
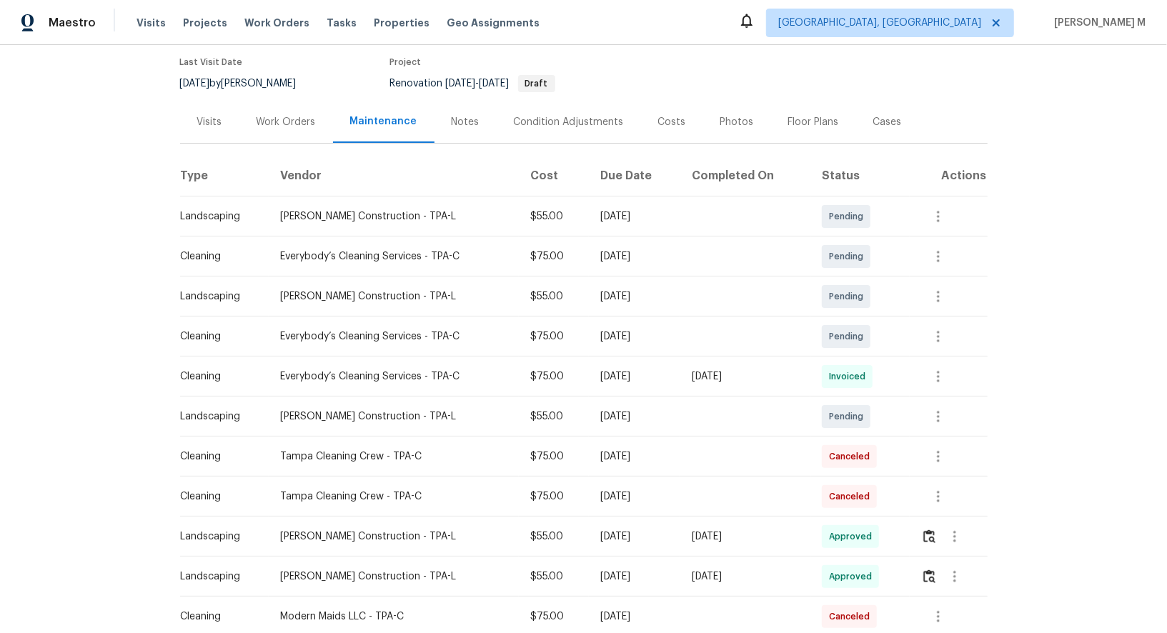
scroll to position [115, 0]
click at [948, 217] on button "button" at bounding box center [939, 217] width 34 height 34
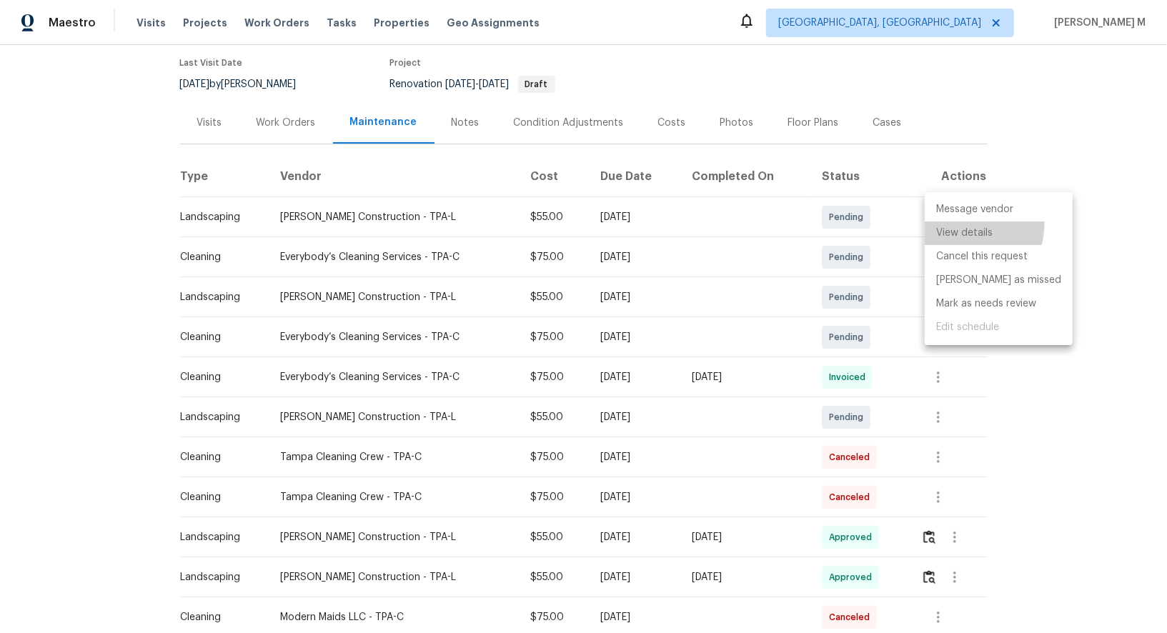
click at [948, 217] on ul "Message vendor View details Cancel this request [PERSON_NAME] as missed [PERSON…" at bounding box center [999, 268] width 148 height 153
click at [948, 217] on li "Message vendor" at bounding box center [999, 210] width 148 height 24
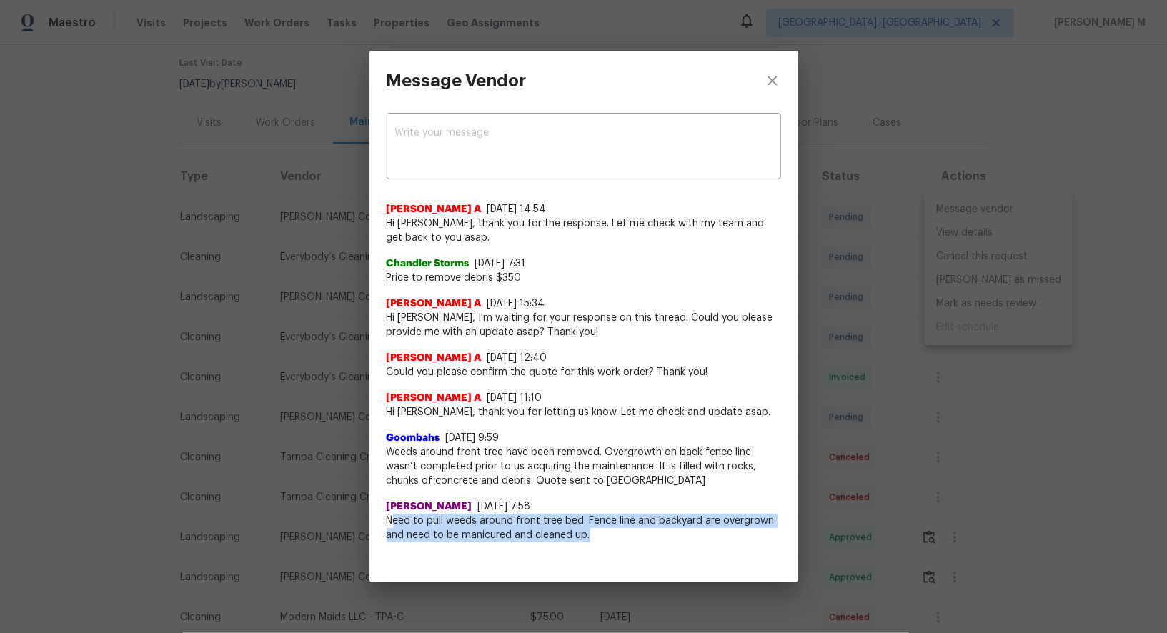
drag, startPoint x: 390, startPoint y: 522, endPoint x: 612, endPoint y: 535, distance: 222.0
click at [612, 535] on span "Need to pull weeds around front tree bed. Fence line and backyard are overgrown…" at bounding box center [584, 528] width 395 height 29
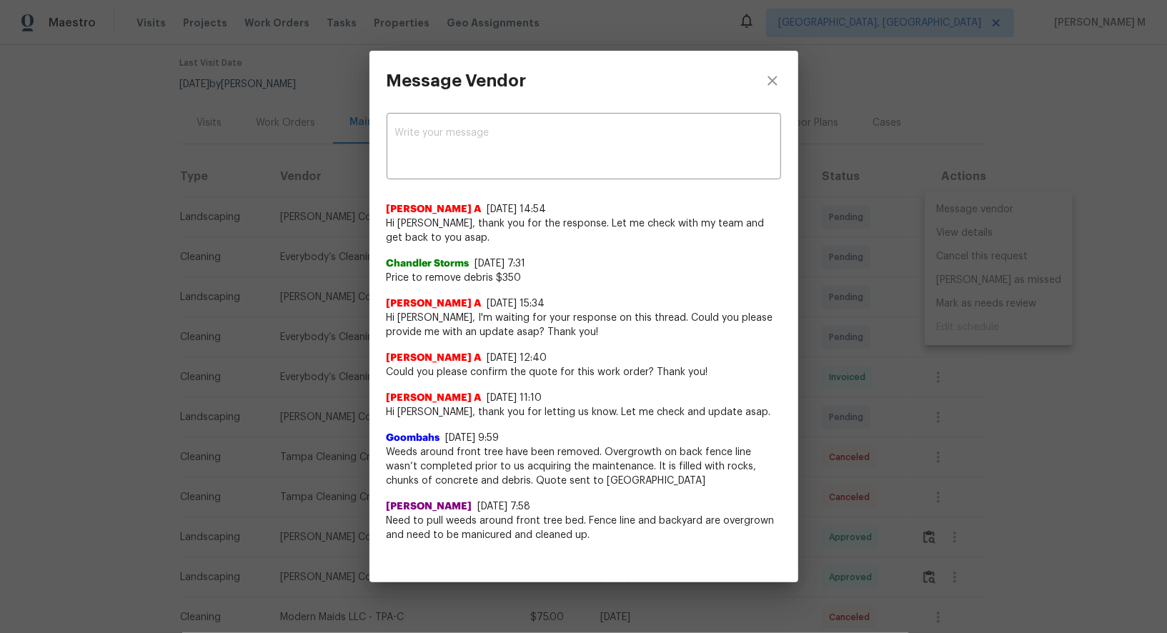
click at [606, 500] on div "[PERSON_NAME] [DATE] 7:58" at bounding box center [584, 507] width 395 height 14
click at [898, 303] on div "Message Vendor x ​ [PERSON_NAME] A [DATE] 14:54 Hi [PERSON_NAME], thank you for…" at bounding box center [583, 316] width 1167 height 633
